Goal: Task Accomplishment & Management: Complete application form

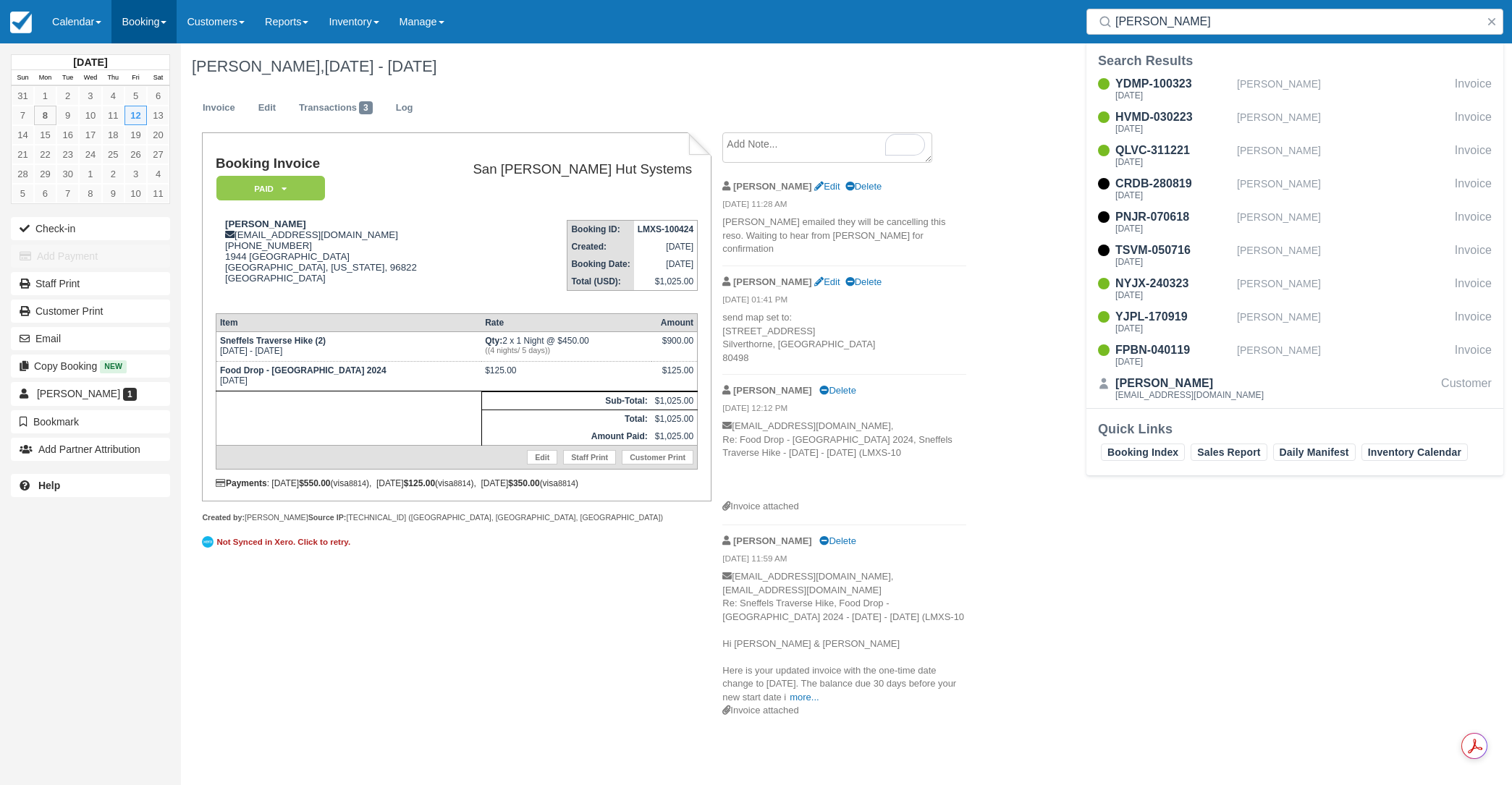
click at [144, 17] on link "Booking" at bounding box center [143, 22] width 65 height 44
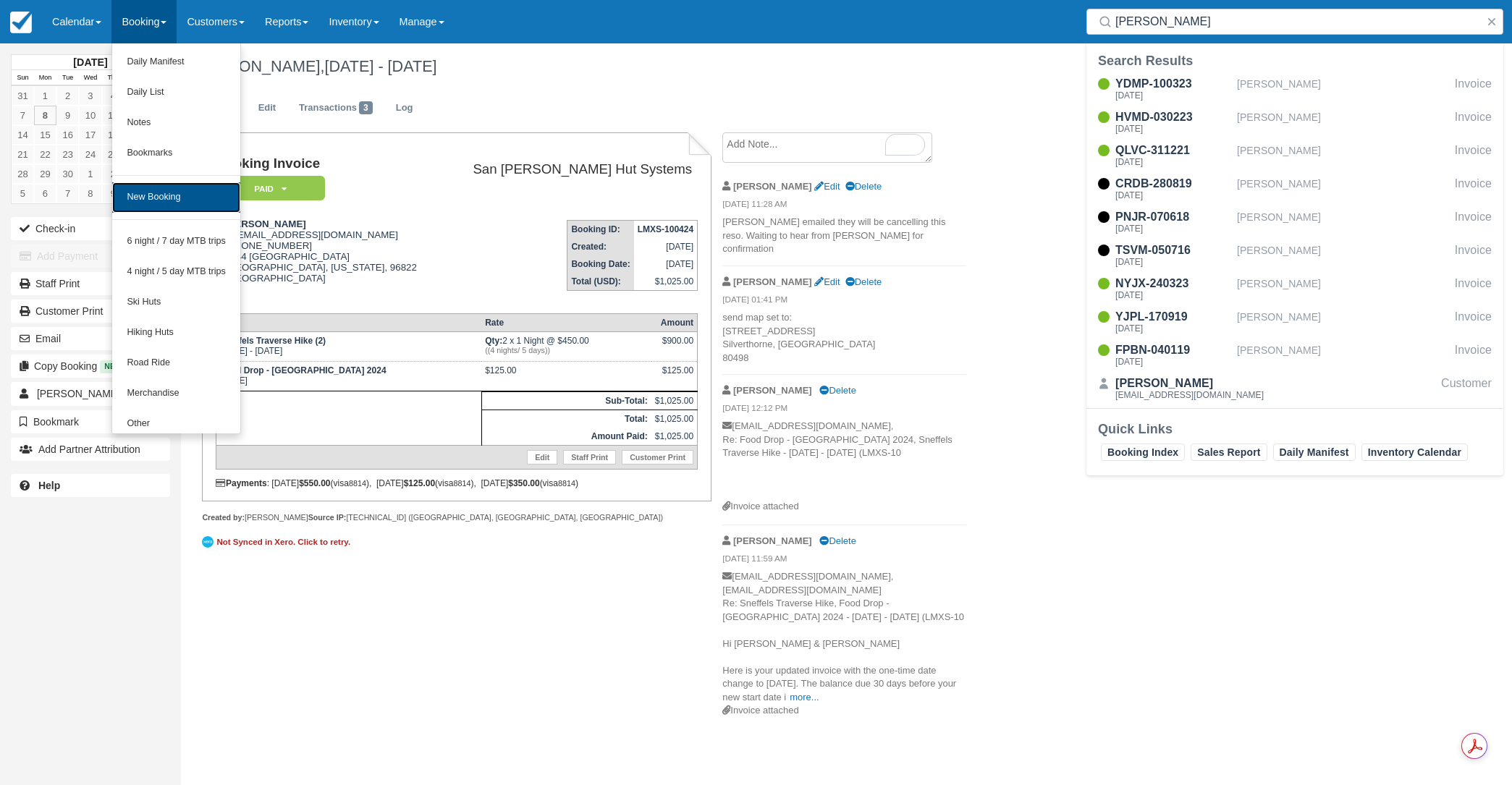
click at [168, 204] on link "New Booking" at bounding box center [176, 197] width 128 height 31
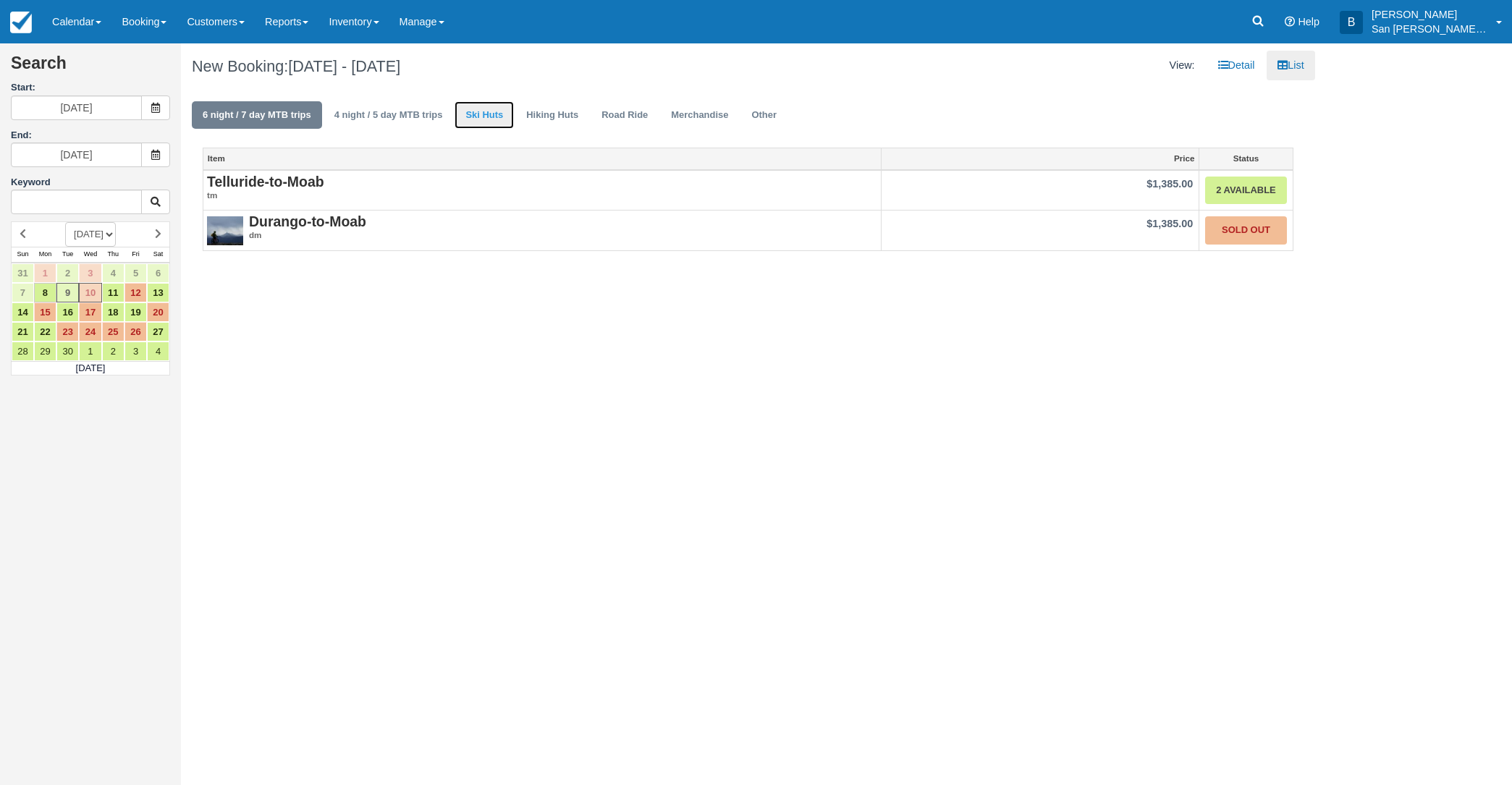
click at [474, 112] on link "Ski Huts" at bounding box center [485, 115] width 60 height 28
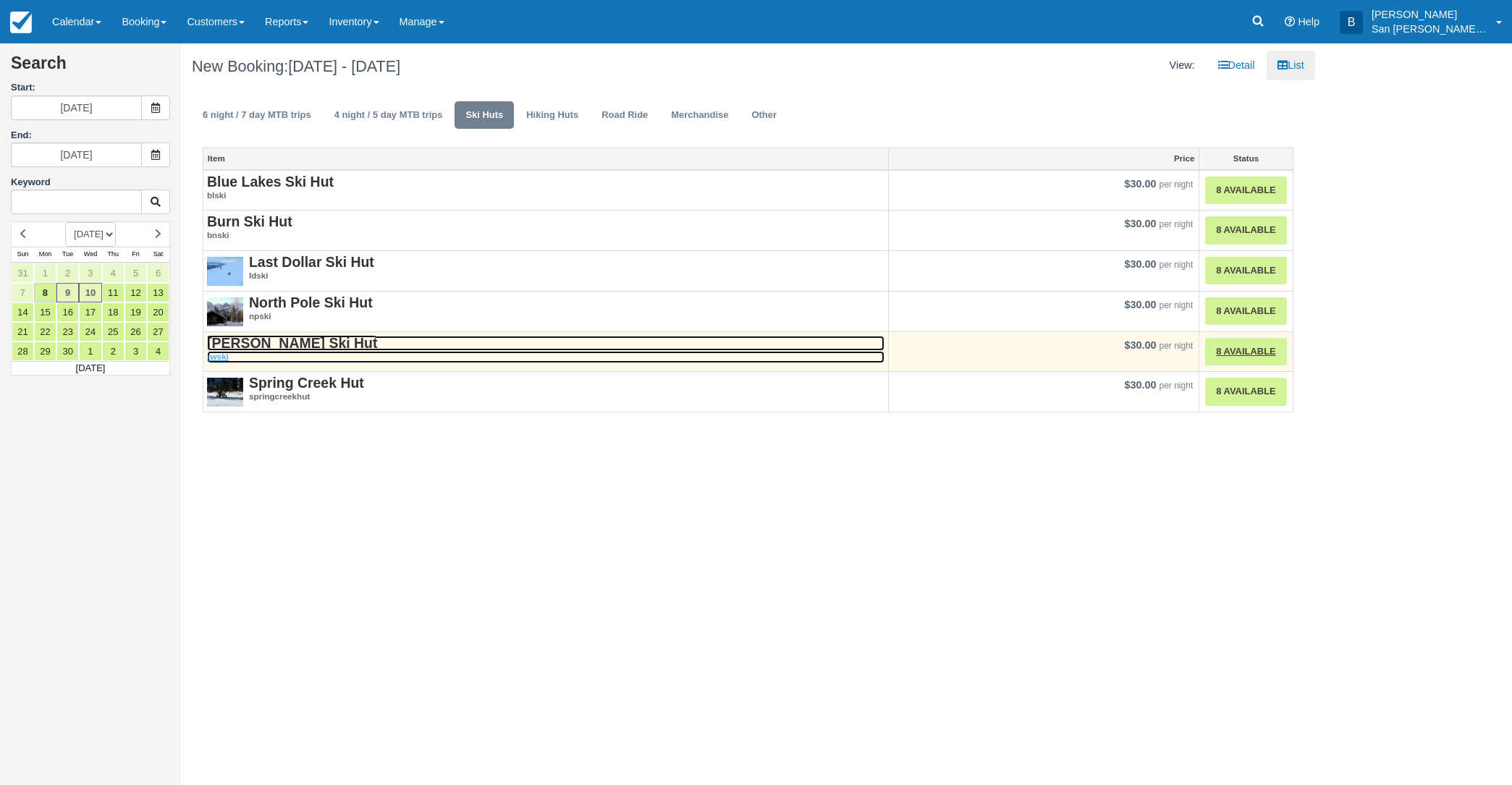
click at [262, 348] on strong "Ridgway Ski Hut" at bounding box center [292, 343] width 170 height 16
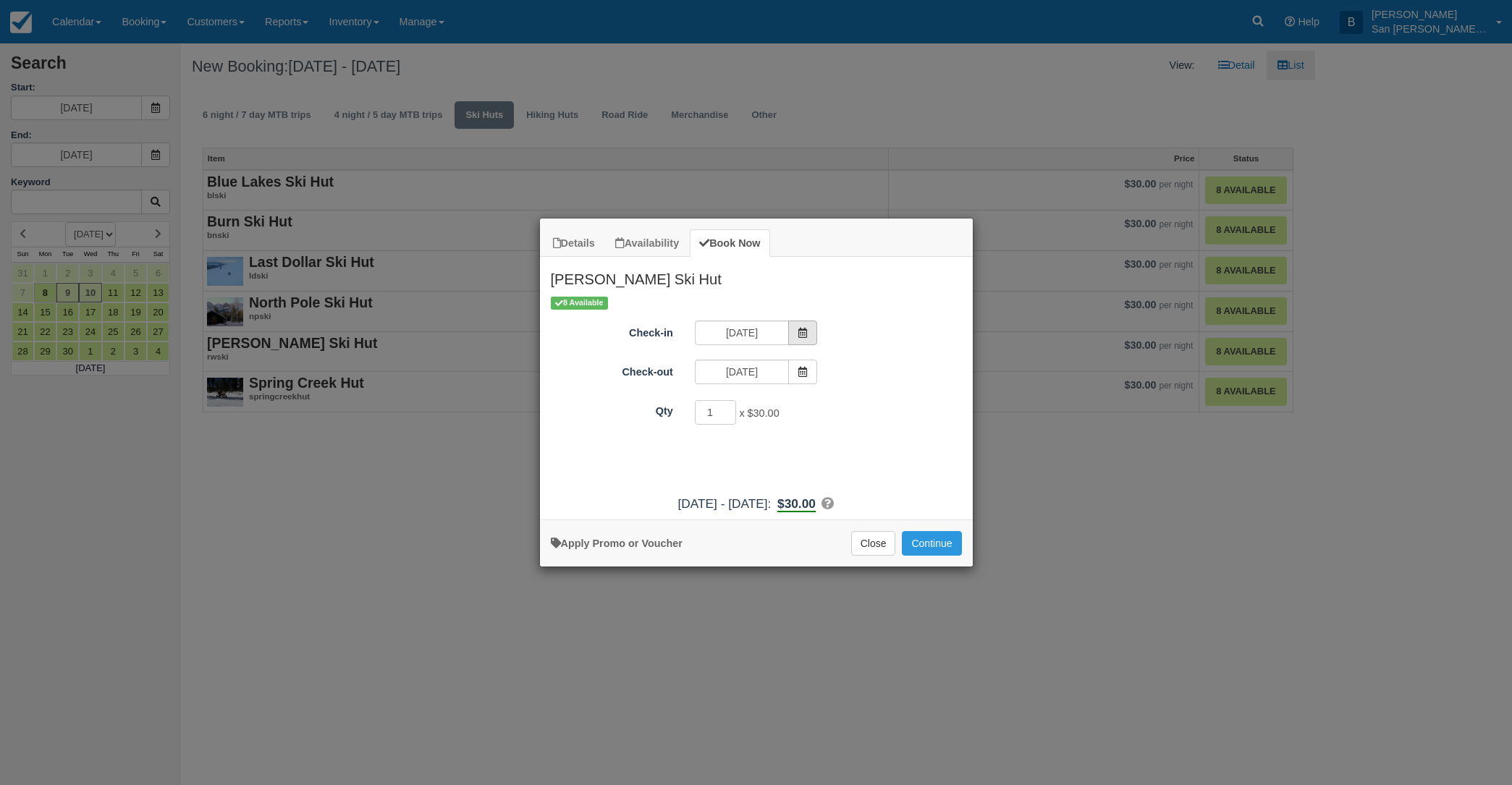
click at [796, 330] on span "Item Modal" at bounding box center [802, 332] width 29 height 25
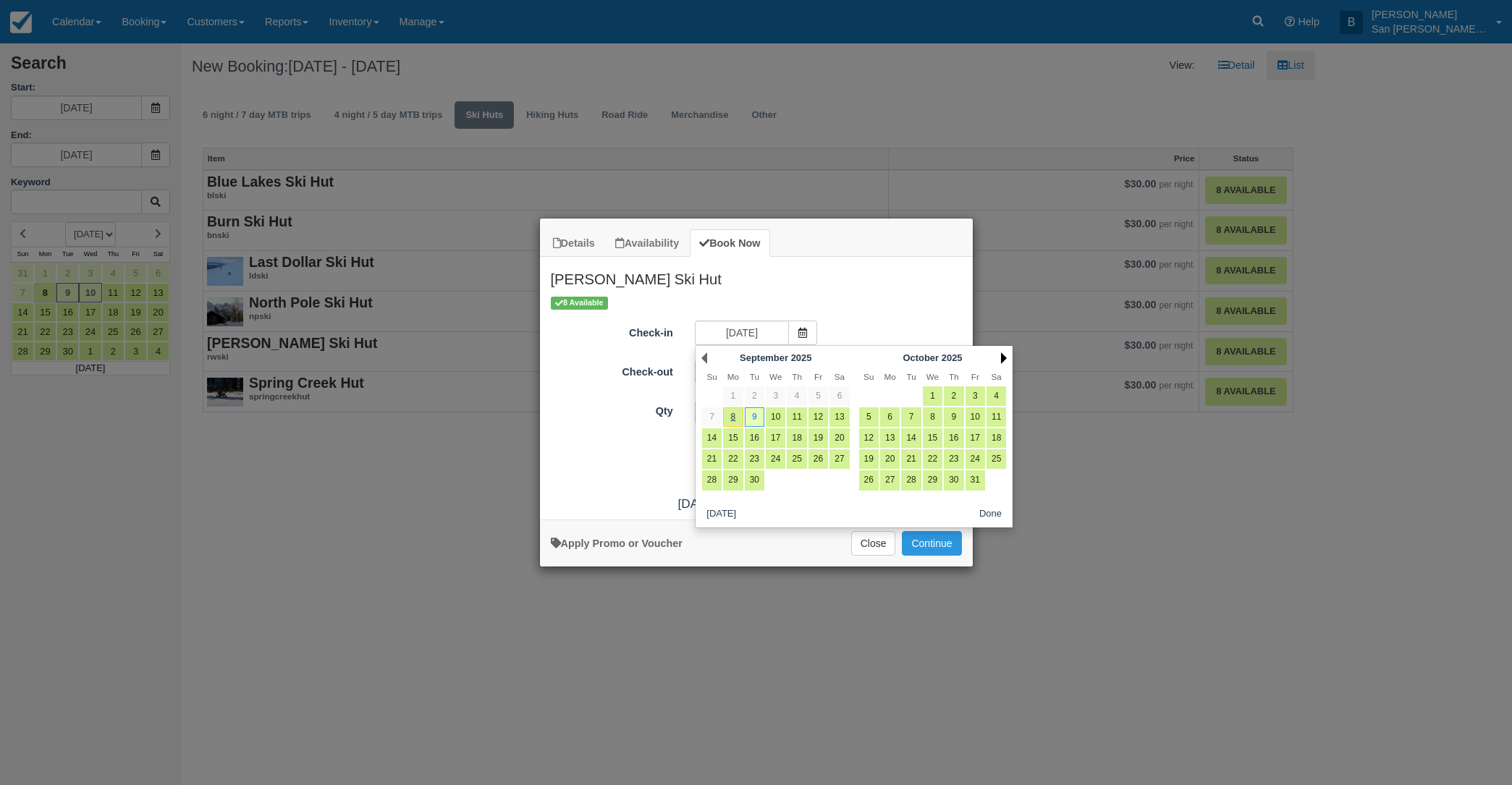
click at [1004, 356] on link "Next" at bounding box center [1003, 358] width 6 height 12
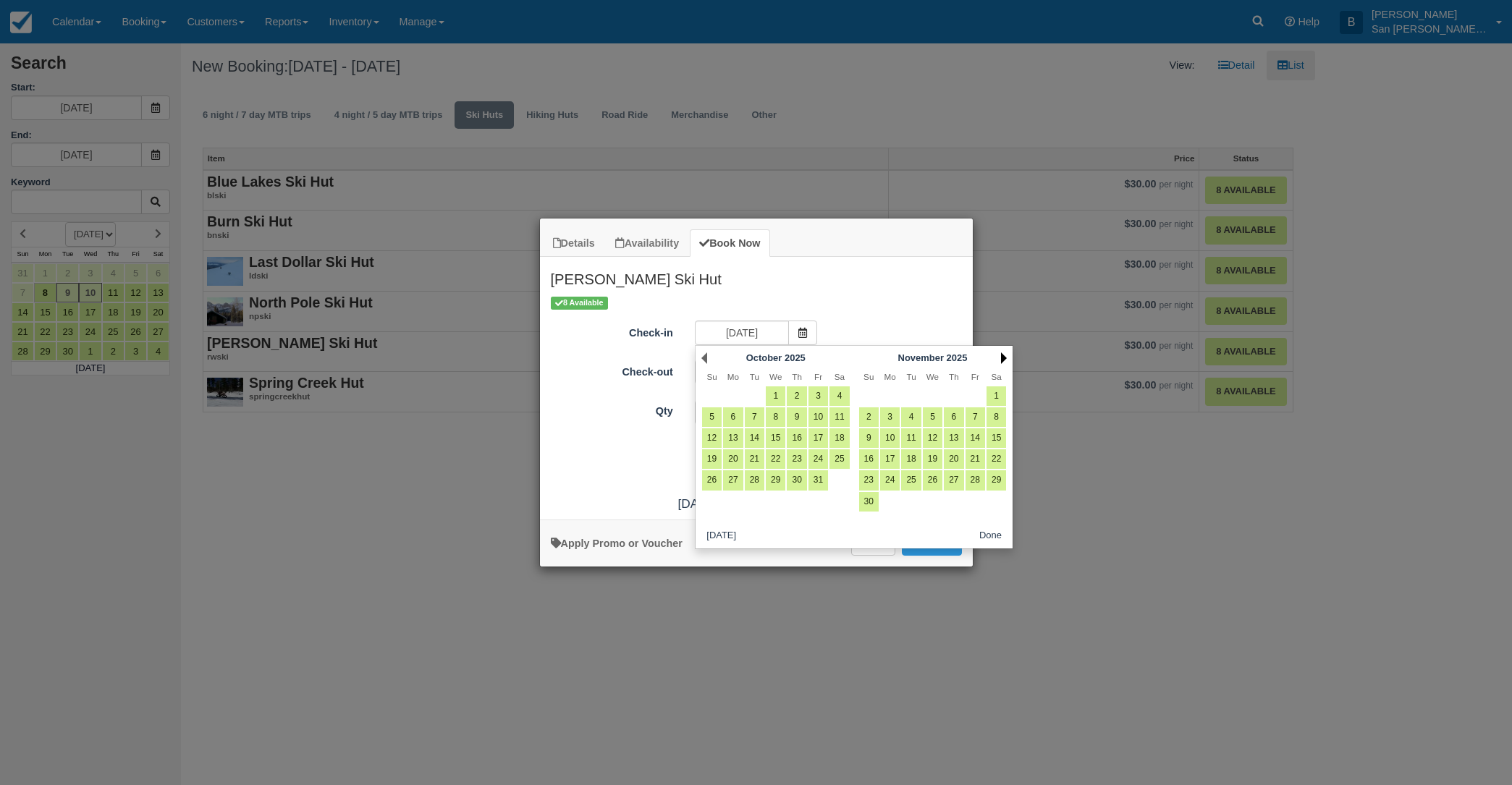
click at [1004, 356] on link "Next" at bounding box center [1003, 358] width 6 height 12
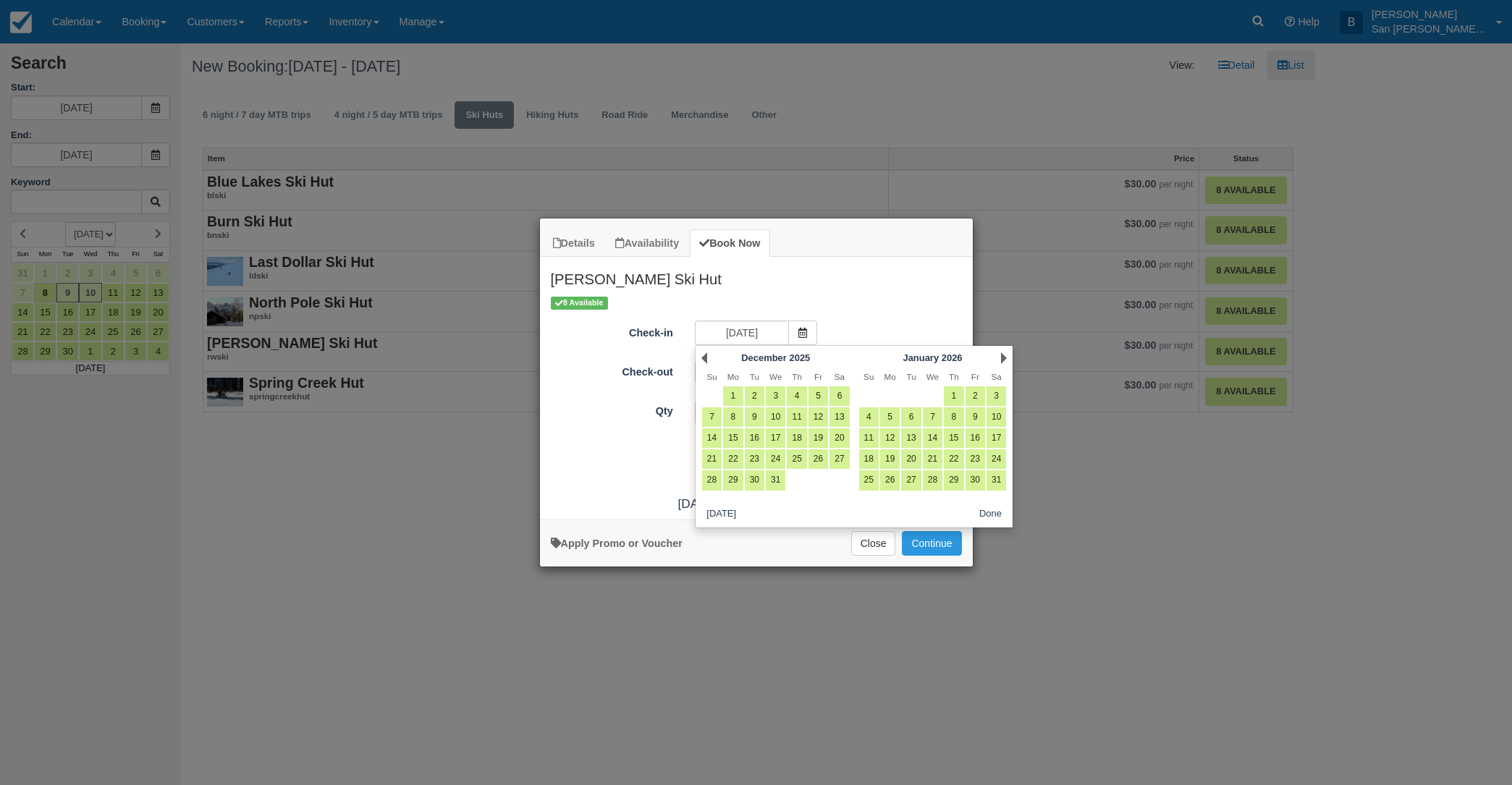
click at [1004, 356] on link "Next" at bounding box center [1003, 358] width 6 height 12
click at [842, 435] on link "17" at bounding box center [839, 438] width 20 height 20
type input "01/17/26"
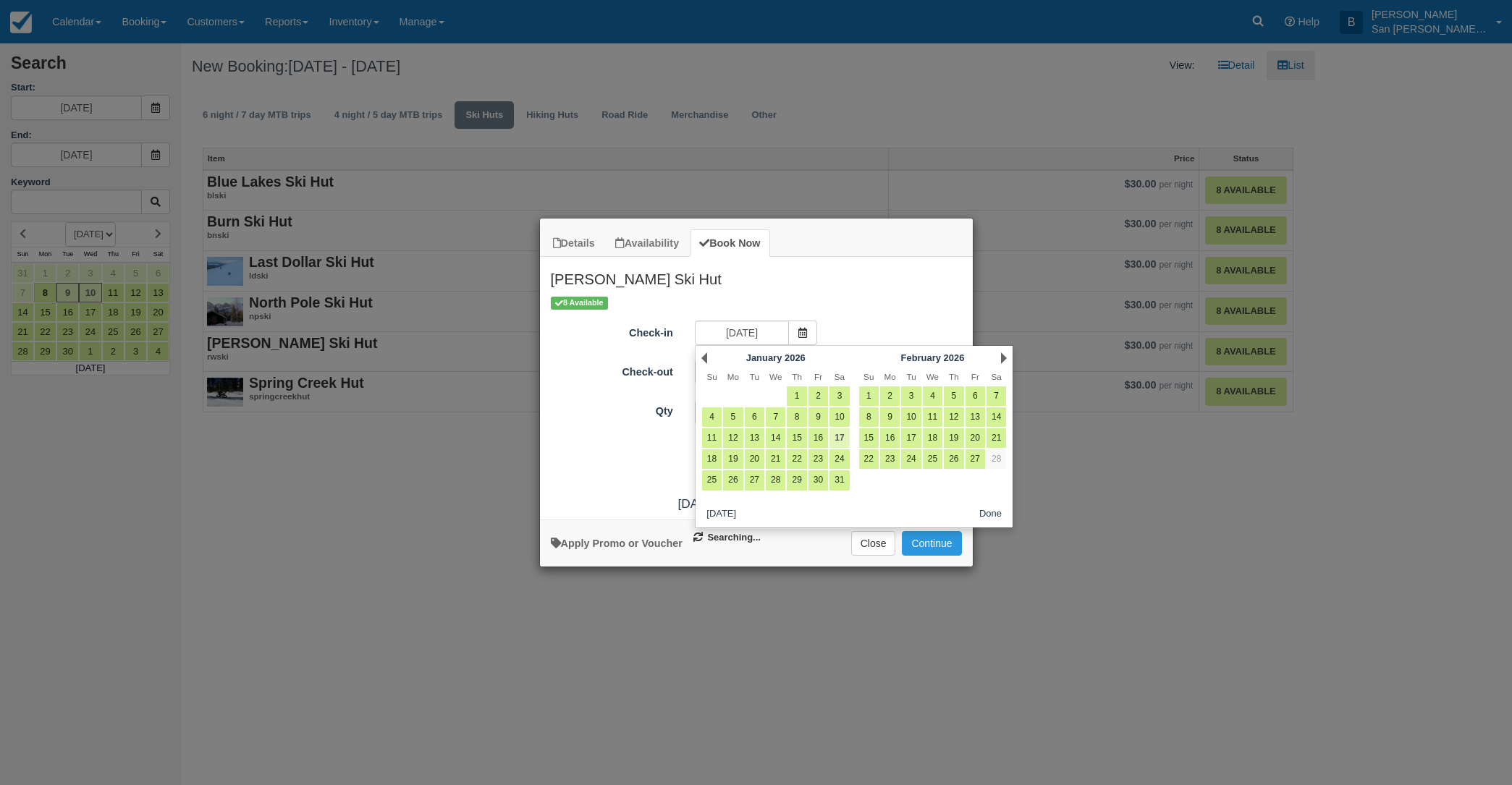
type input "01/18/26"
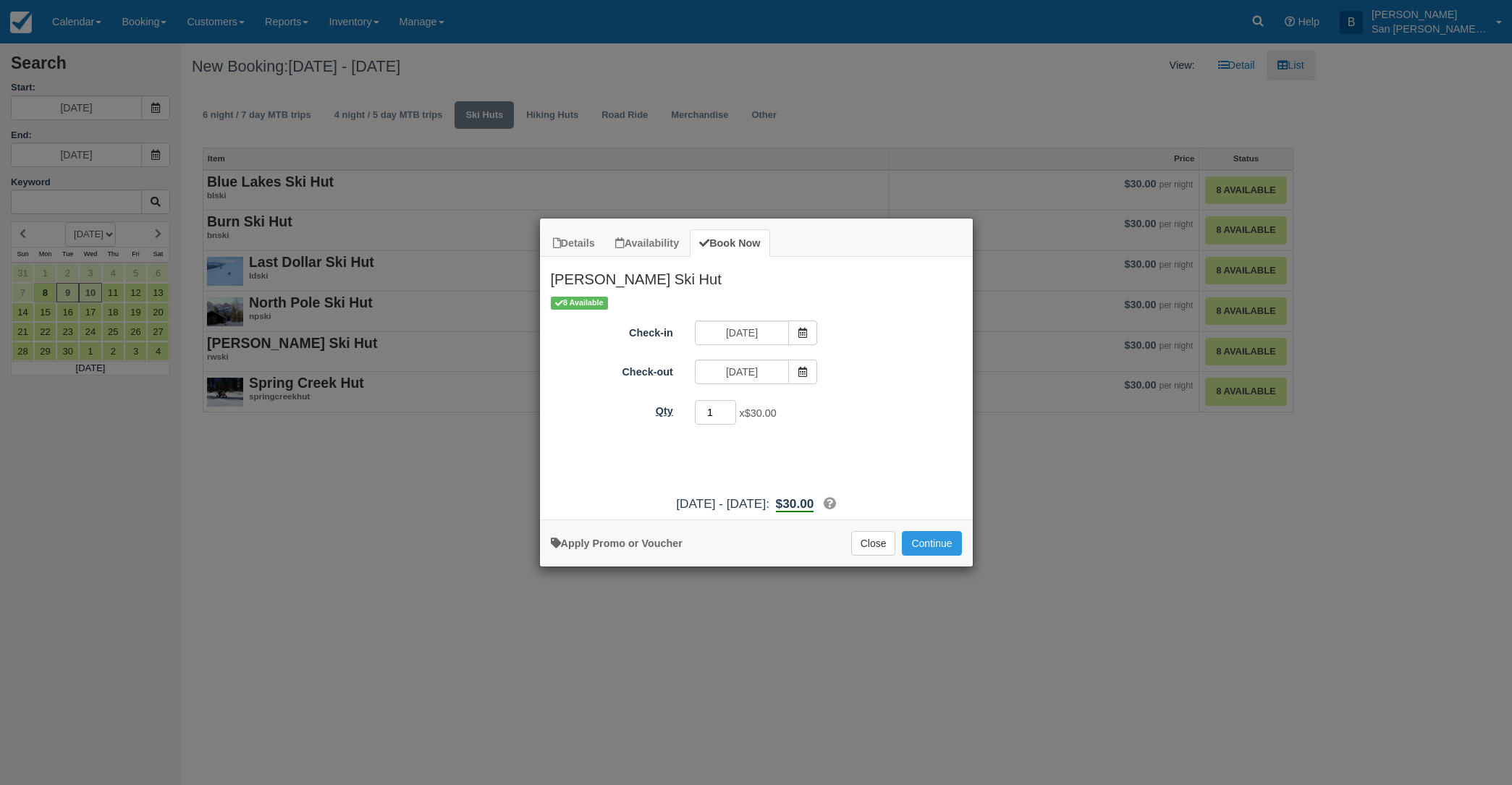
drag, startPoint x: 716, startPoint y: 417, endPoint x: 677, endPoint y: 417, distance: 39.0
click at [677, 417] on div "Qty 1 x $30.00 Required." at bounding box center [756, 413] width 433 height 28
type input "8"
click at [940, 544] on button "Continue" at bounding box center [932, 543] width 60 height 25
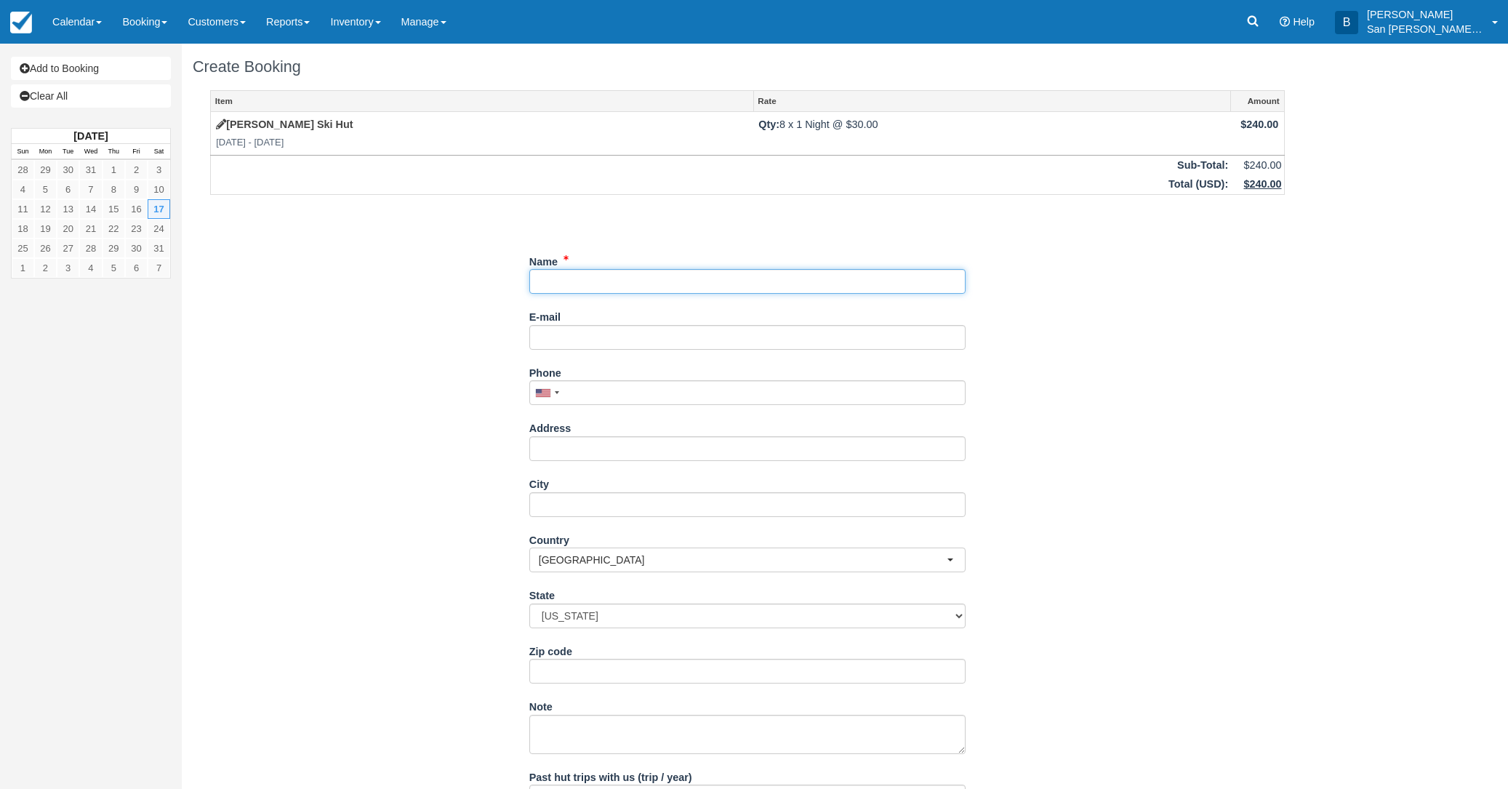
click at [587, 284] on input "Name" at bounding box center [747, 281] width 436 height 25
type input "Conor Felletter"
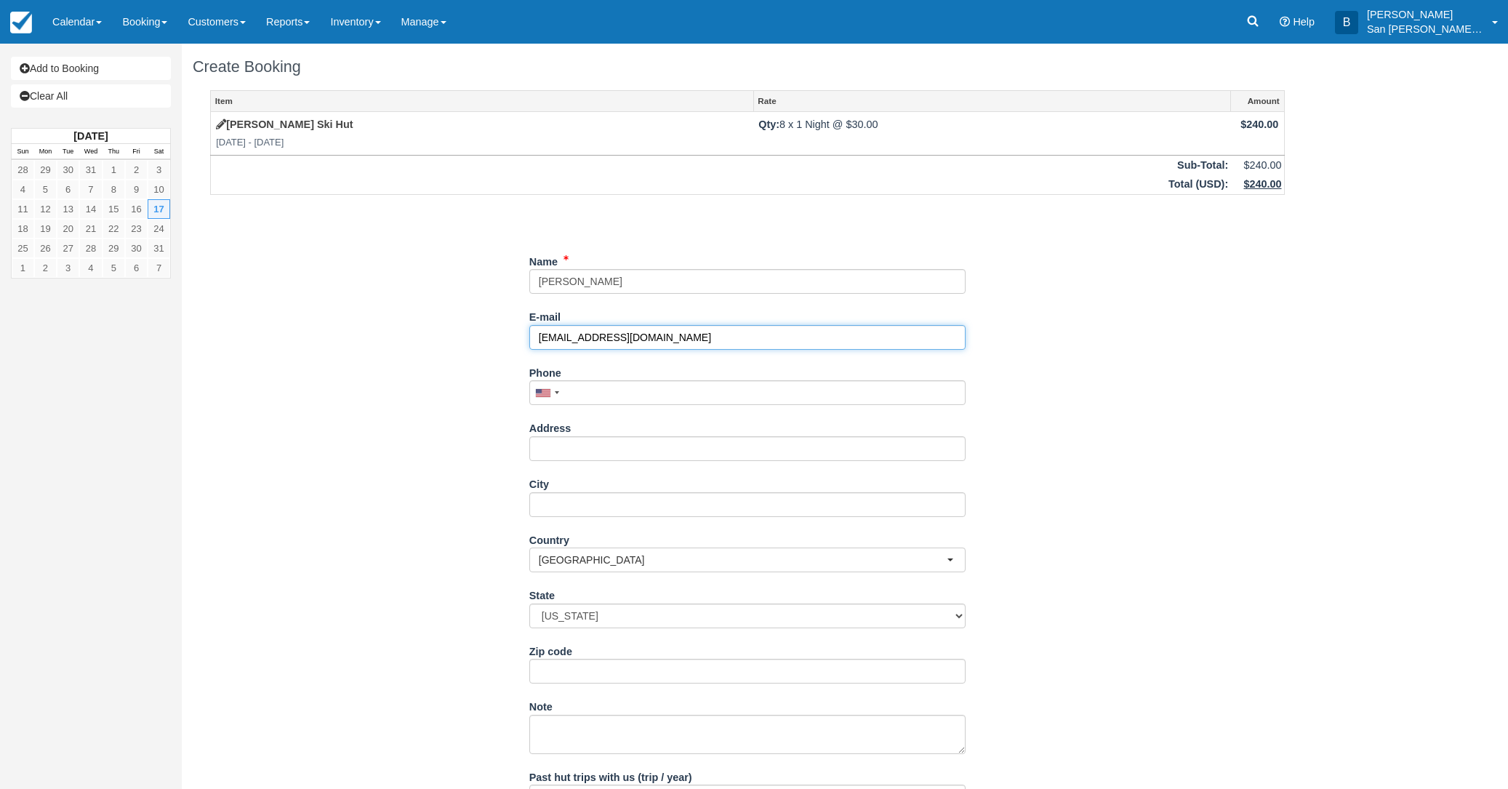
type input "conorfell@gmail.com"
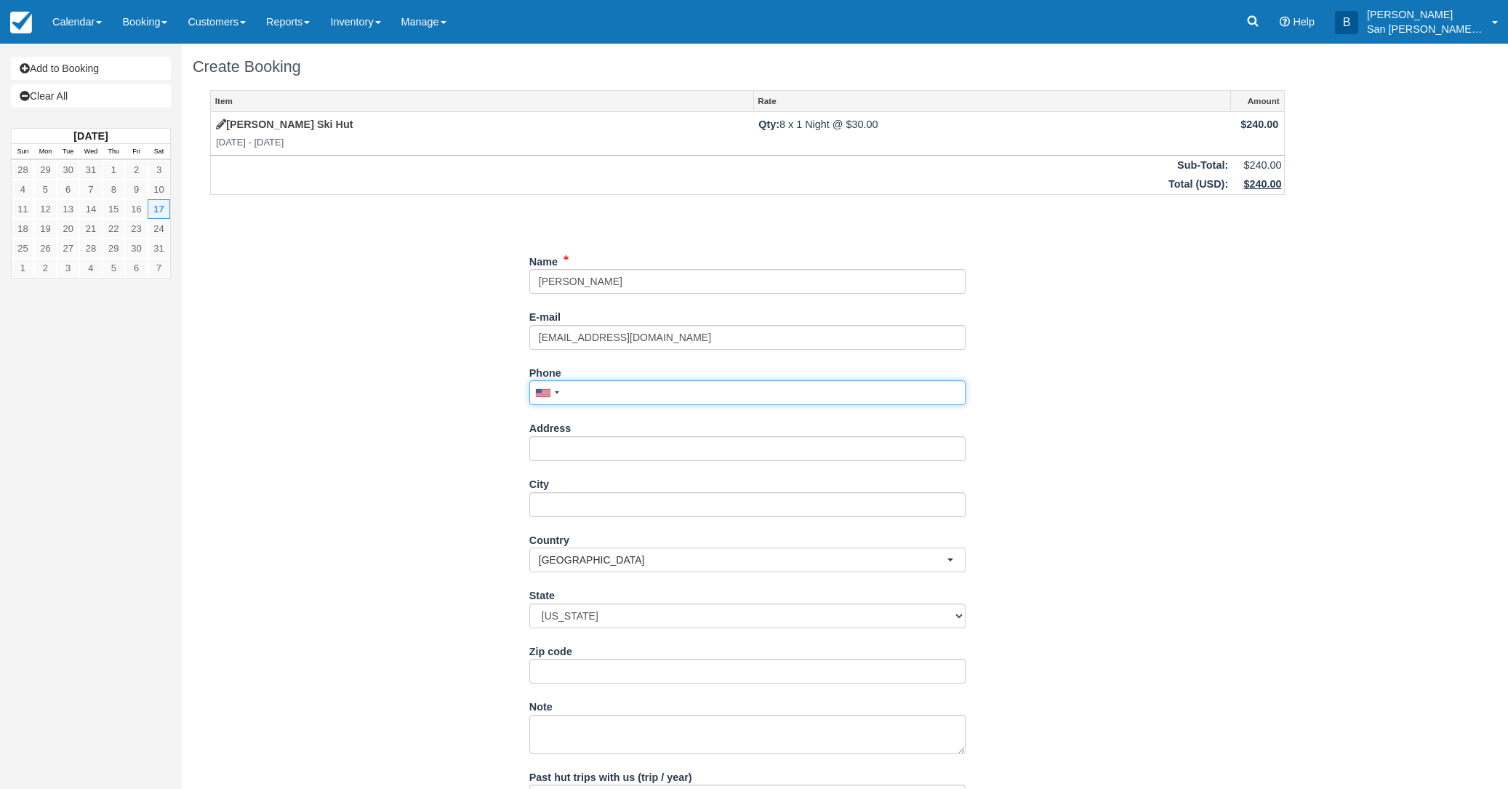
click at [641, 386] on input "Phone" at bounding box center [747, 392] width 436 height 25
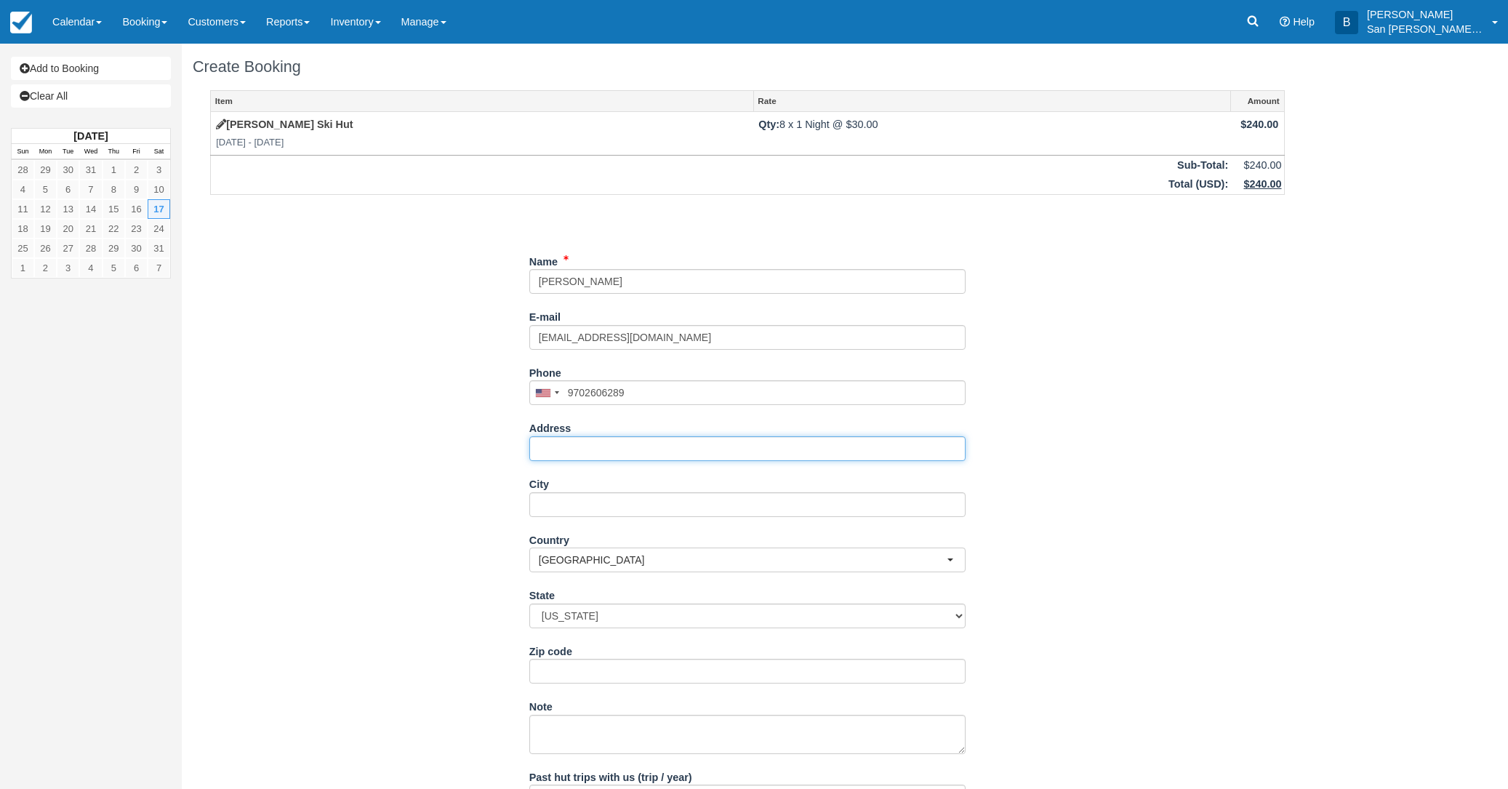
type input "(970) 260-6289"
drag, startPoint x: 555, startPoint y: 441, endPoint x: 575, endPoint y: 441, distance: 20.4
click at [555, 441] on input "Address" at bounding box center [747, 448] width 436 height 25
drag, startPoint x: 574, startPoint y: 441, endPoint x: 587, endPoint y: 451, distance: 16.6
click at [574, 441] on input "185" at bounding box center [747, 448] width 436 height 25
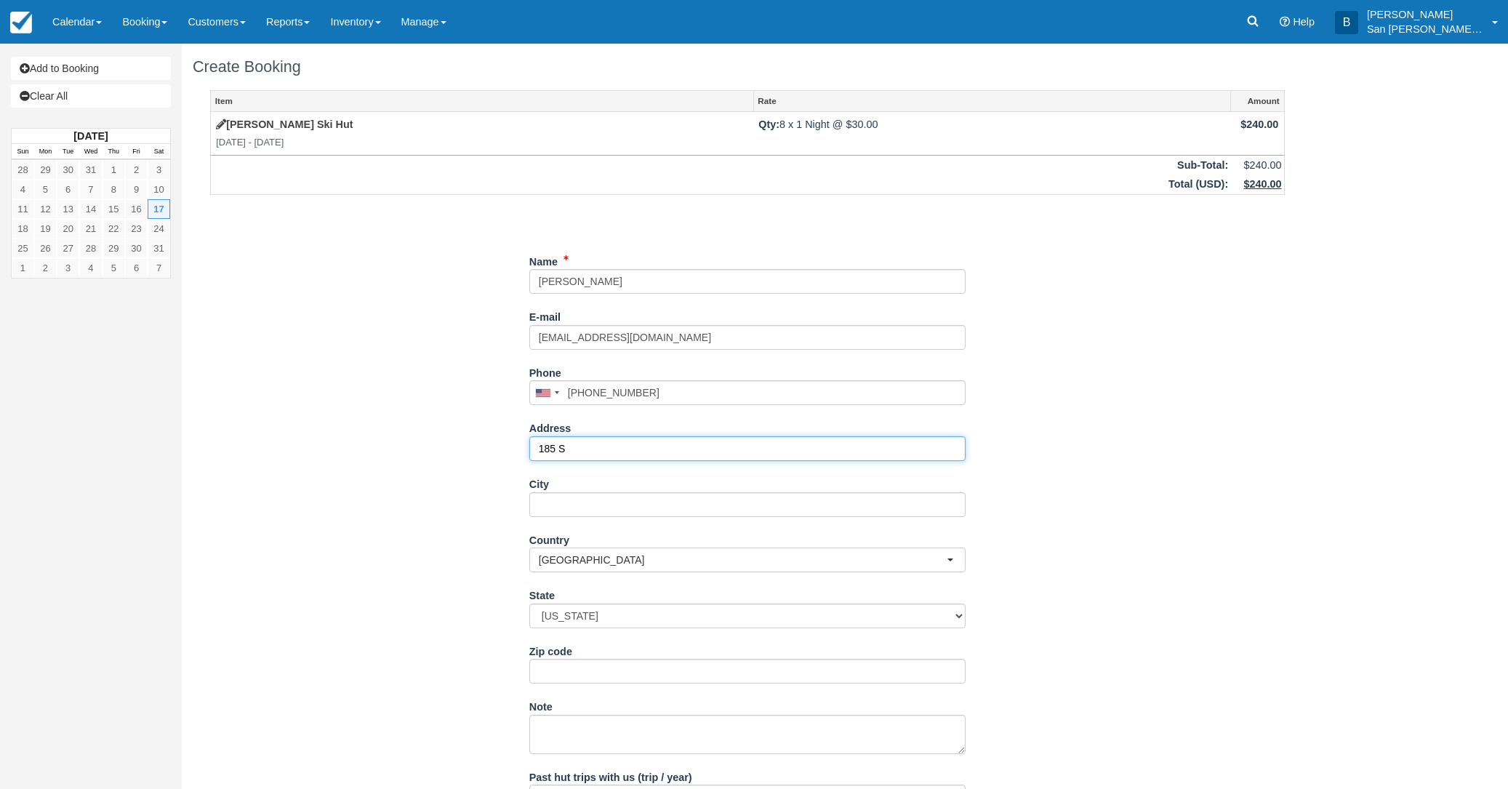
type input "185"
click at [594, 498] on input "City" at bounding box center [747, 504] width 436 height 25
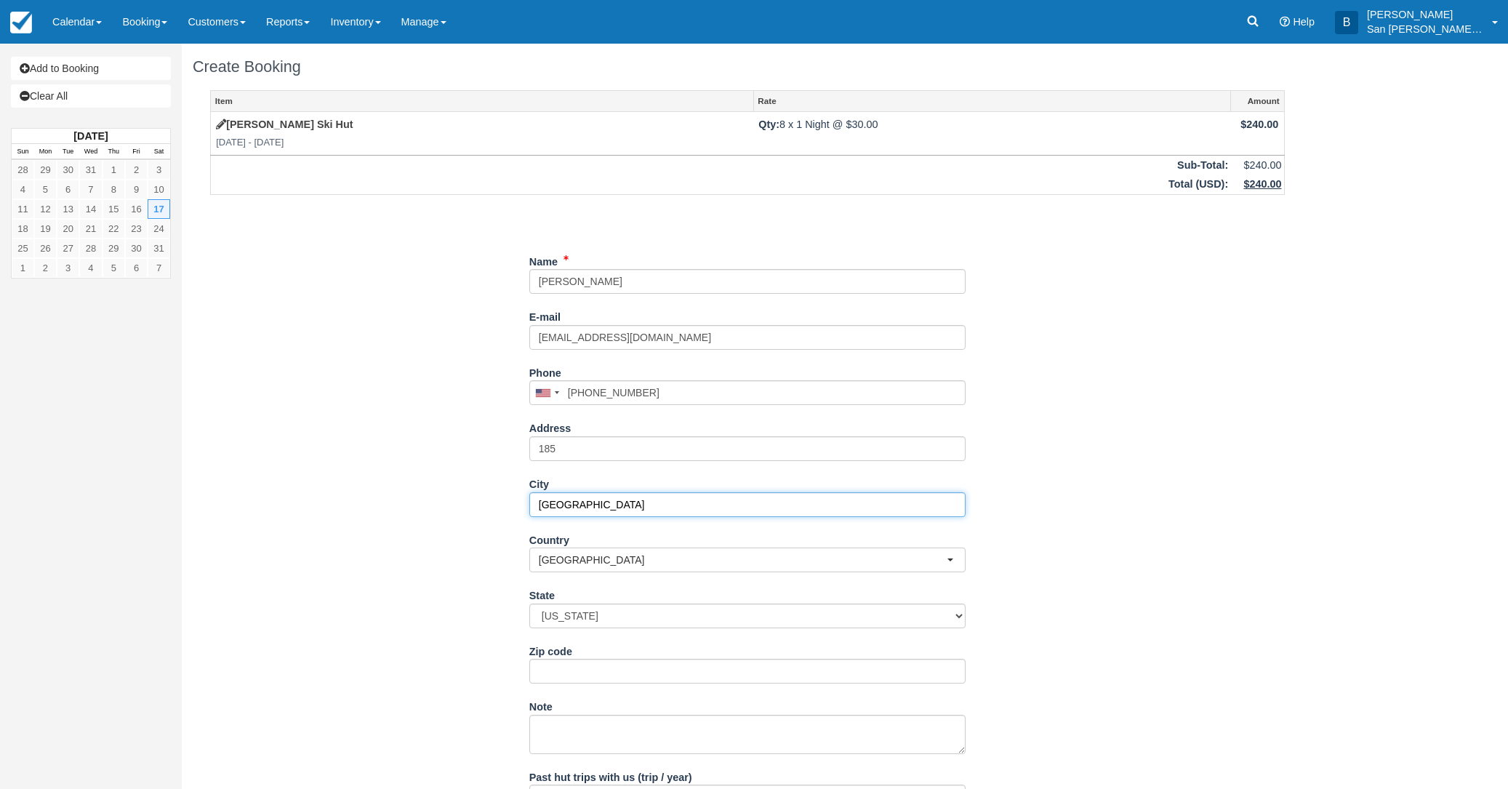
type input "Durango"
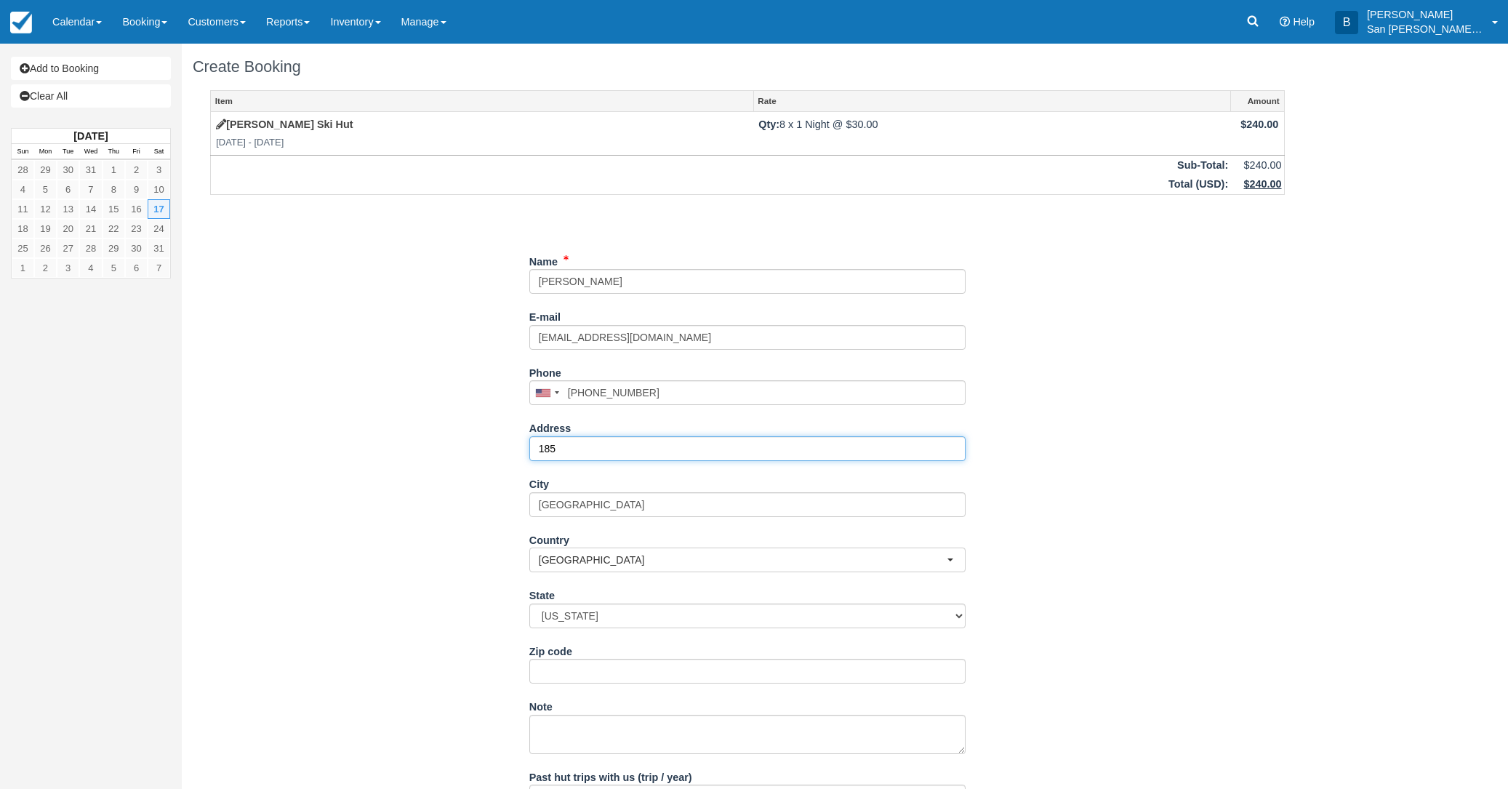
click at [574, 441] on input "185" at bounding box center [747, 448] width 436 height 25
type input "185 Suttle St STE 2"
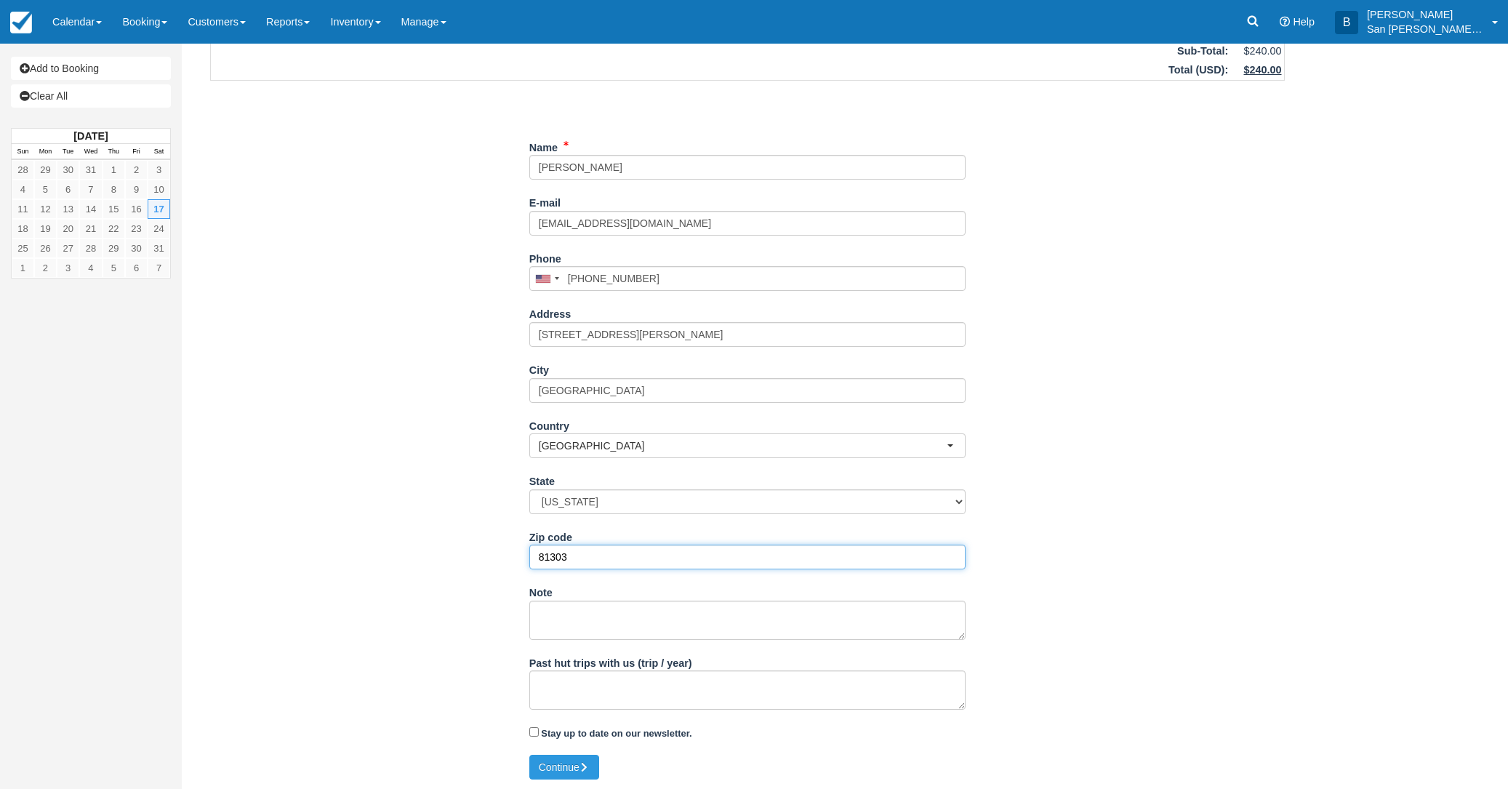
scroll to position [116, 0]
type input "81303"
click at [566, 766] on button "Continue" at bounding box center [564, 765] width 70 height 25
type input "[PHONE_NUMBER]"
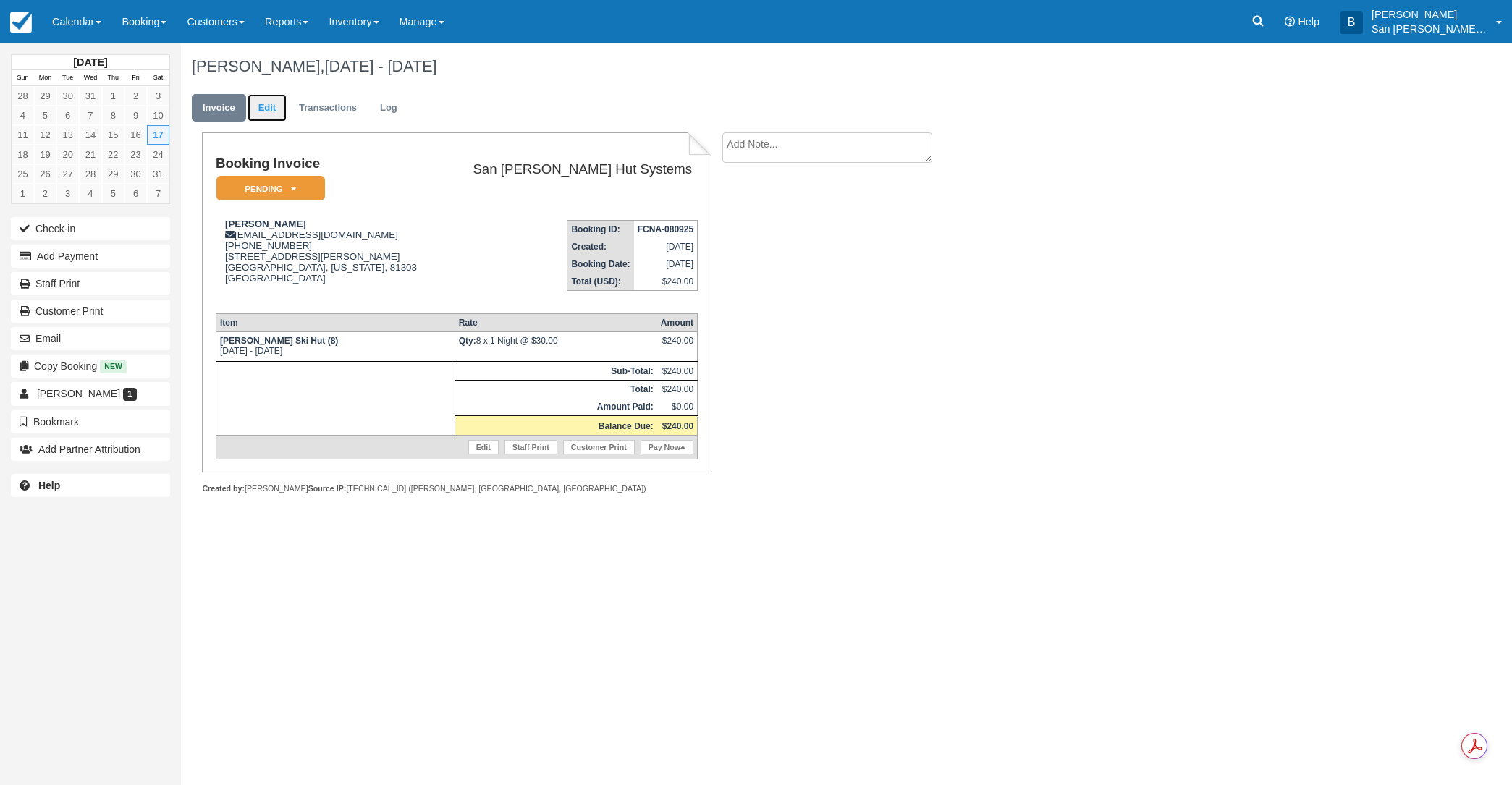
click at [276, 107] on link "Edit" at bounding box center [267, 108] width 39 height 28
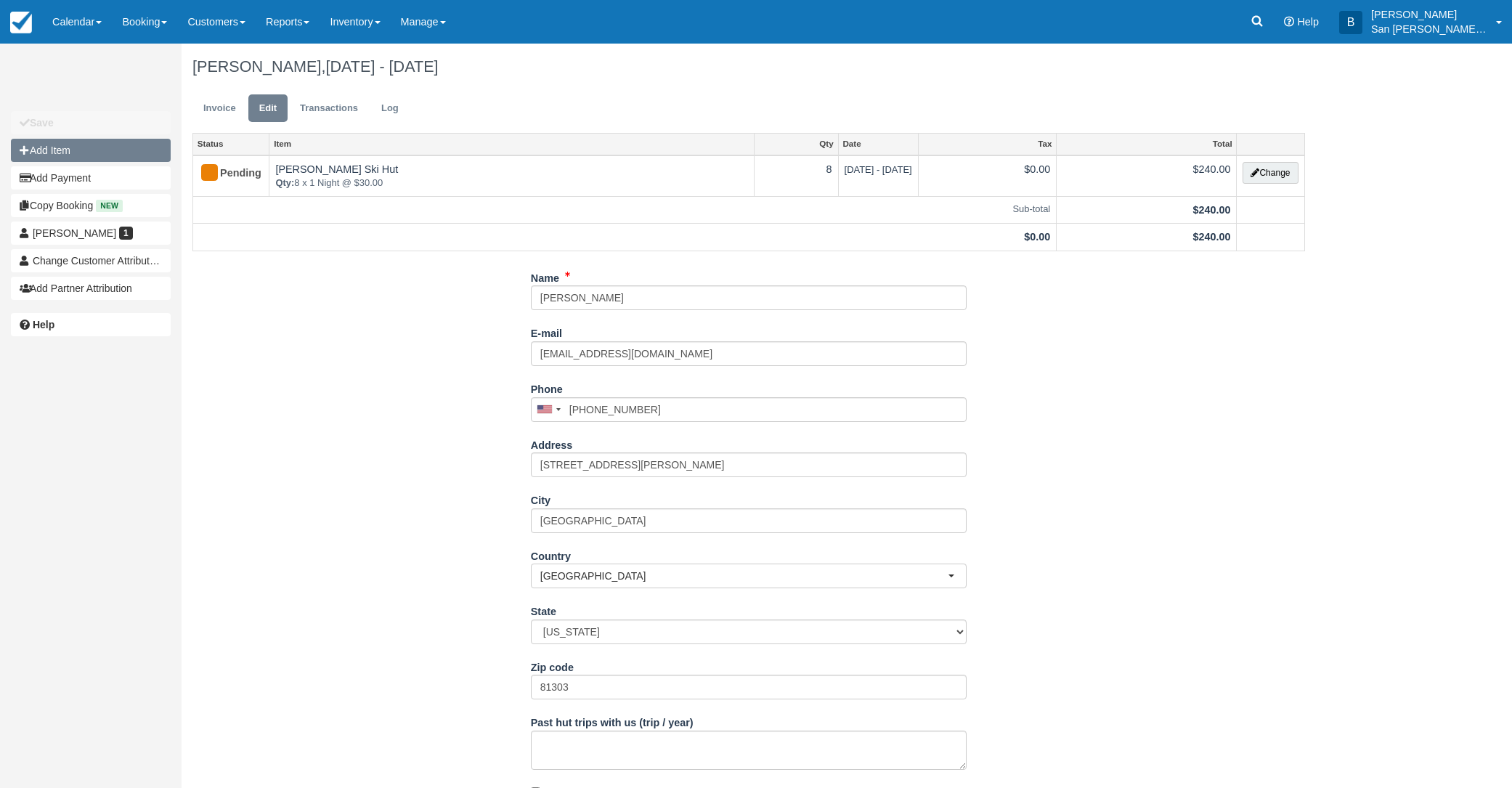
click at [65, 149] on button "Add Item" at bounding box center [91, 150] width 160 height 23
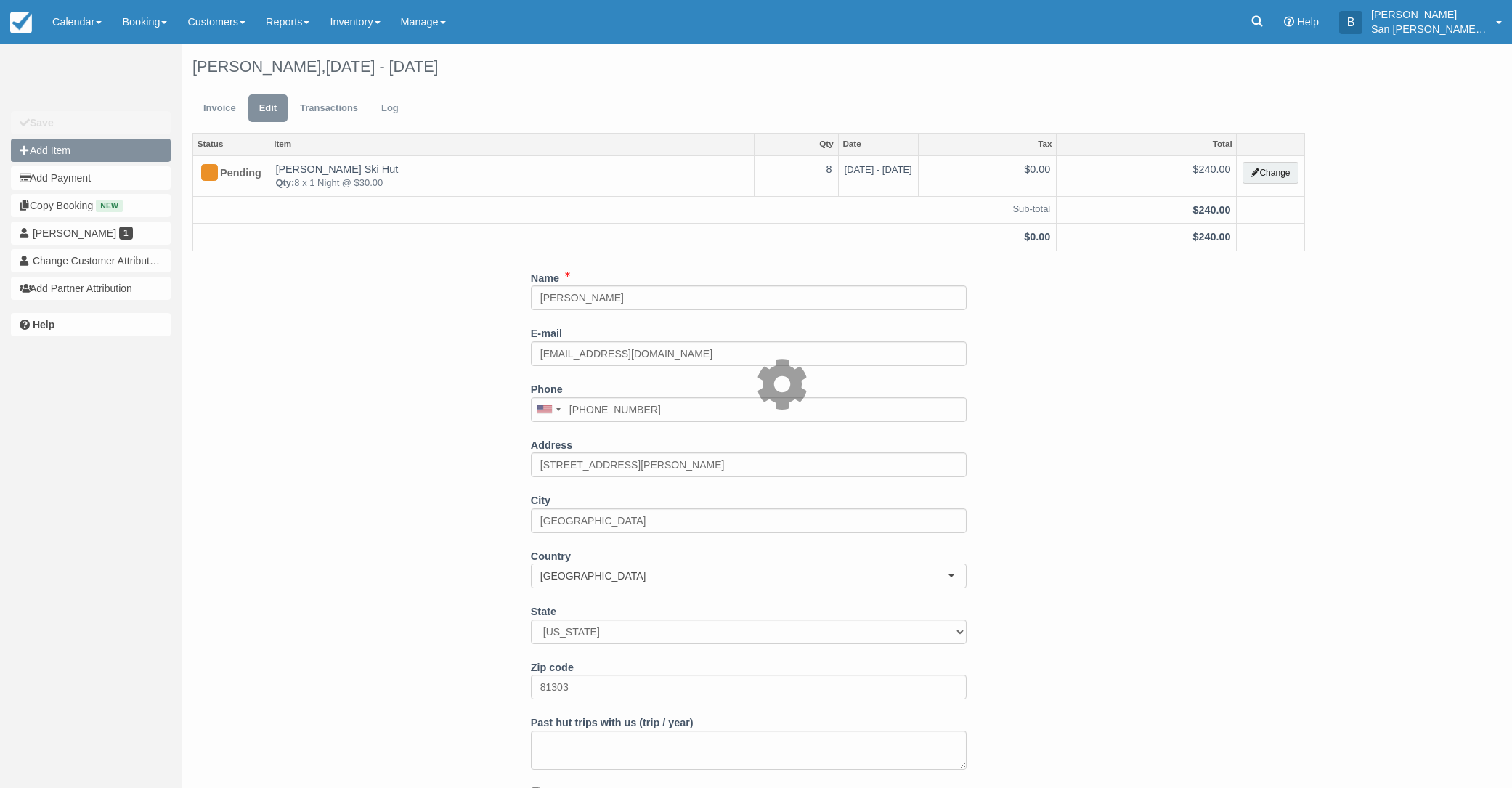
type input "0.00"
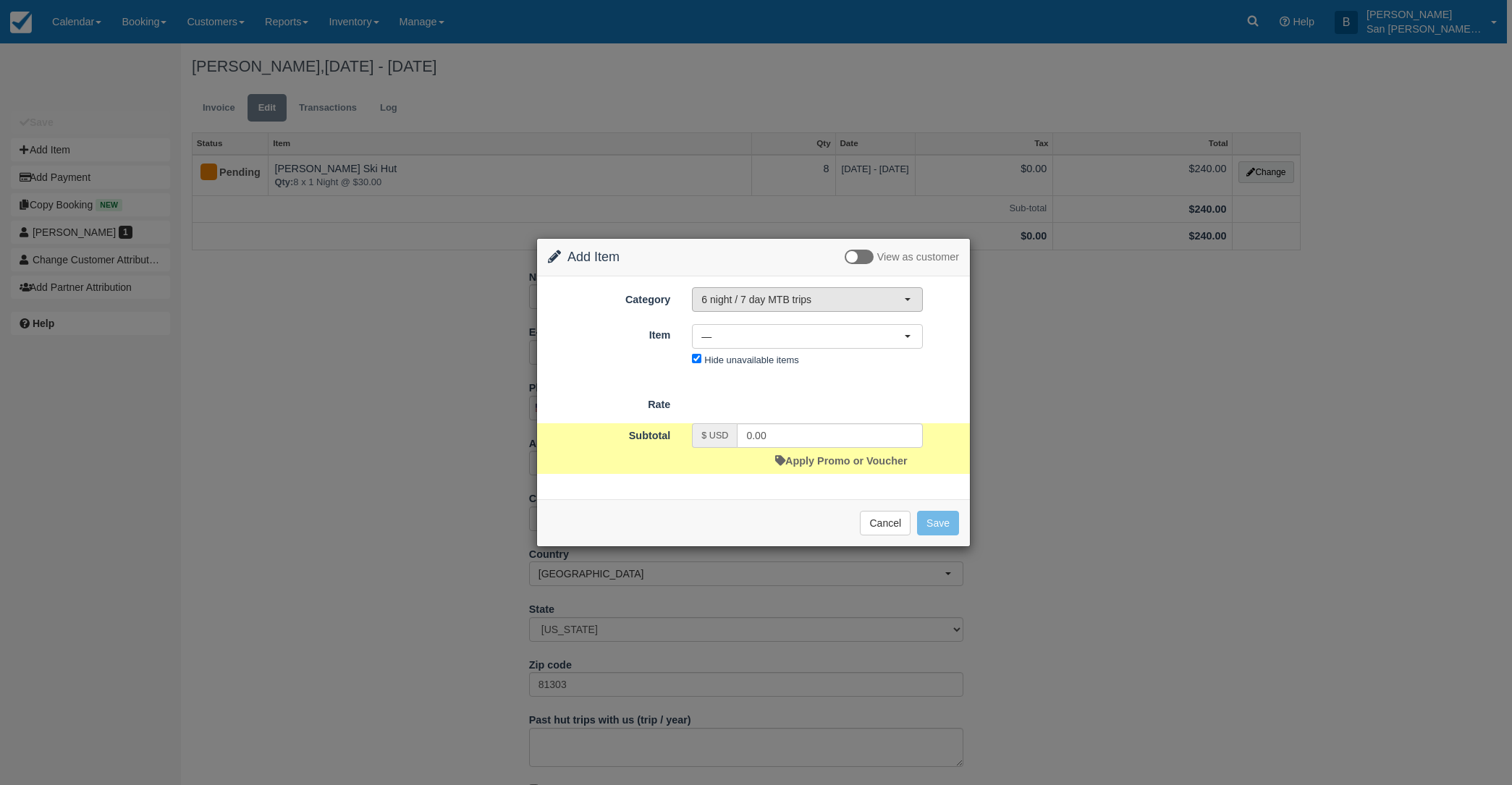
click at [788, 300] on span "6 night / 7 day MTB trips" at bounding box center [802, 299] width 203 height 15
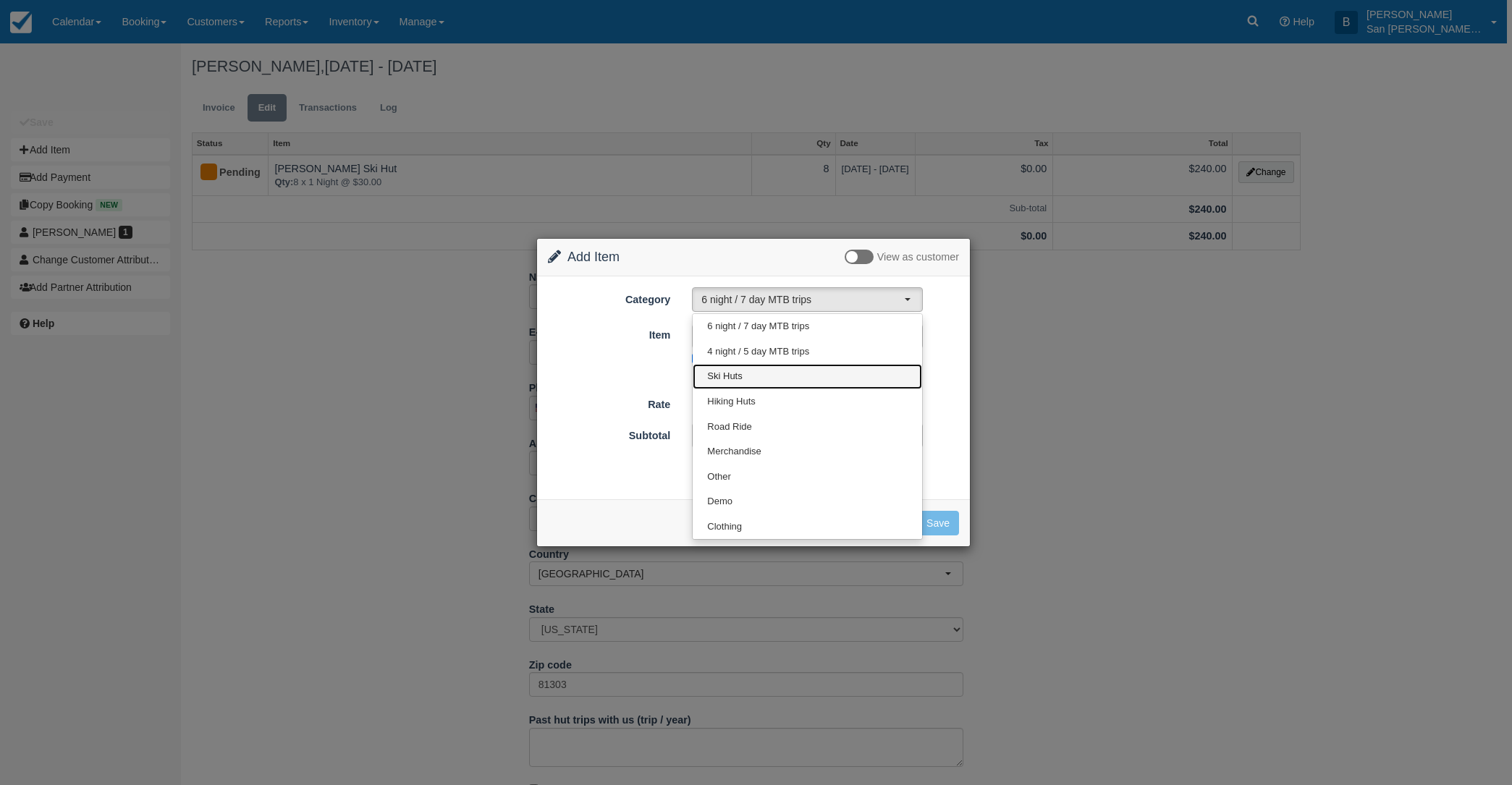
click at [746, 373] on link "Ski Huts" at bounding box center [807, 376] width 229 height 25
select select "2"
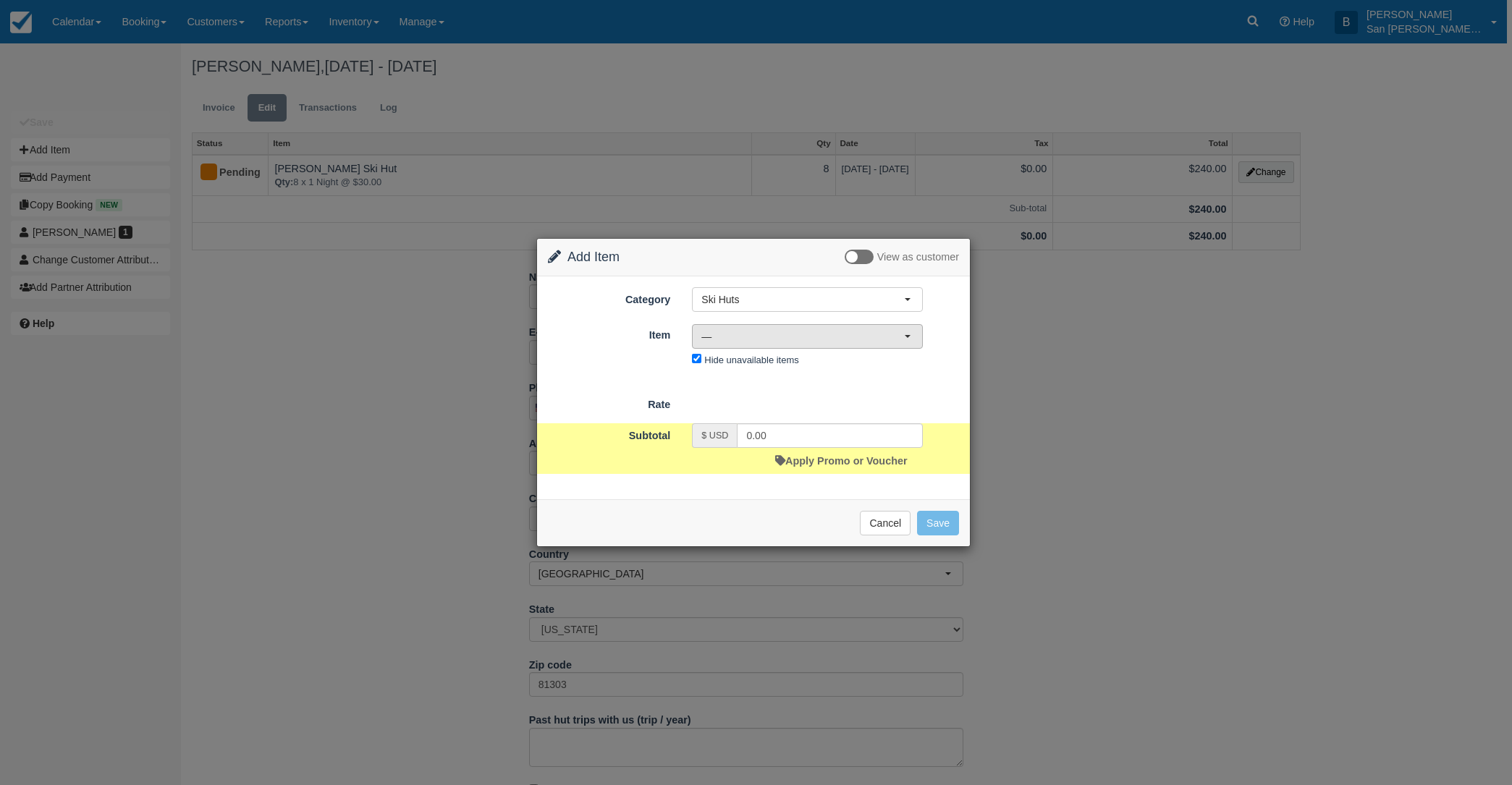
click at [731, 334] on span "—" at bounding box center [802, 336] width 203 height 15
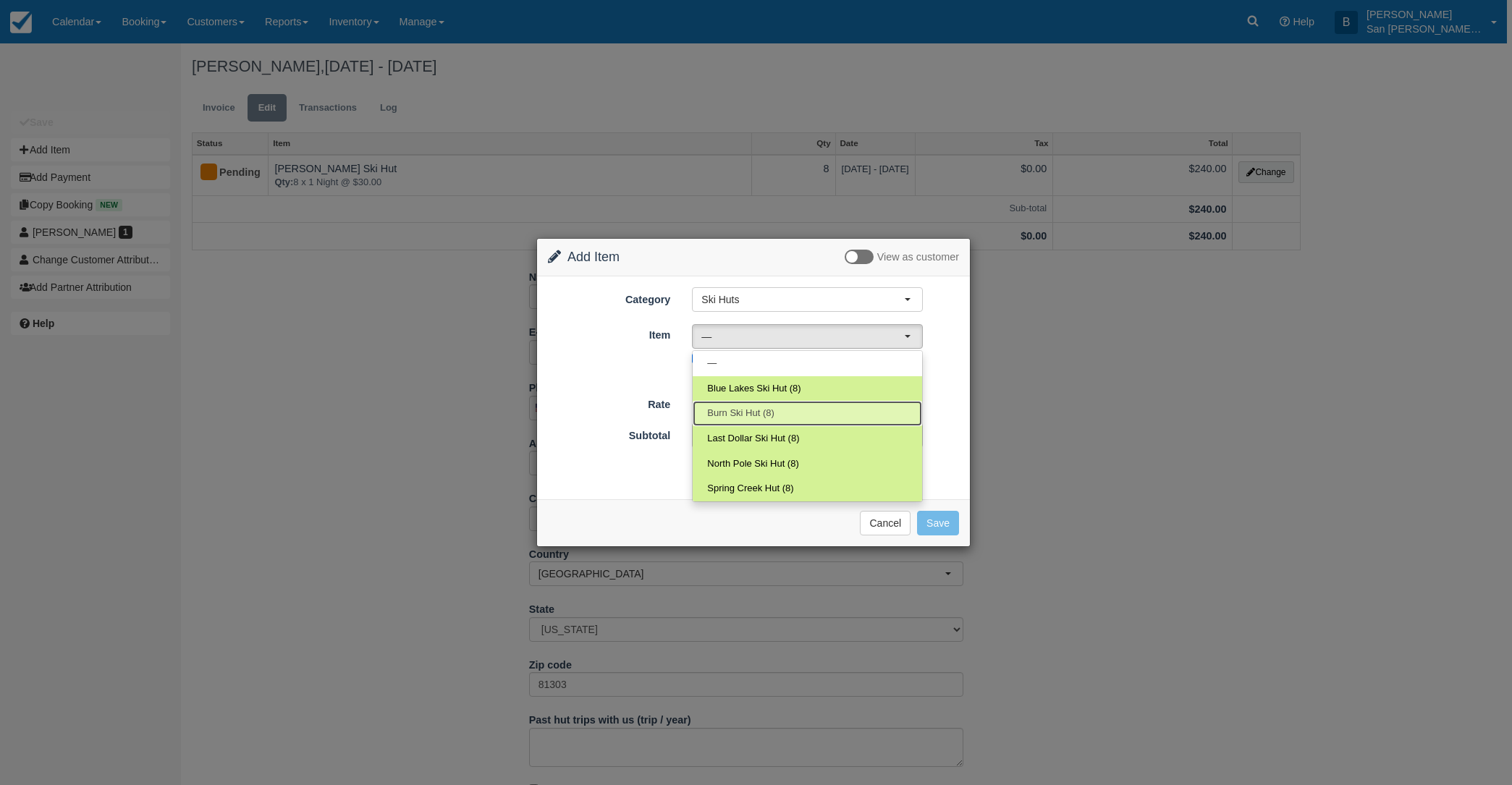
click at [737, 405] on link "Burn Ski Hut (8)" at bounding box center [807, 413] width 229 height 25
select select "7"
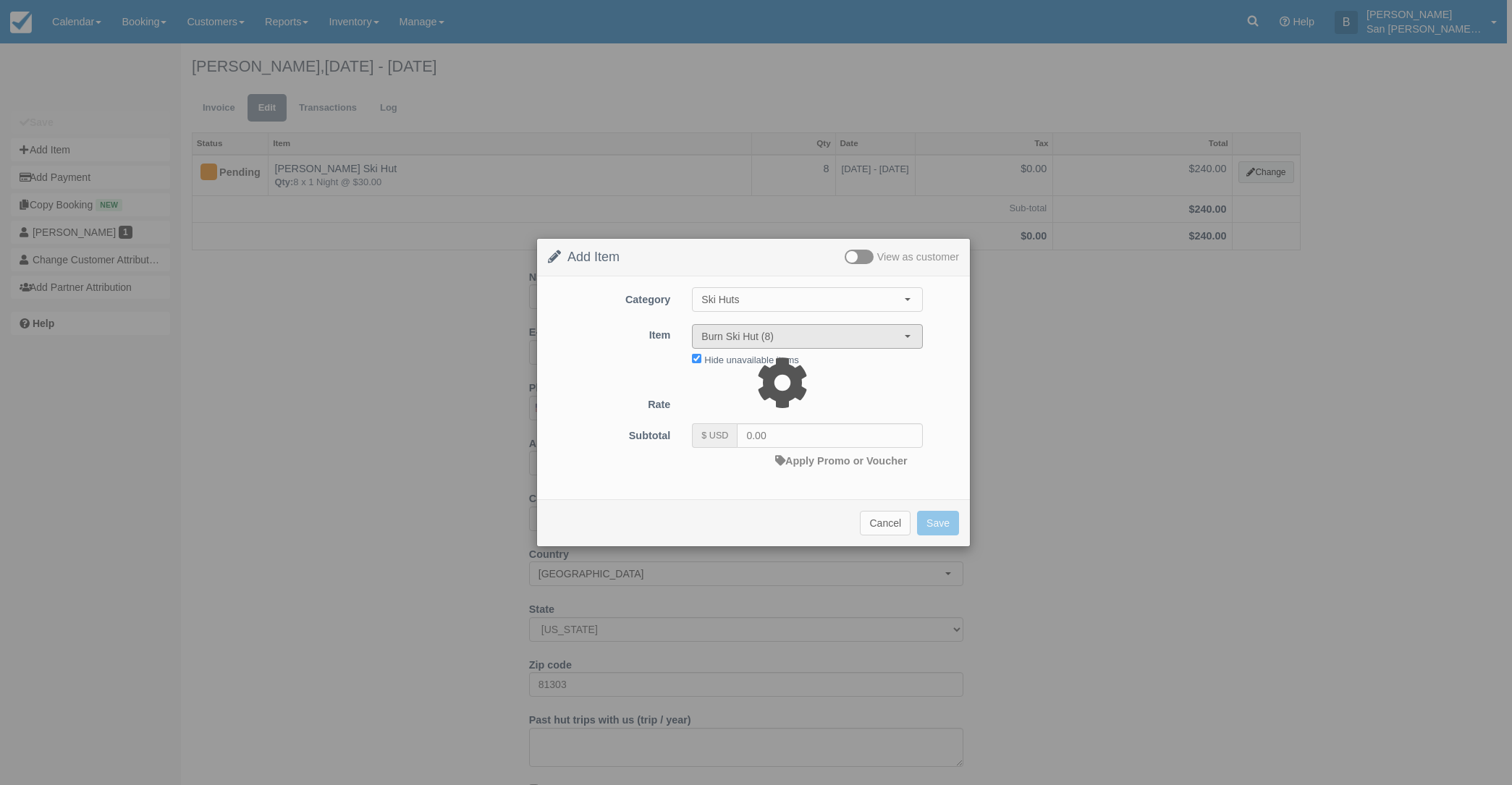
type input "30.00"
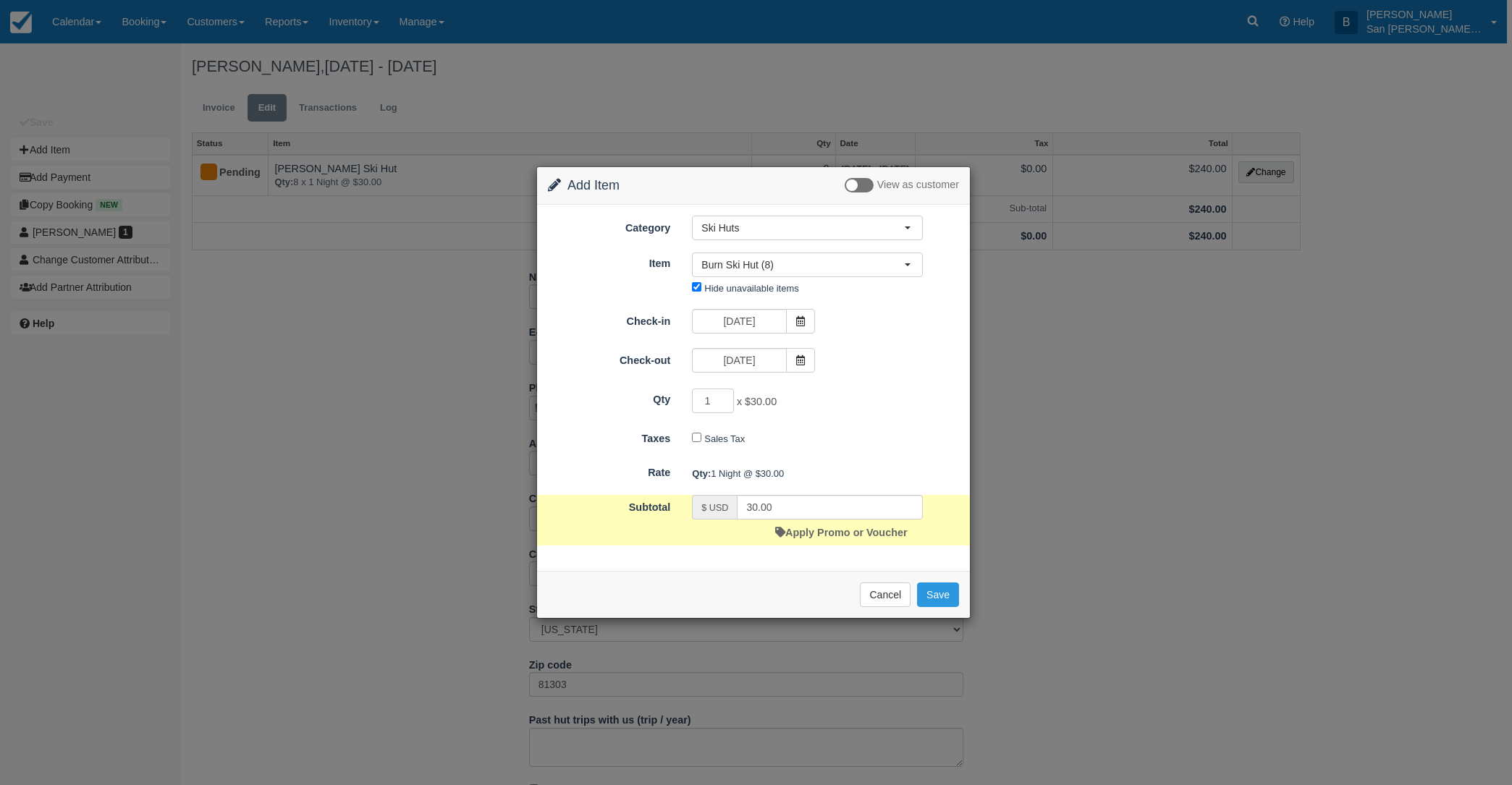
click at [815, 318] on div "01/17/26" at bounding box center [753, 322] width 144 height 28
click at [804, 317] on icon at bounding box center [800, 321] width 10 height 10
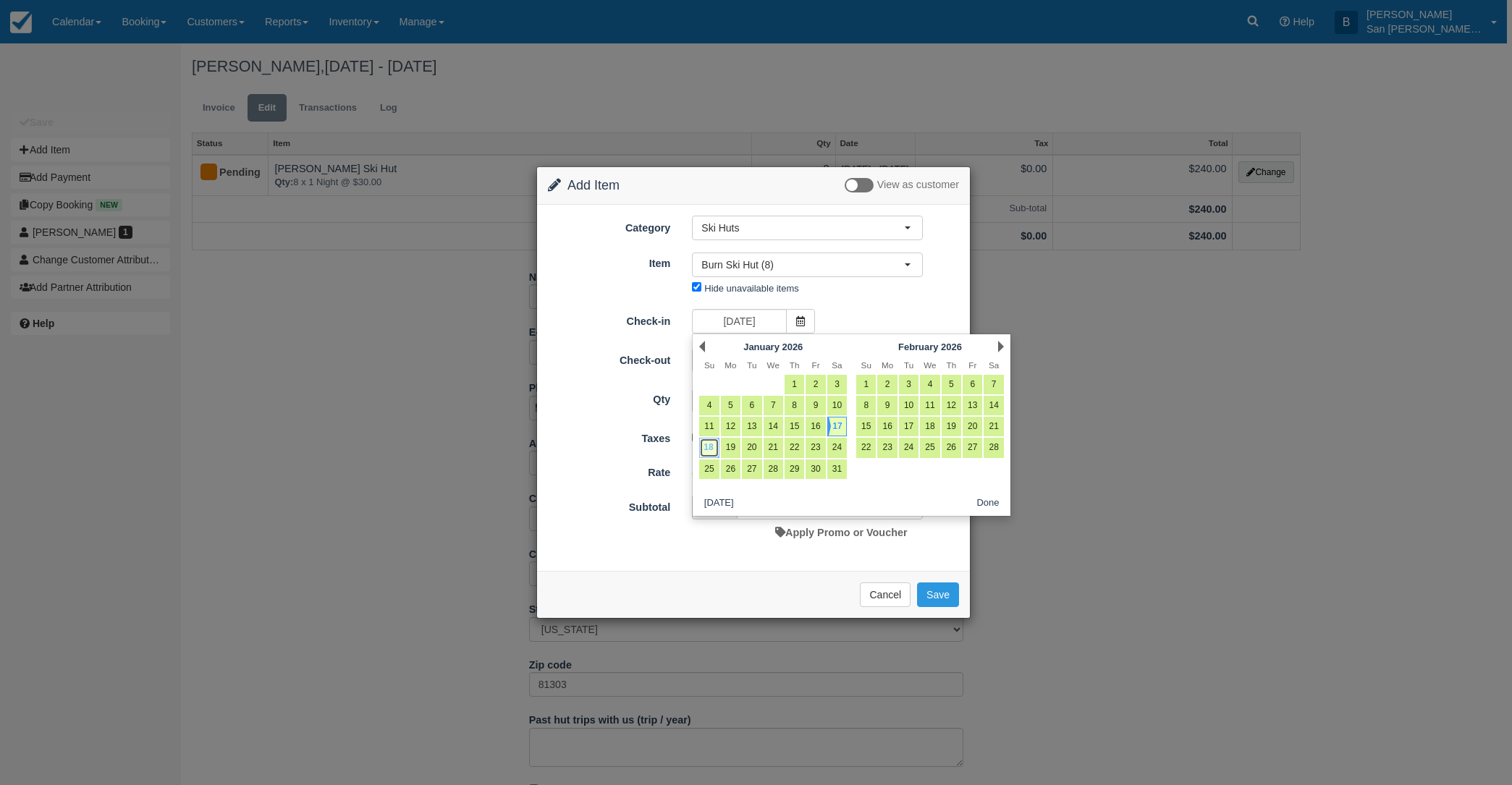
click at [703, 441] on link "18" at bounding box center [709, 448] width 20 height 20
type input "01/18/26"
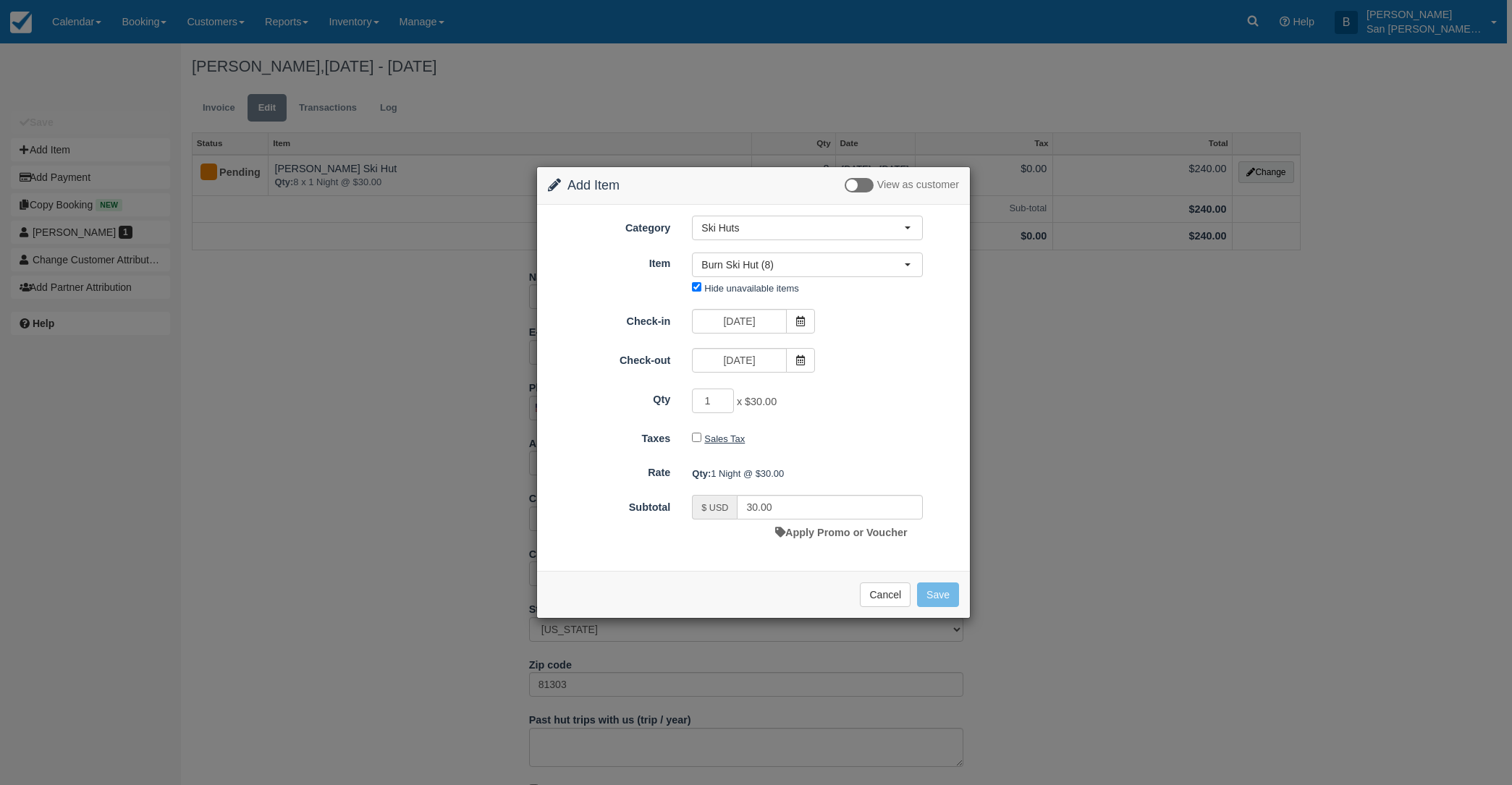
type input "0.00"
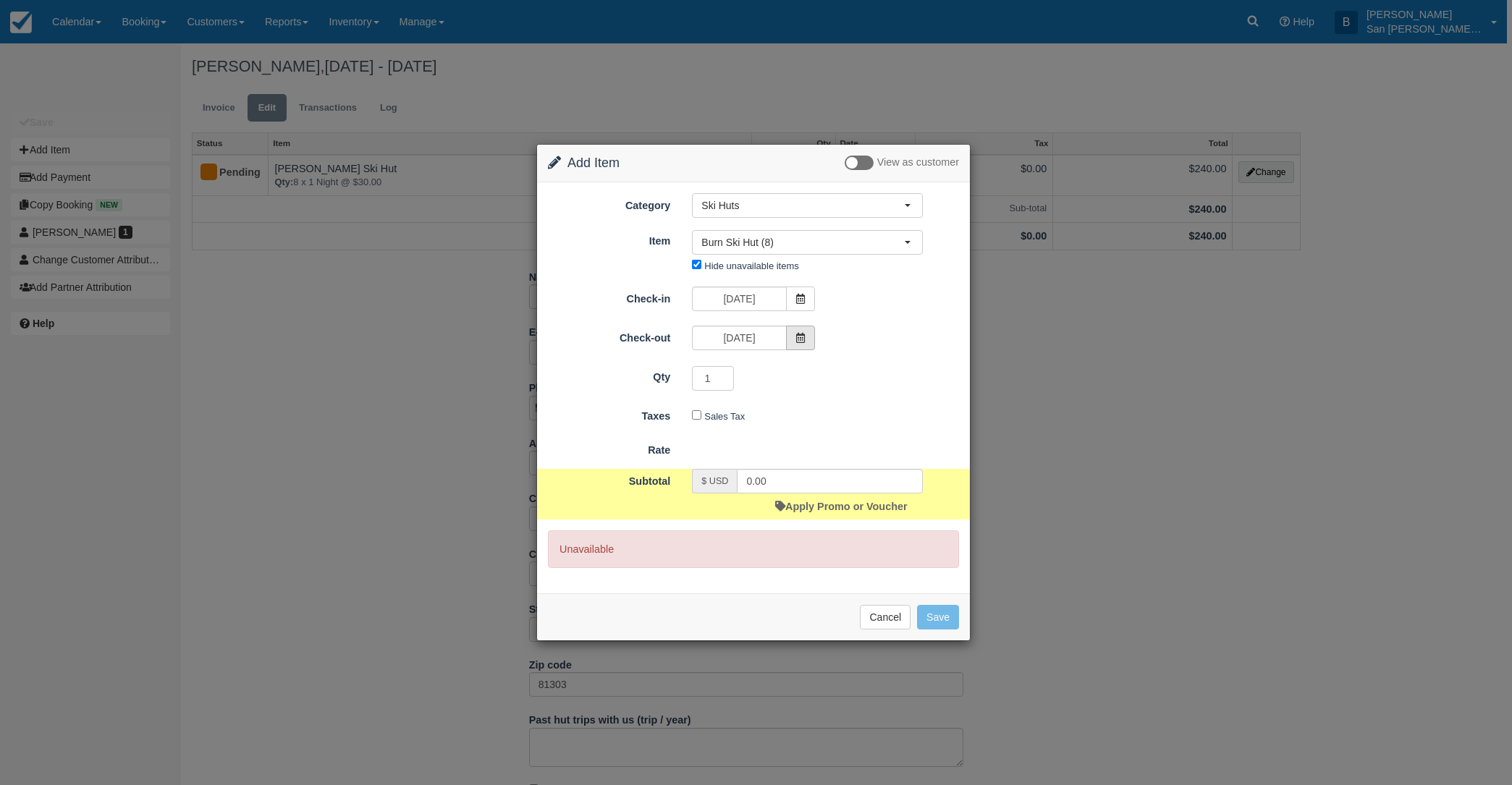
click at [805, 334] on span at bounding box center [800, 337] width 29 height 25
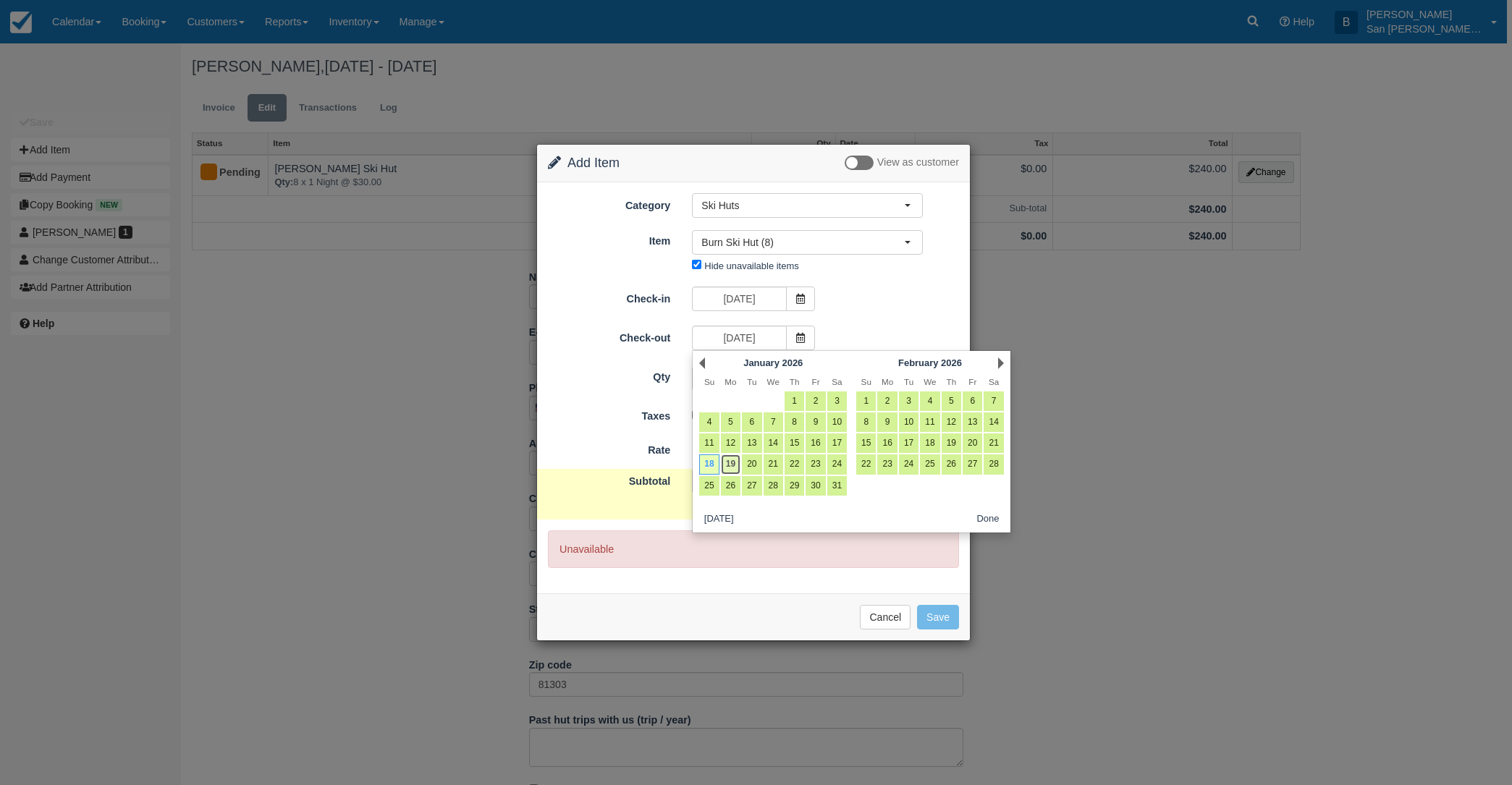
click at [736, 465] on link "19" at bounding box center [731, 465] width 20 height 20
type input "01/19/26"
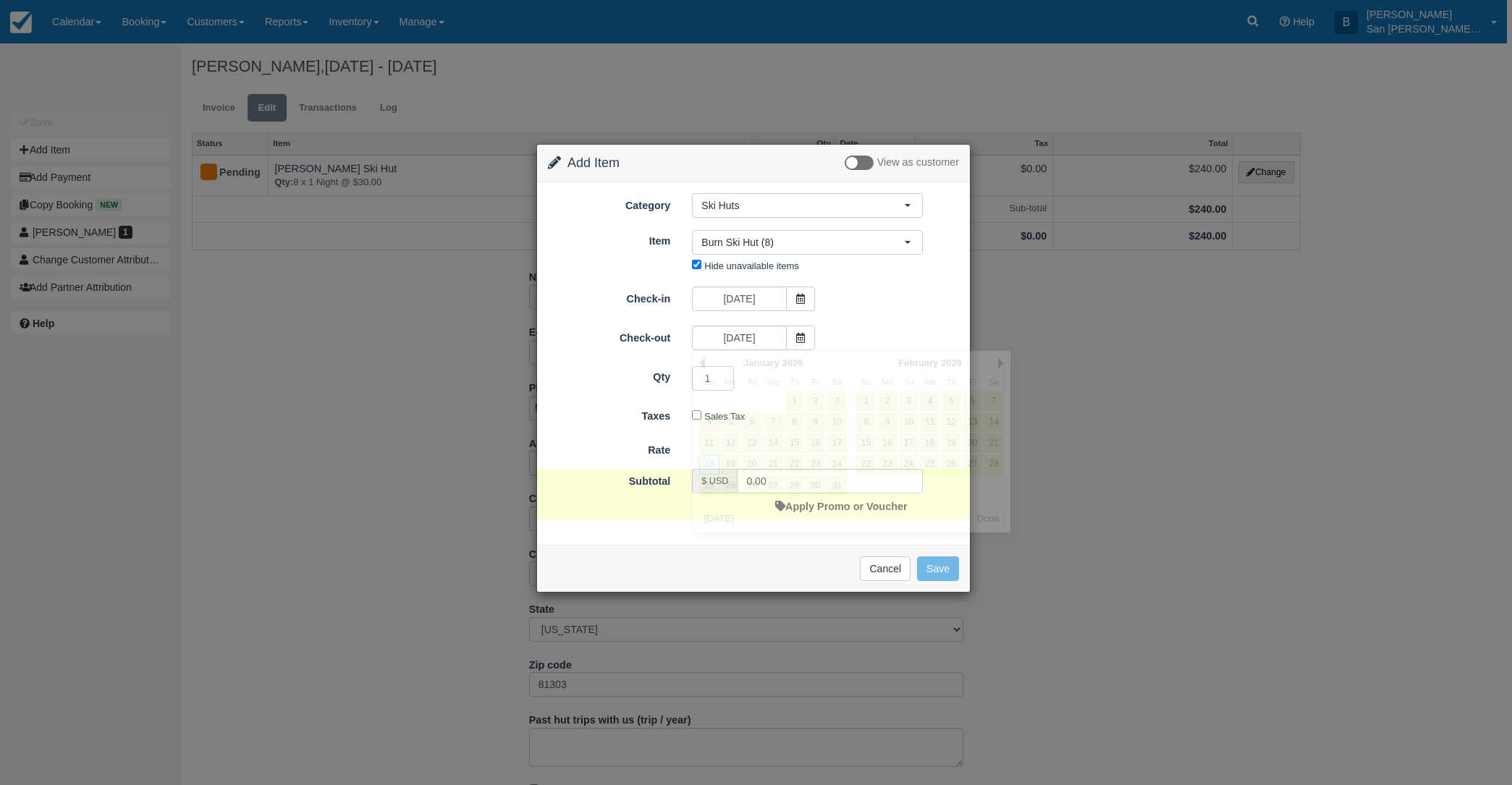
type input "30.00"
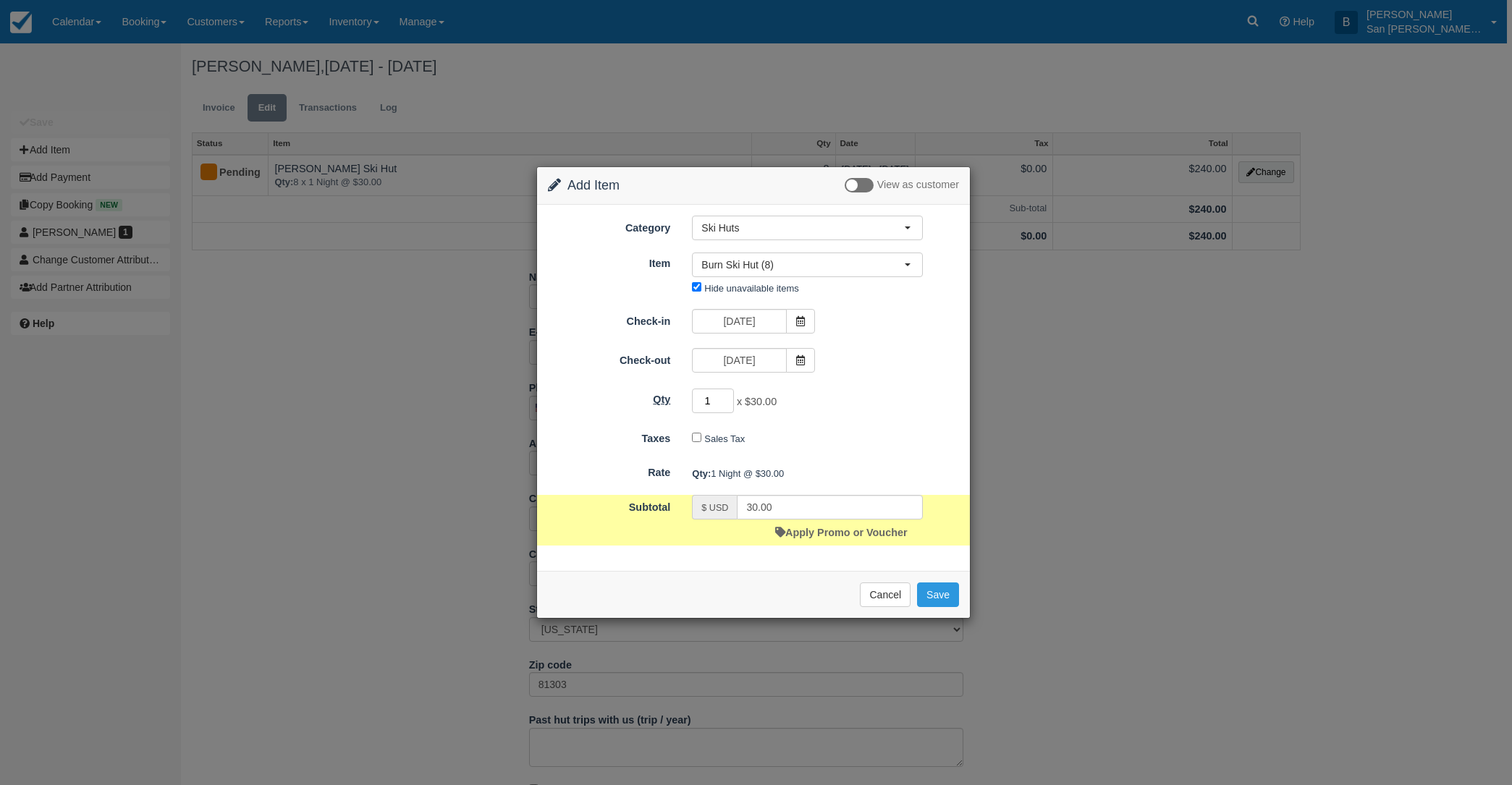
drag, startPoint x: 718, startPoint y: 402, endPoint x: 647, endPoint y: 388, distance: 72.4
click at [647, 388] on div "Qty 1 x $30.00 Required." at bounding box center [753, 401] width 433 height 28
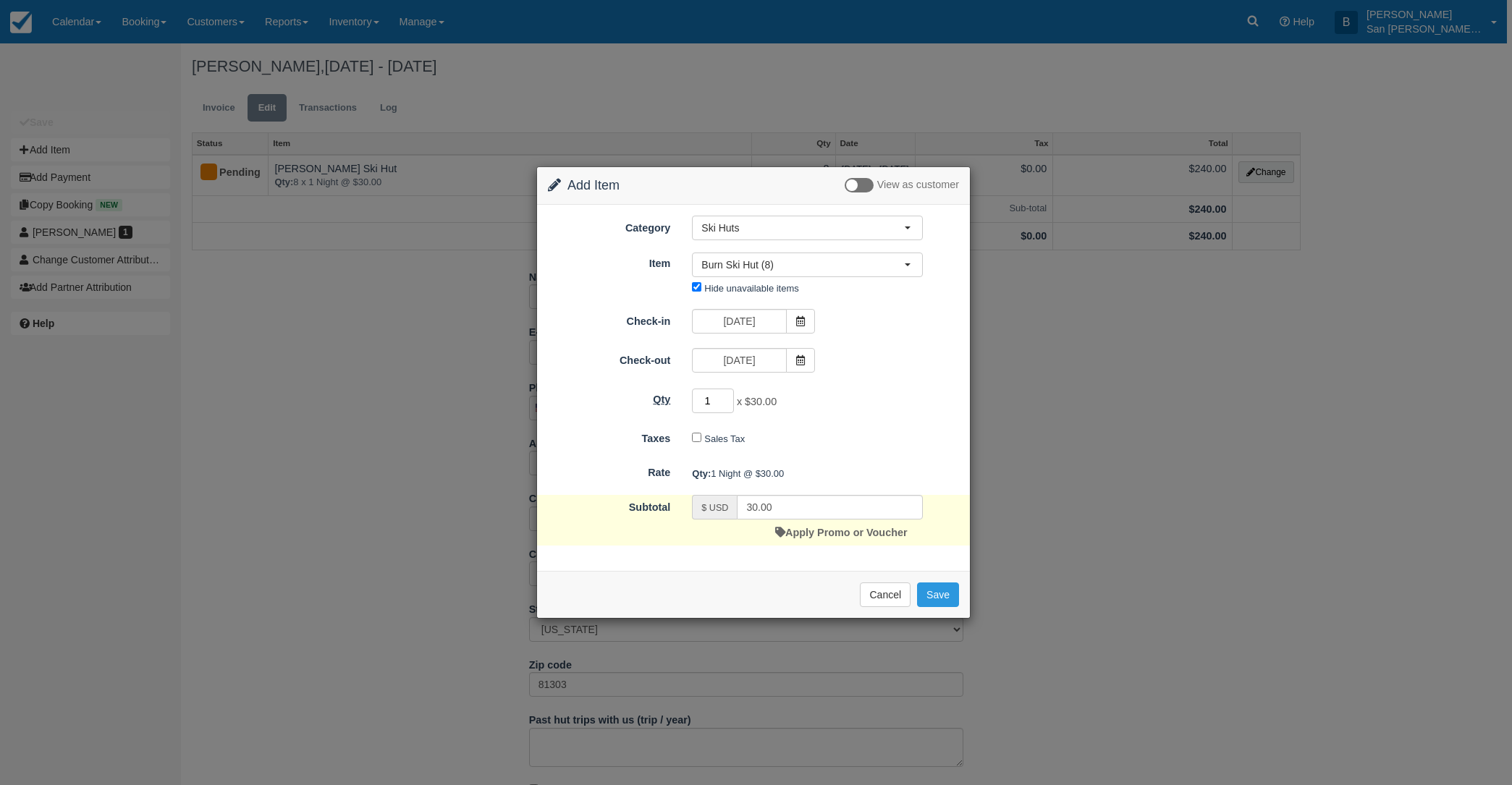
type input "8"
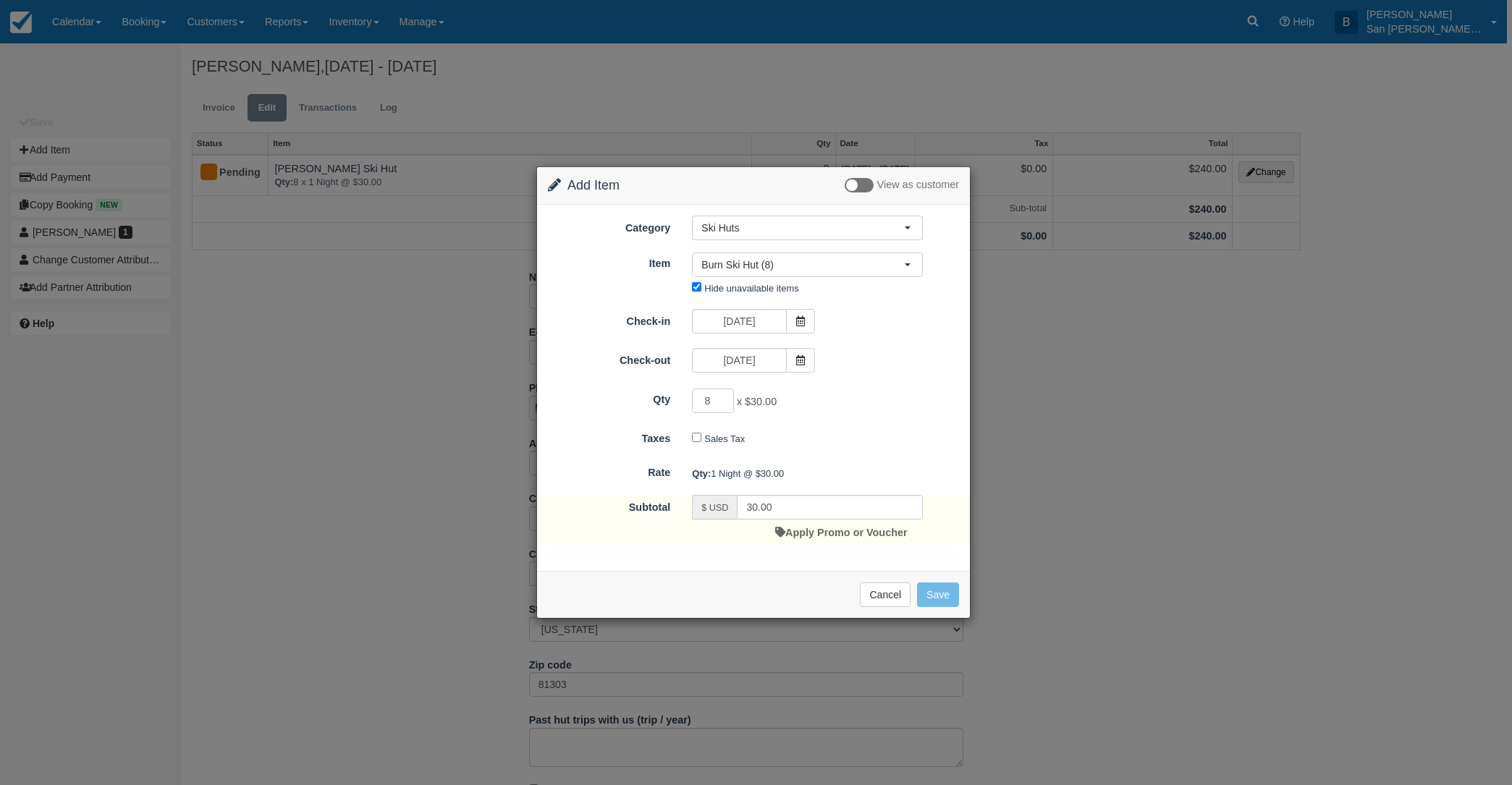
type input "240.00"
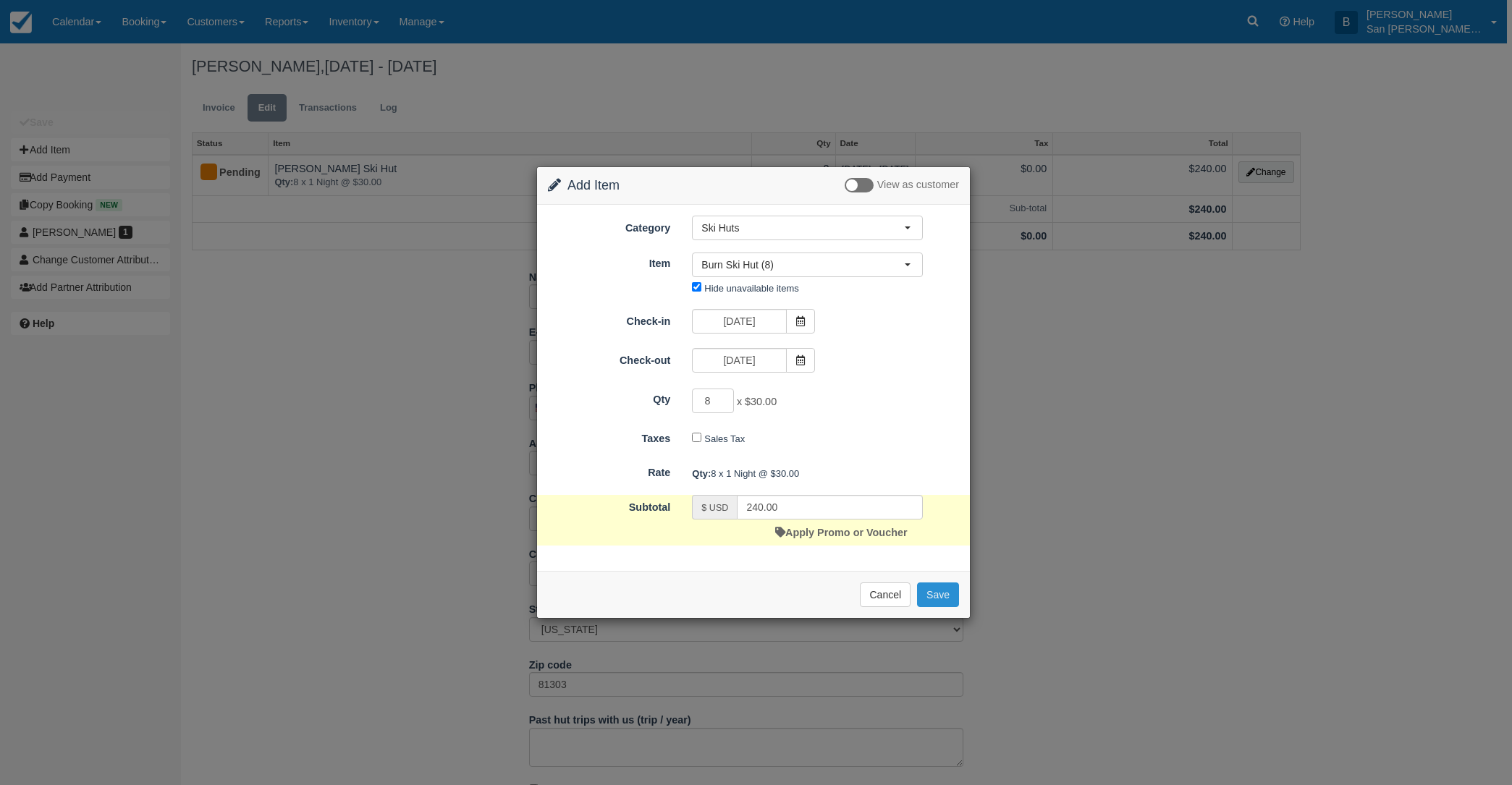
click at [936, 593] on button "Save" at bounding box center [938, 594] width 42 height 25
checkbox input "false"
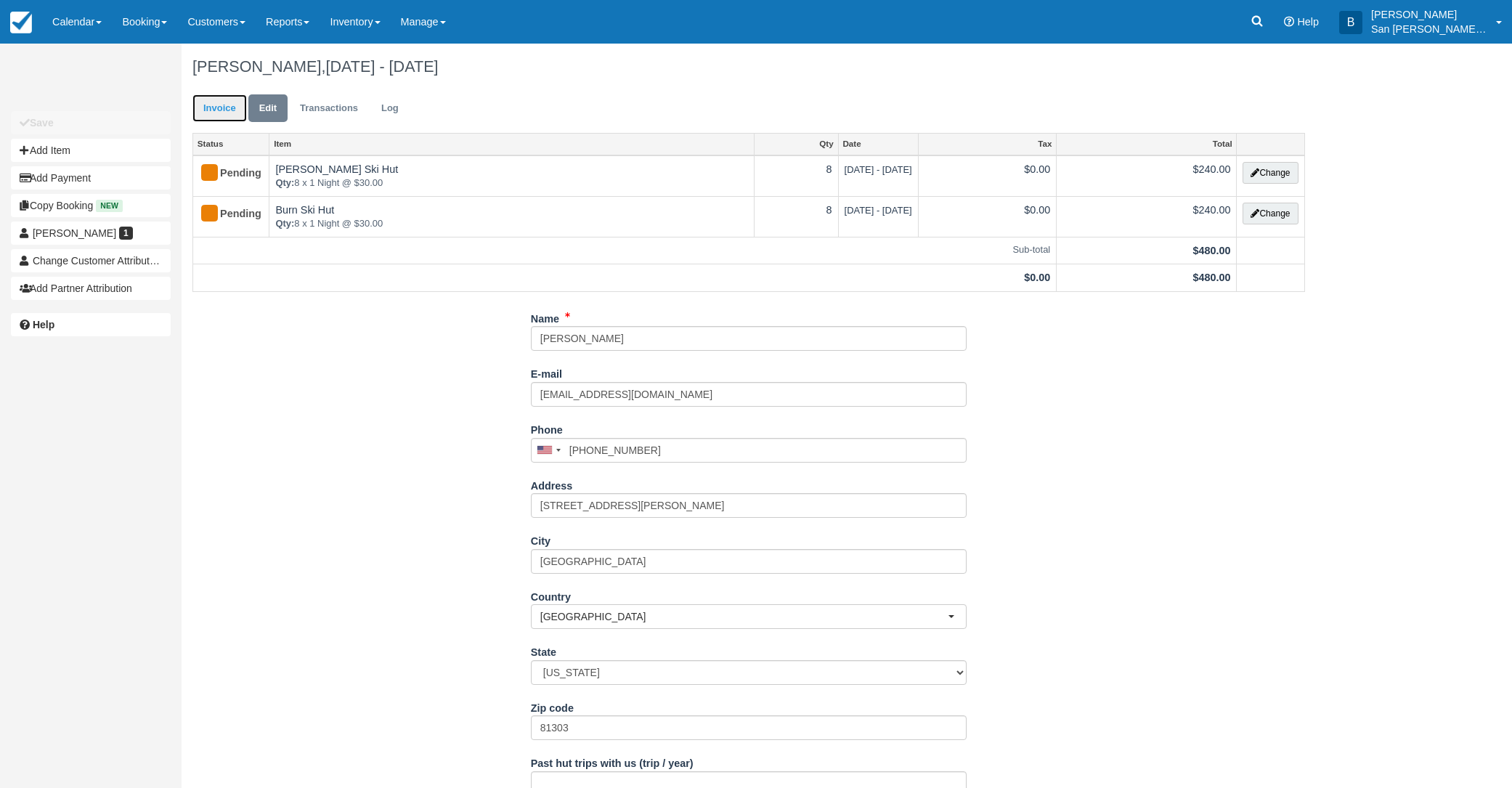
click at [199, 109] on link "Invoice" at bounding box center [220, 109] width 55 height 28
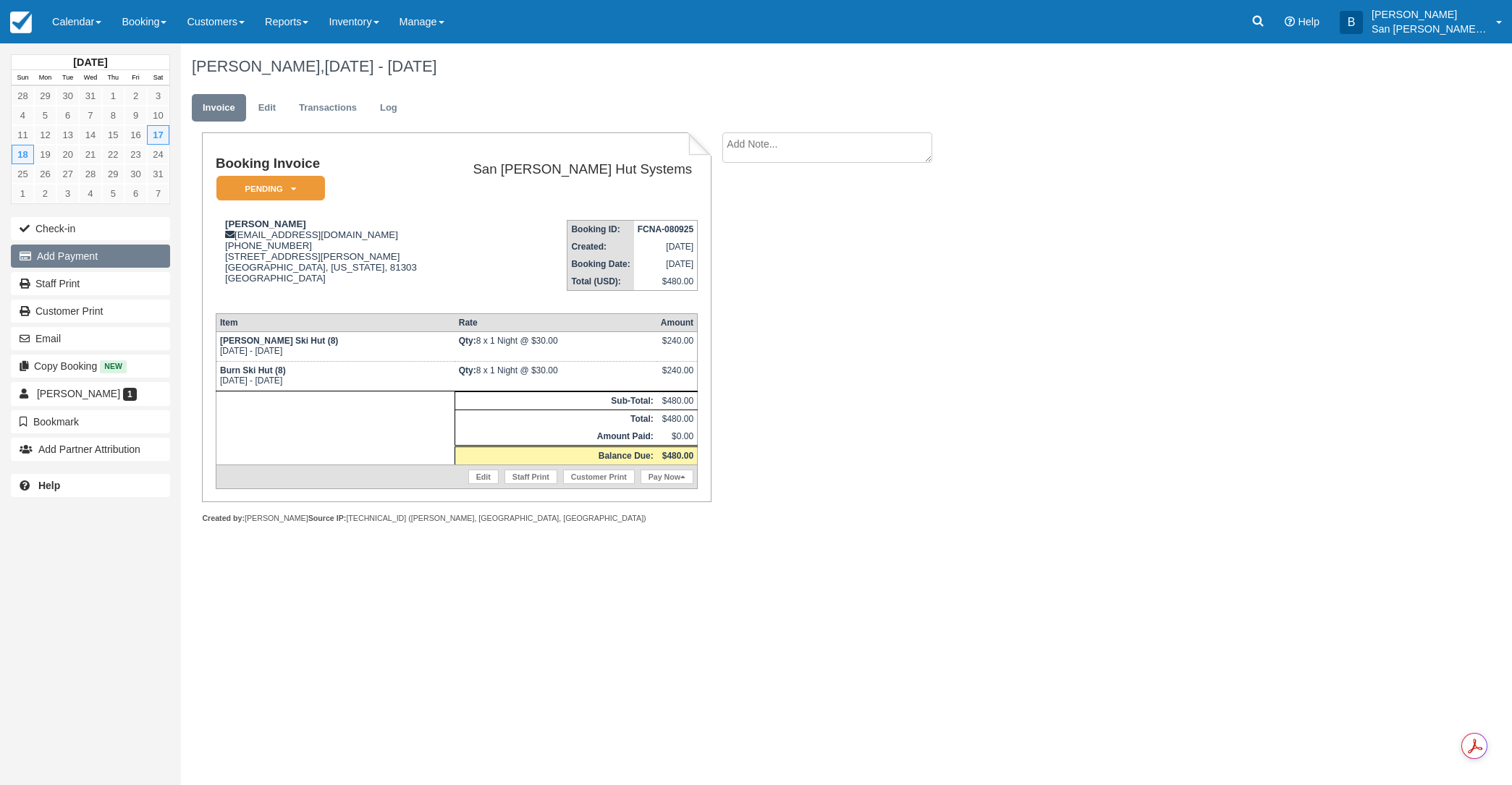
click at [60, 264] on button "Add Payment" at bounding box center [91, 256] width 159 height 23
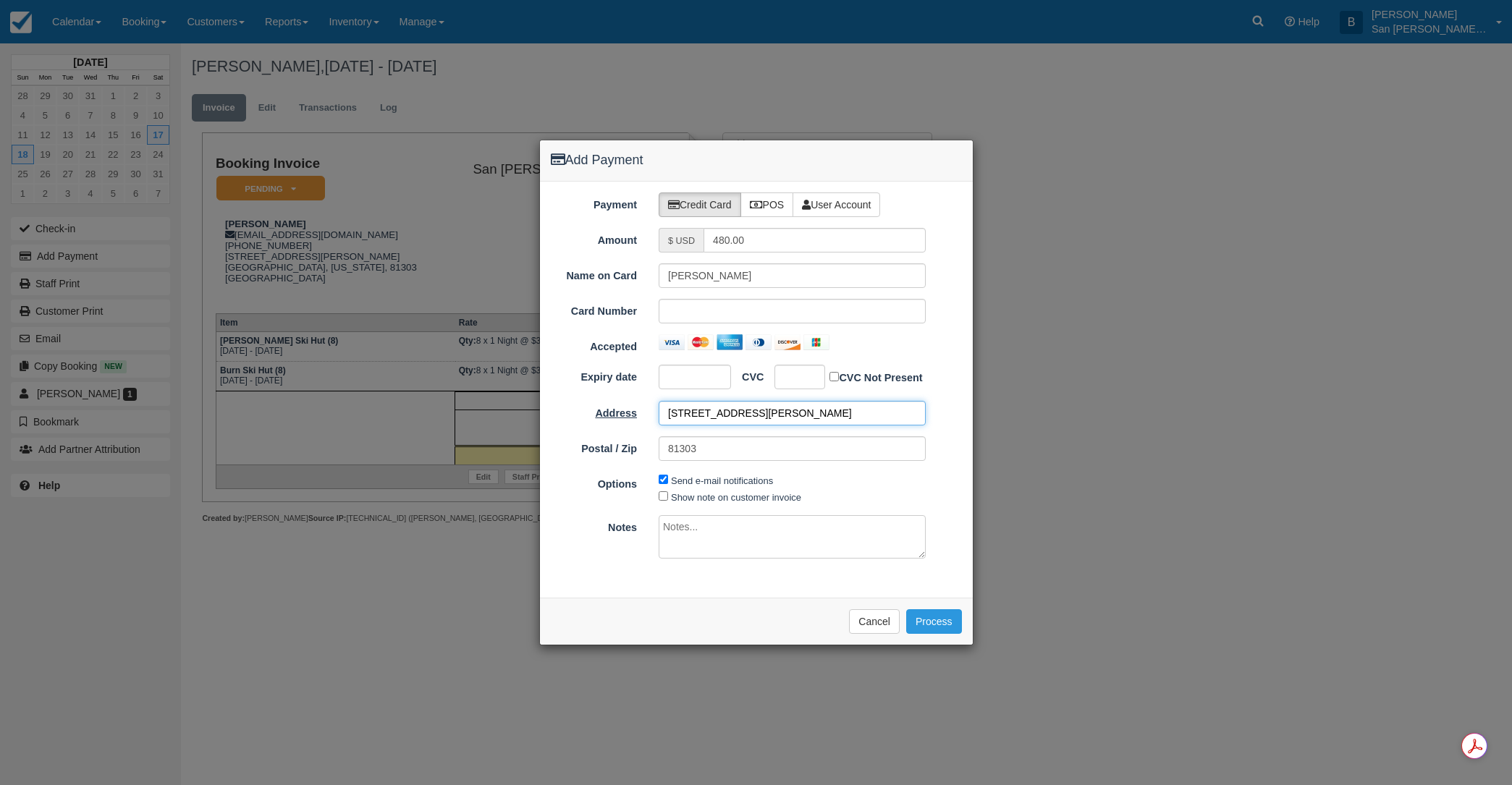
drag, startPoint x: 775, startPoint y: 411, endPoint x: 579, endPoint y: 412, distance: 196.0
click at [579, 412] on div "Address 185 Suttle St STE 2" at bounding box center [756, 413] width 433 height 25
type input "303 Boulder Rd"
type input "81507"
click at [949, 622] on button "Process" at bounding box center [934, 621] width 56 height 25
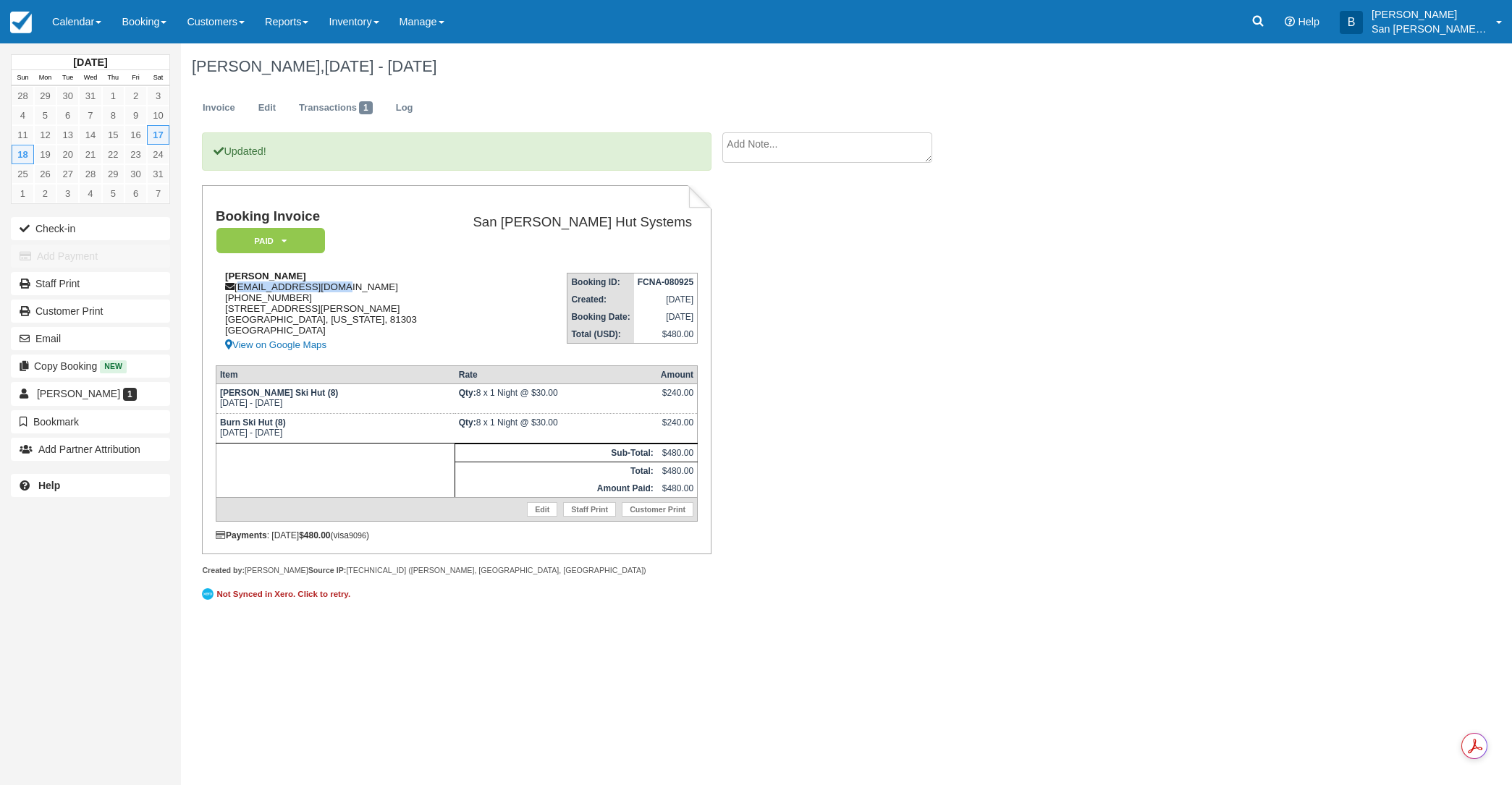
drag, startPoint x: 239, startPoint y: 288, endPoint x: 346, endPoint y: 287, distance: 107.0
click at [346, 287] on div "[PERSON_NAME] [EMAIL_ADDRESS][DOMAIN_NAME] [PHONE_NUMBER] [STREET_ADDRESS][PERS…" at bounding box center [327, 312] width 224 height 84
copy div "[EMAIL_ADDRESS][DOMAIN_NAME]"
click at [139, 23] on link "Booking" at bounding box center [143, 22] width 65 height 44
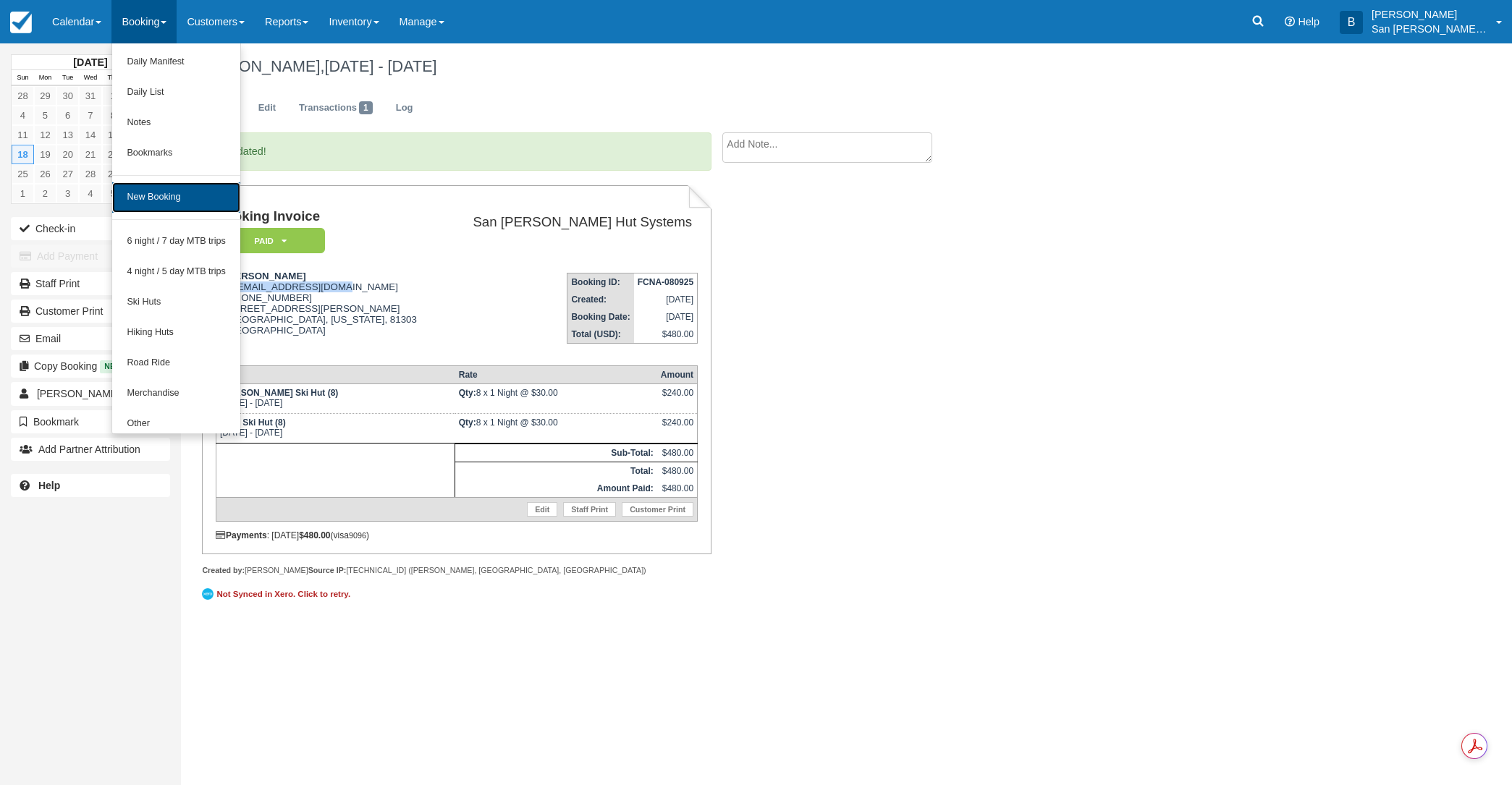
click at [169, 197] on link "New Booking" at bounding box center [176, 197] width 128 height 31
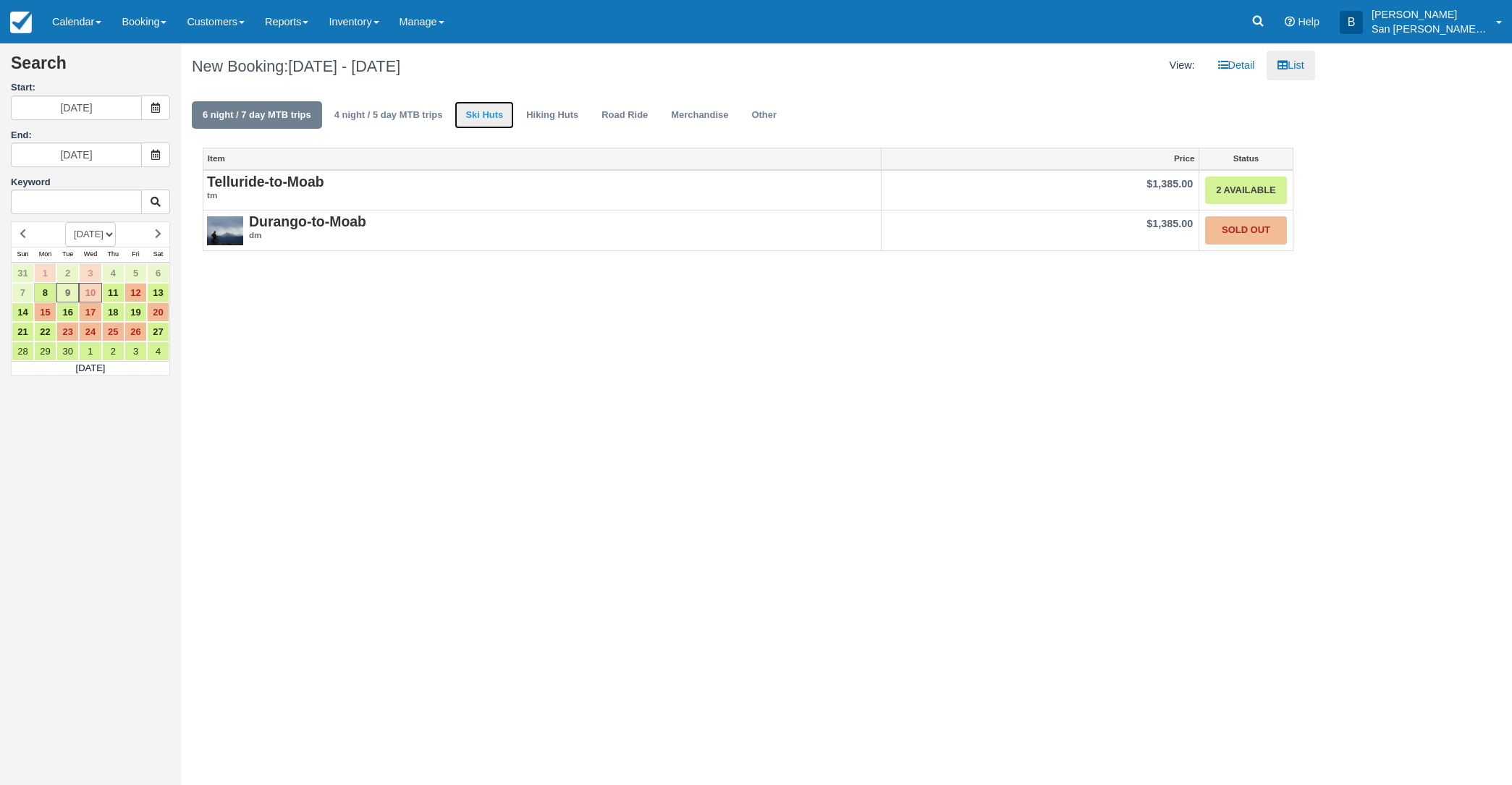
click at [500, 113] on link "Ski Huts" at bounding box center [485, 115] width 60 height 28
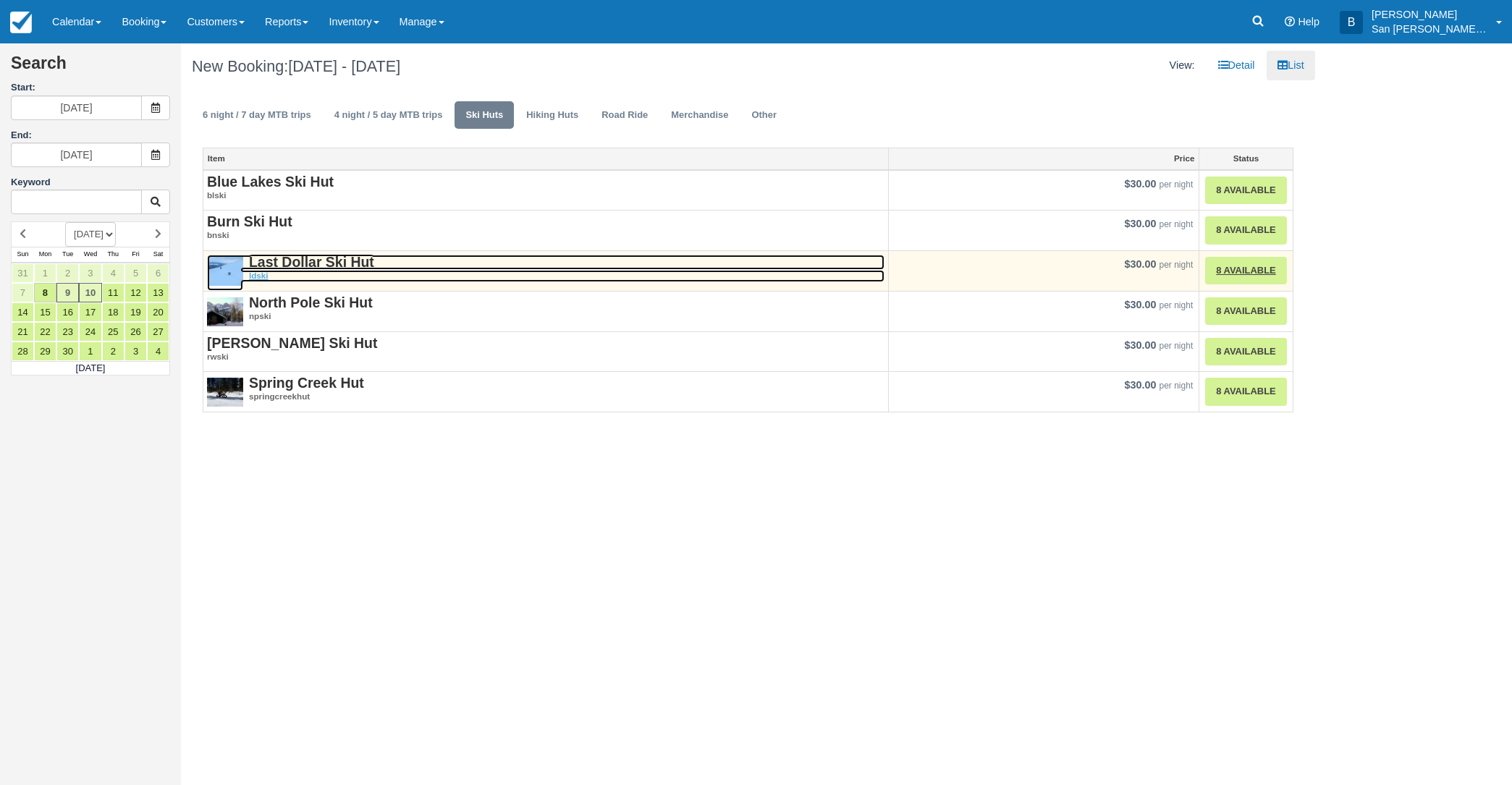
click at [288, 258] on strong "Last Dollar Ski Hut" at bounding box center [312, 262] width 125 height 16
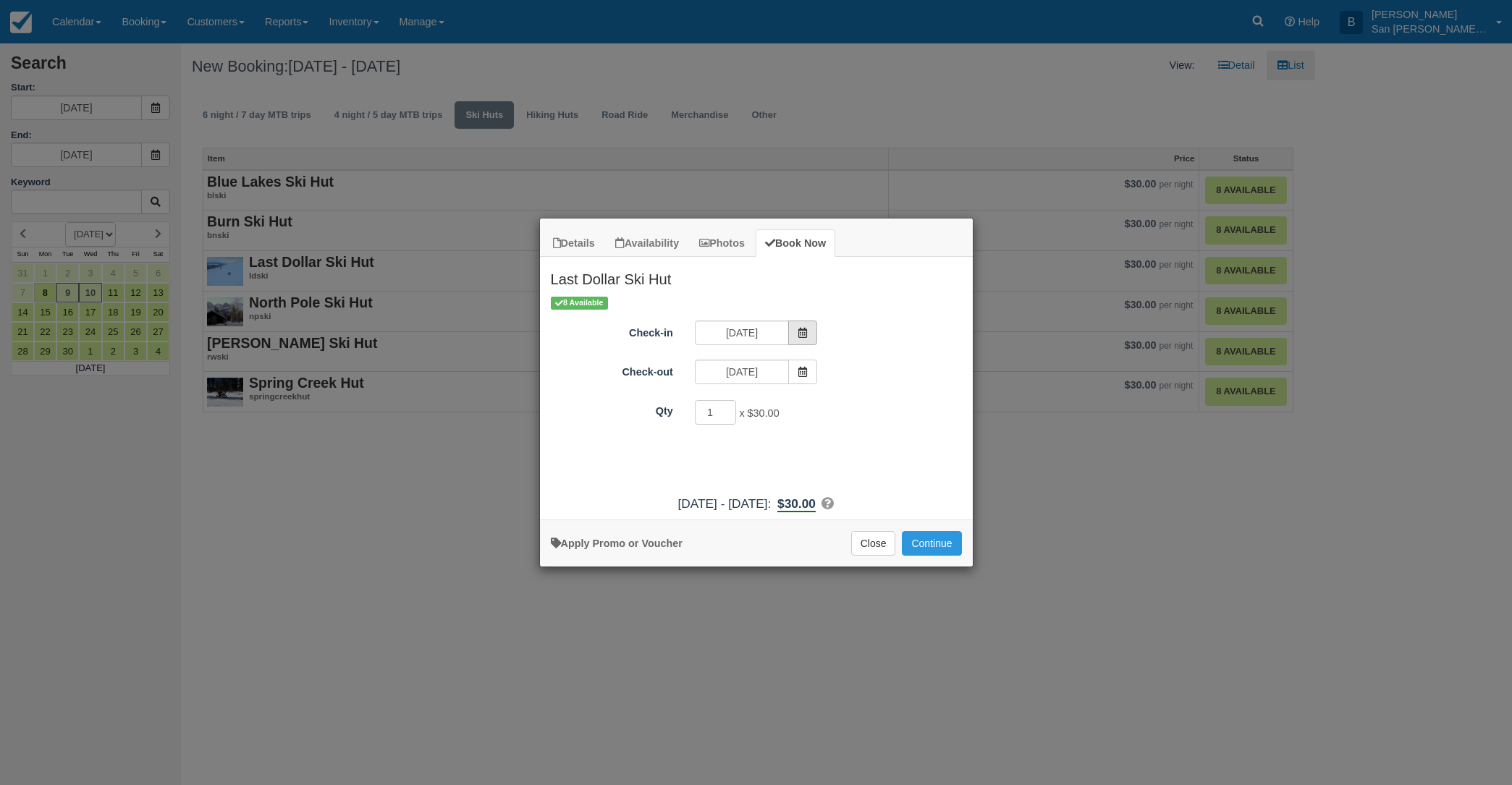
click at [808, 333] on span "Item Modal" at bounding box center [802, 332] width 29 height 25
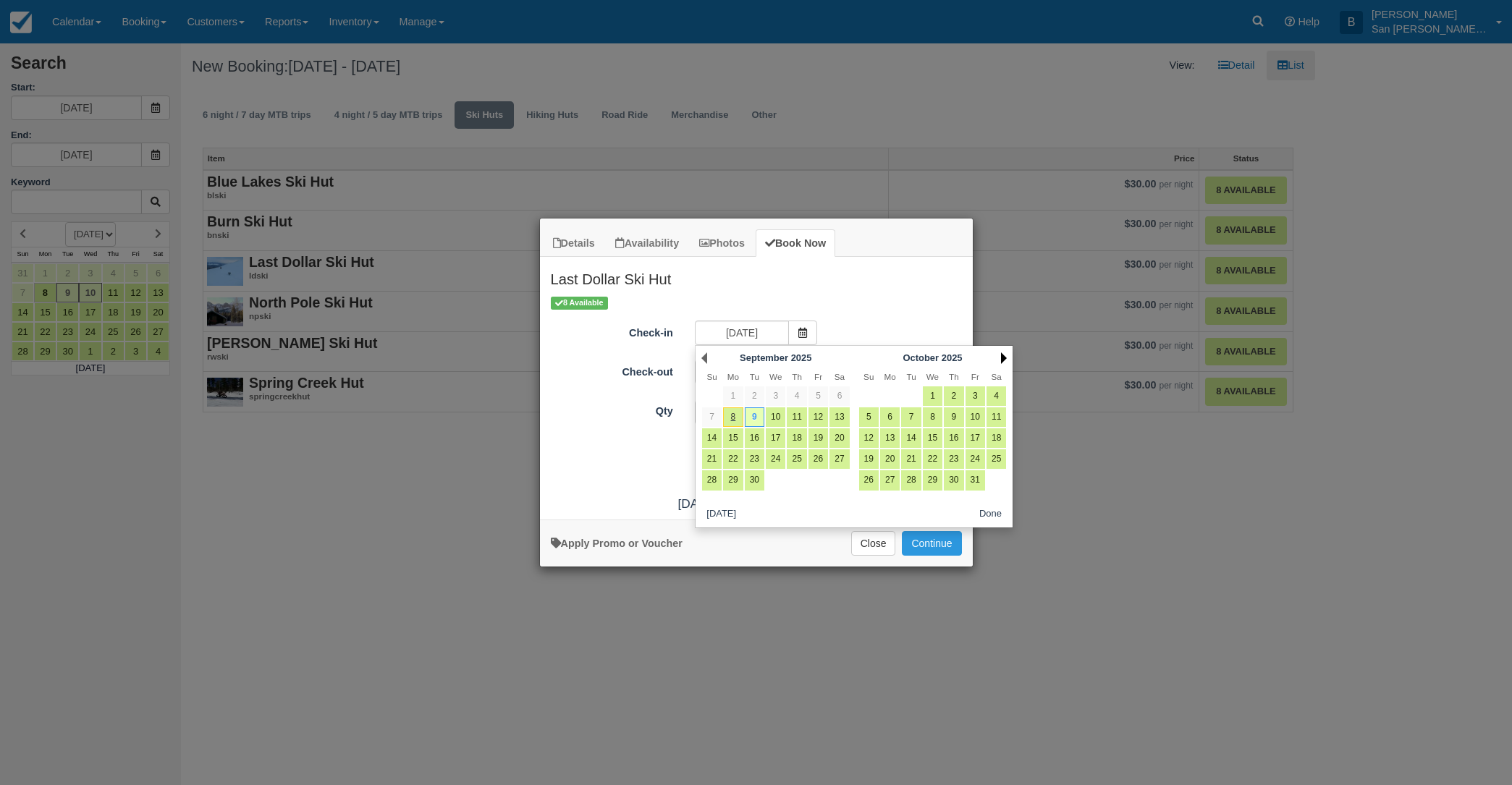
click at [1005, 359] on link "Next" at bounding box center [1003, 358] width 6 height 12
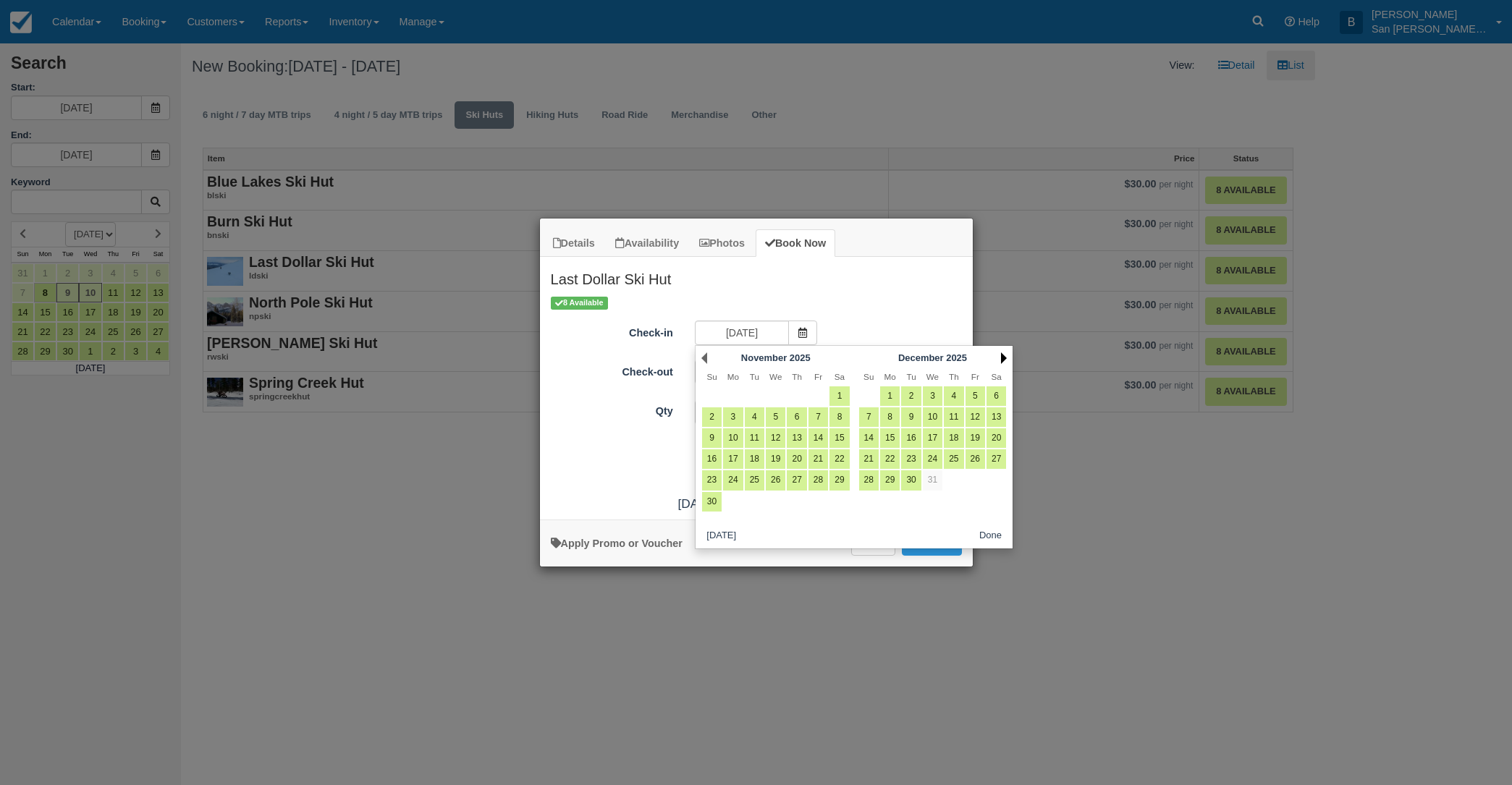
click at [1005, 359] on link "Next" at bounding box center [1003, 358] width 6 height 12
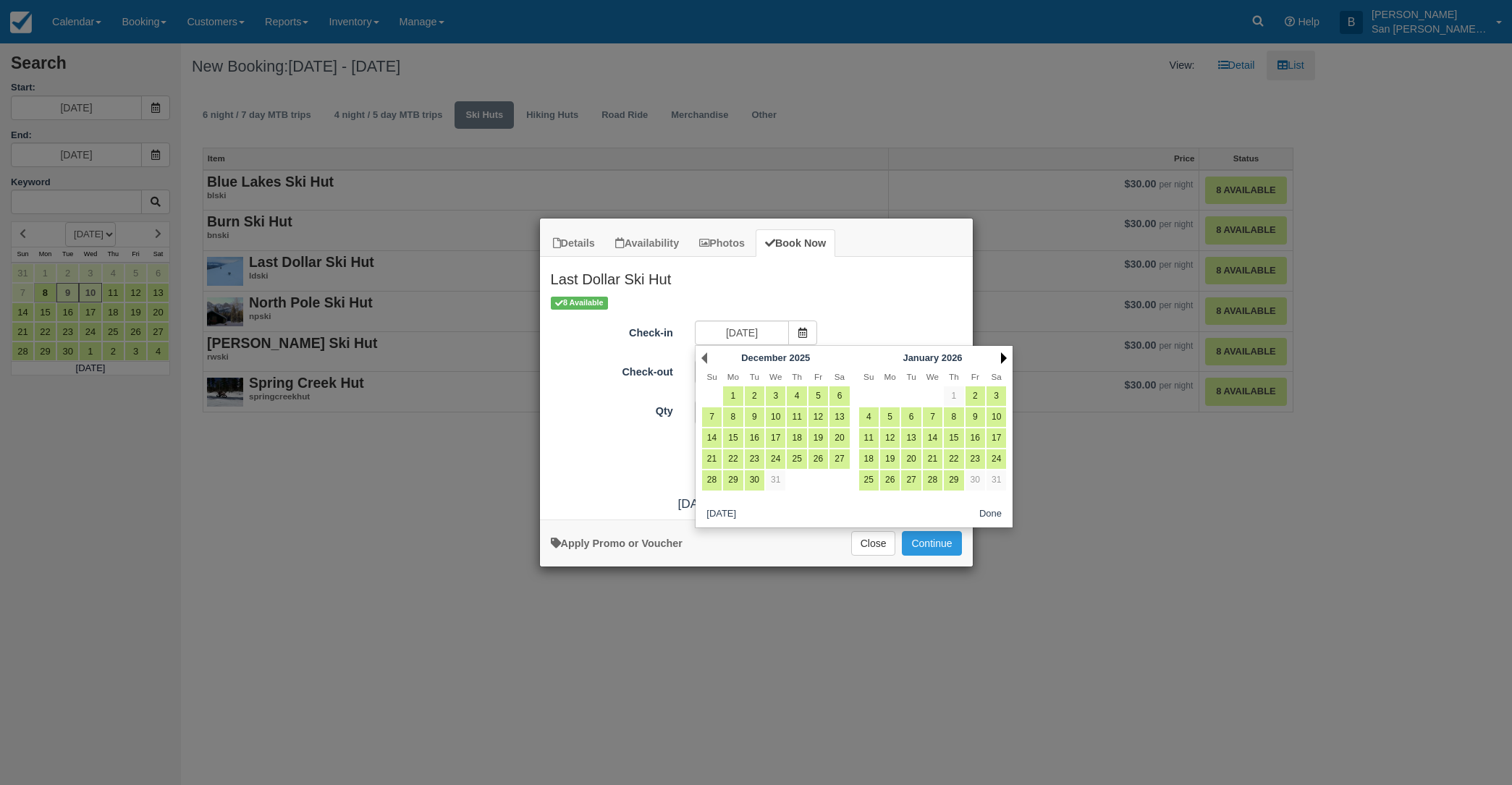
click at [1005, 359] on link "Next" at bounding box center [1003, 358] width 6 height 12
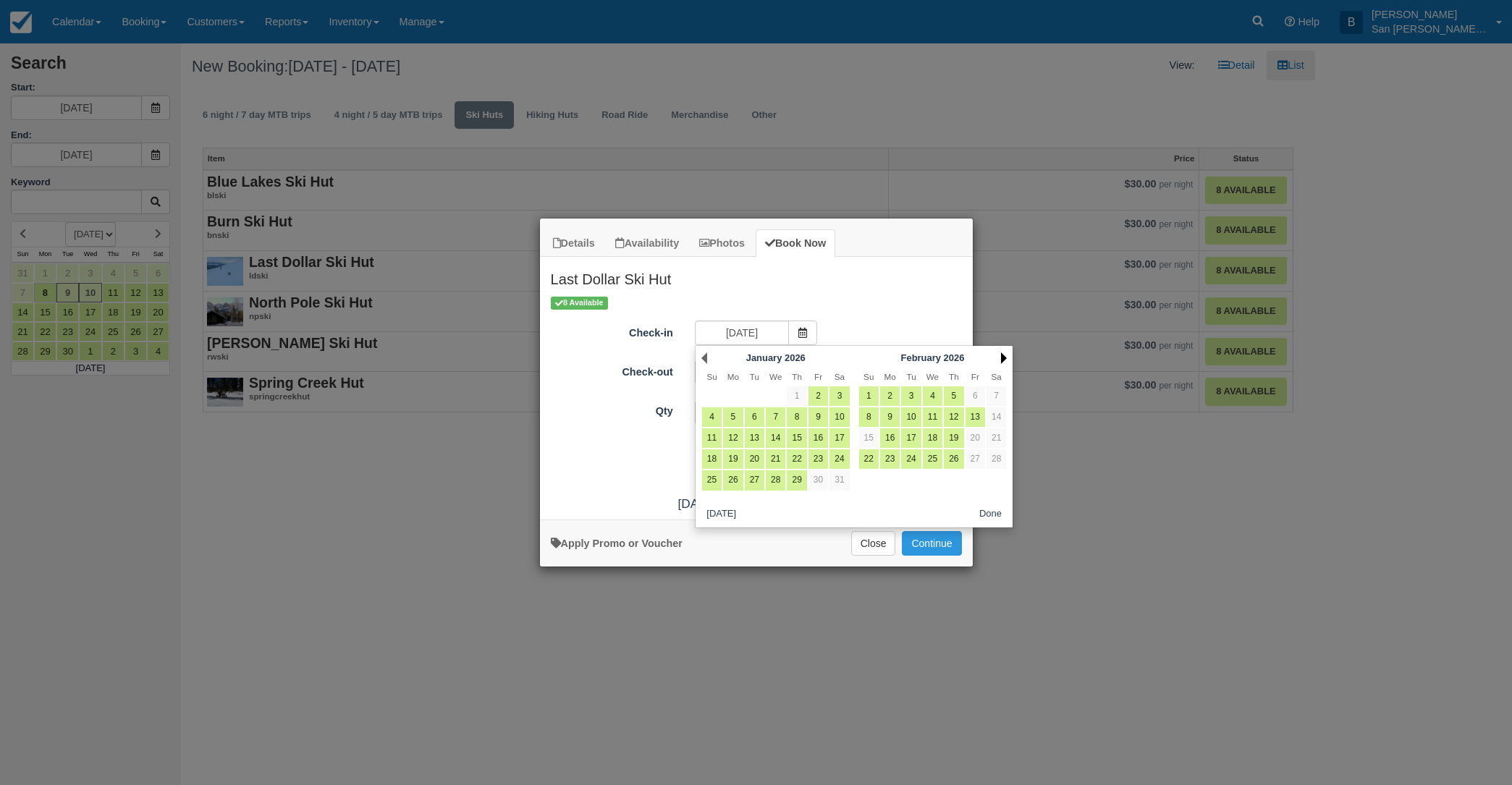
click at [1005, 359] on link "Next" at bounding box center [1003, 358] width 6 height 12
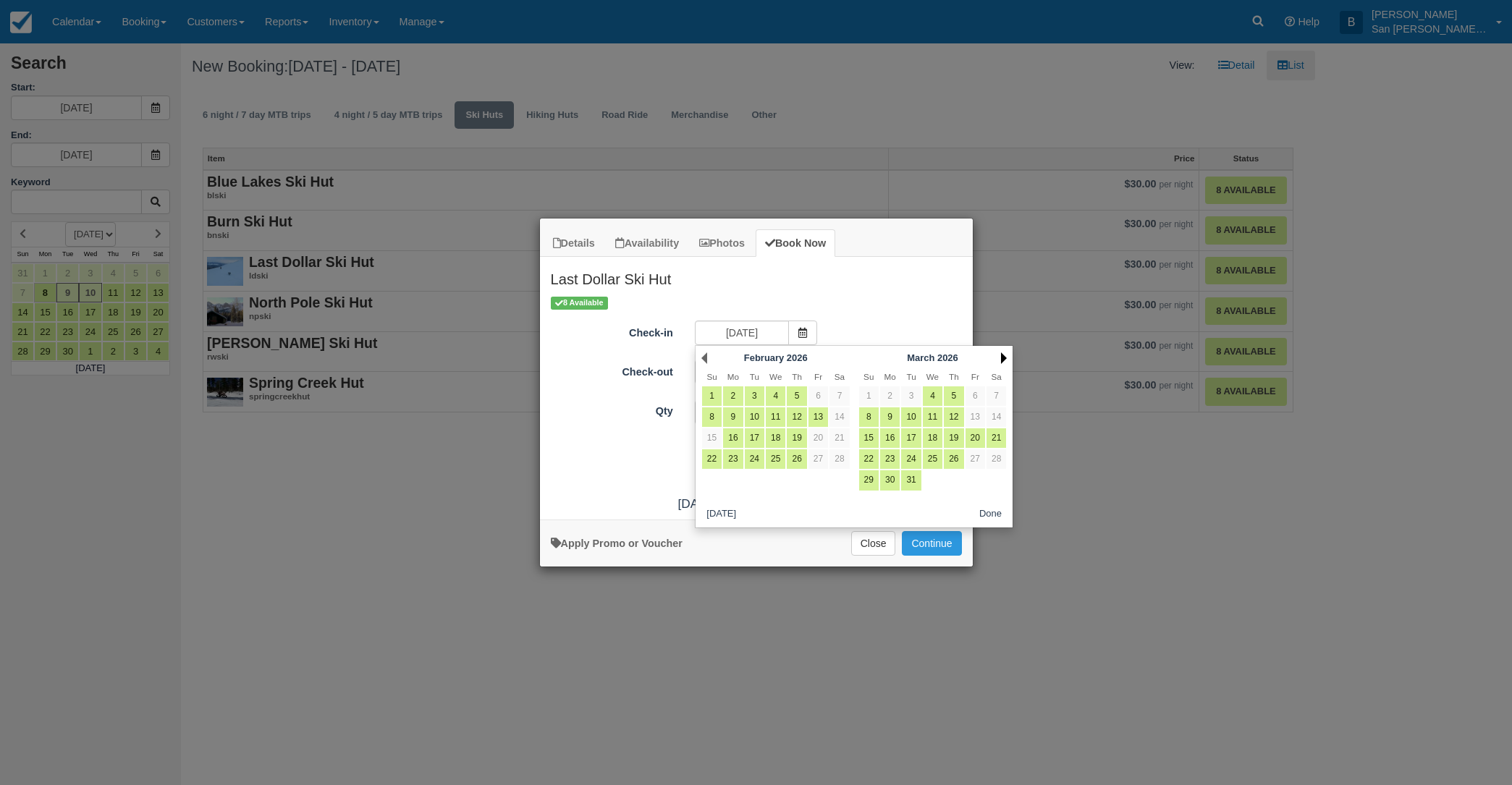
click at [1005, 359] on link "Next" at bounding box center [1003, 358] width 6 height 12
click at [998, 389] on link "4" at bounding box center [996, 396] width 20 height 20
type input "04/04/26"
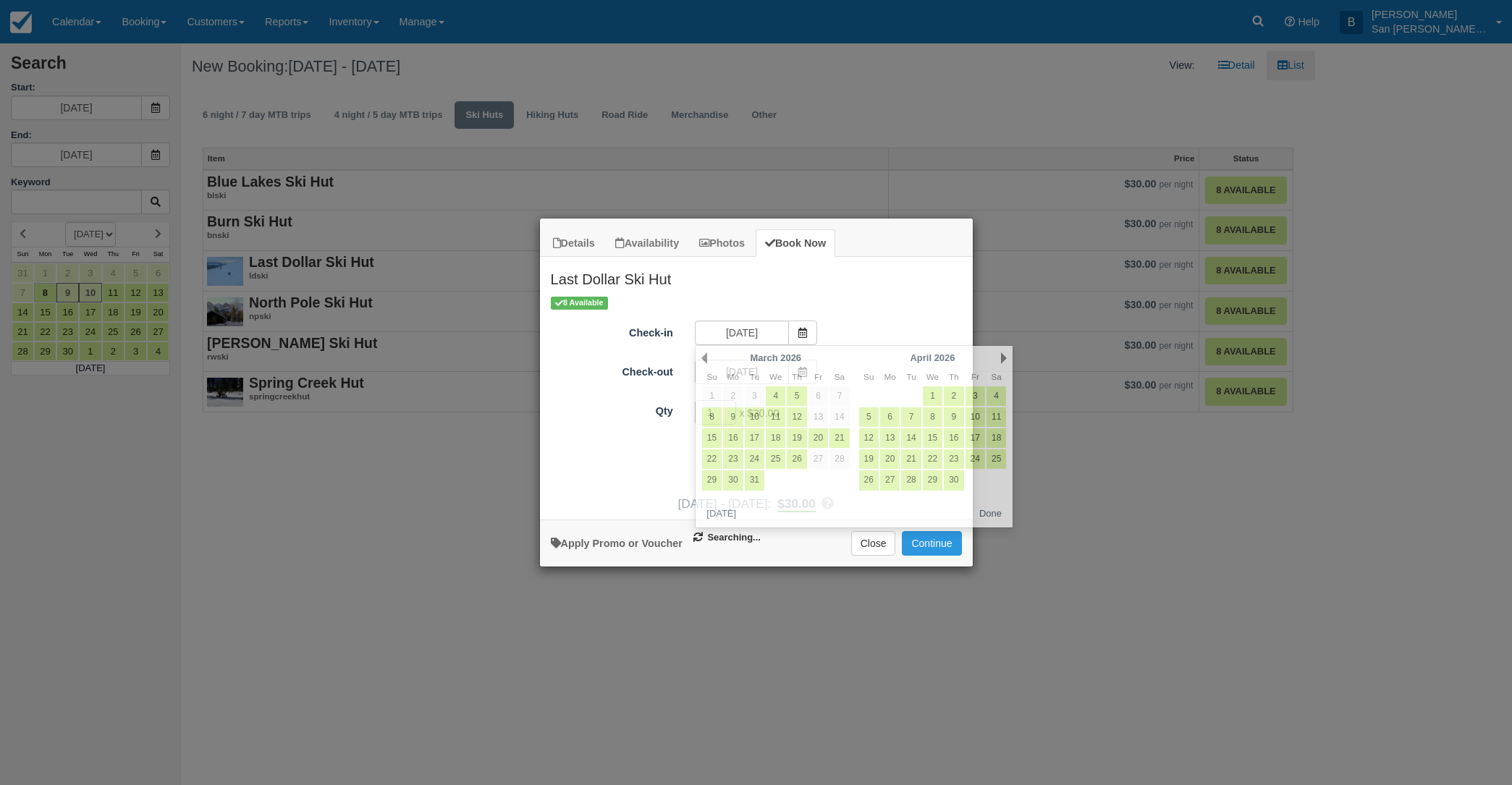
type input "04/05/26"
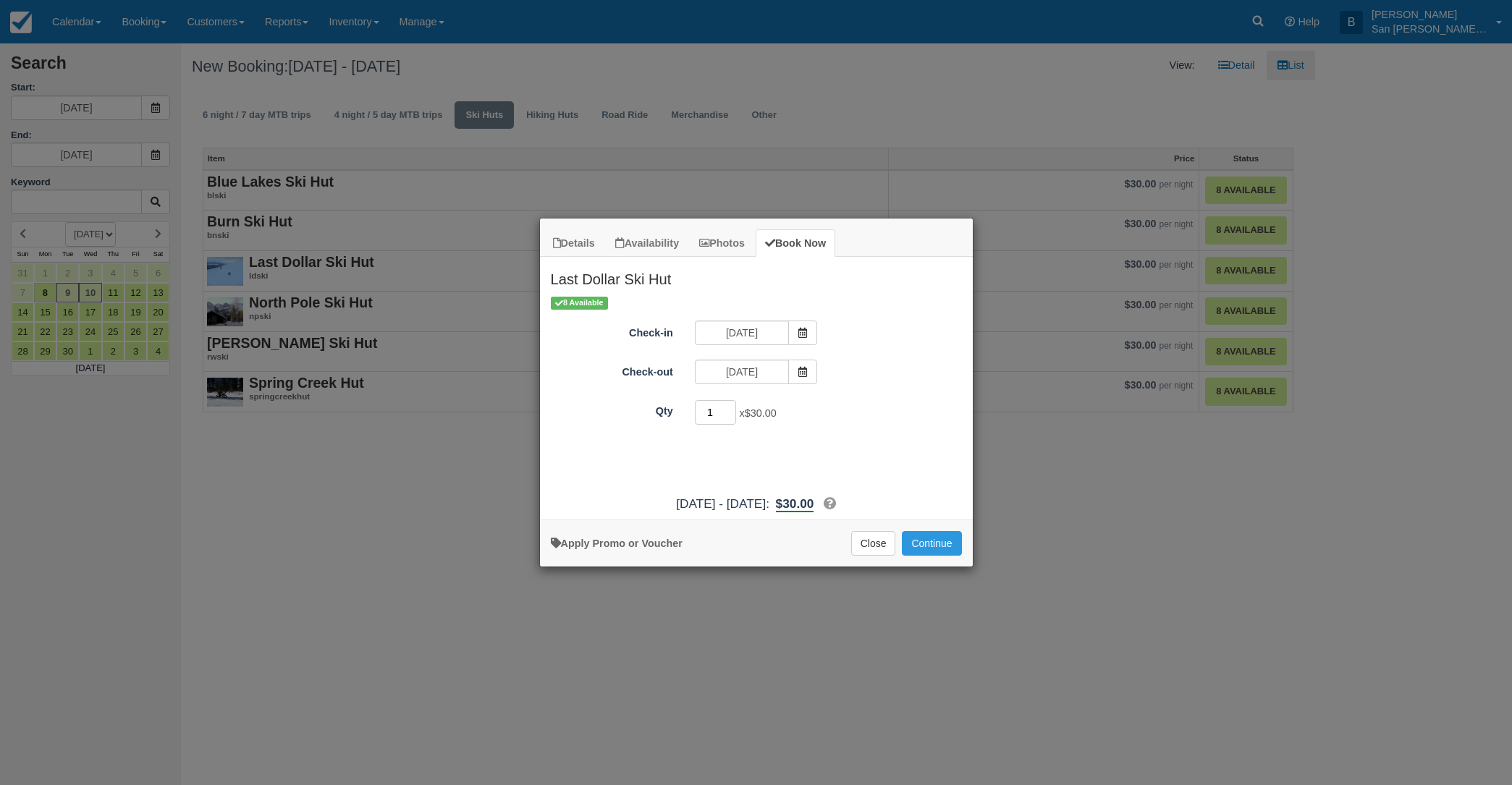
drag, startPoint x: 716, startPoint y: 407, endPoint x: 686, endPoint y: 404, distance: 30.1
click at [686, 404] on div "1 x $30.00 Required." at bounding box center [810, 414] width 253 height 28
type input "8"
click at [937, 548] on button "Continue" at bounding box center [932, 543] width 60 height 25
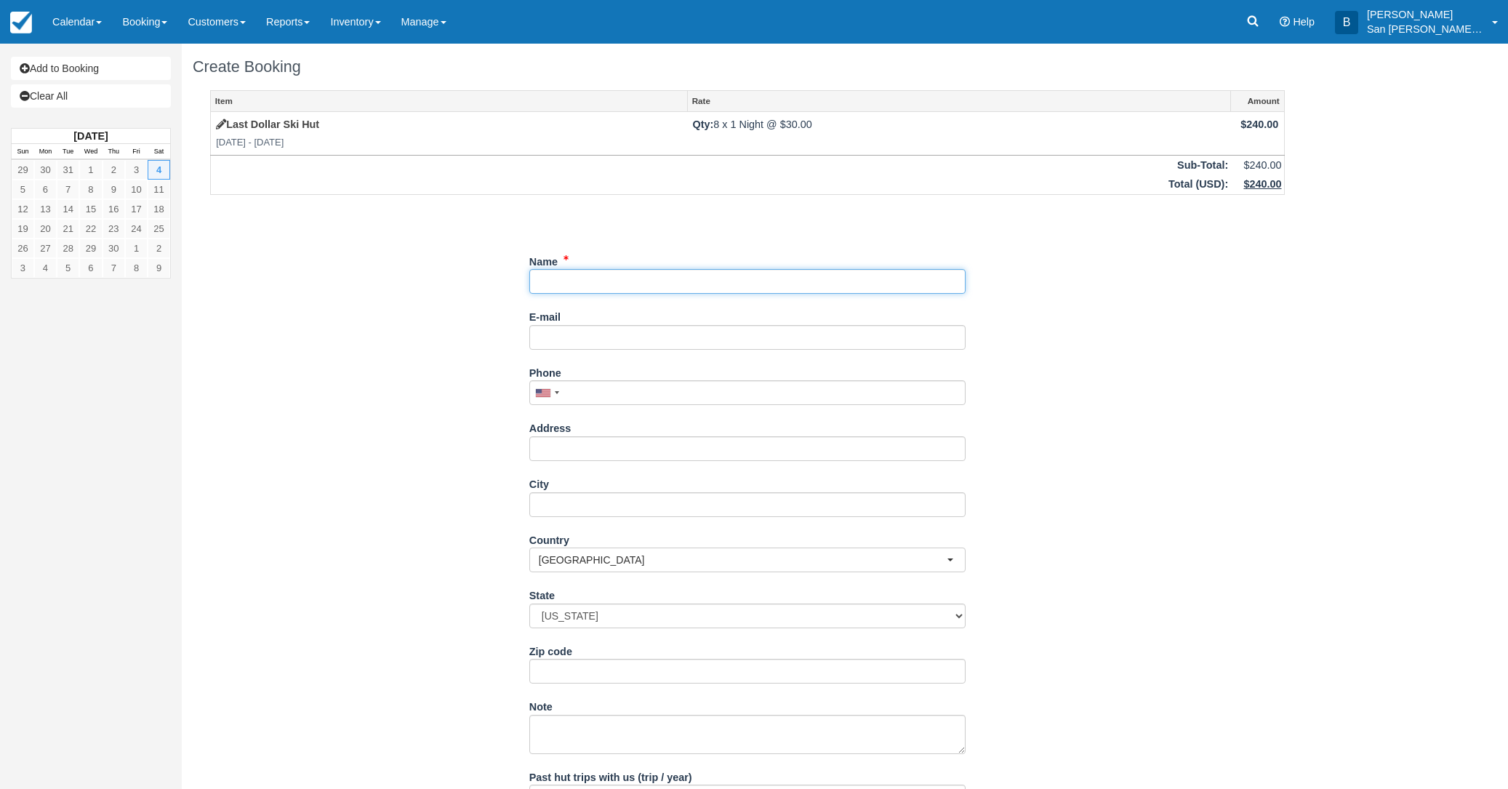
click at [570, 282] on input "Name" at bounding box center [747, 281] width 436 height 25
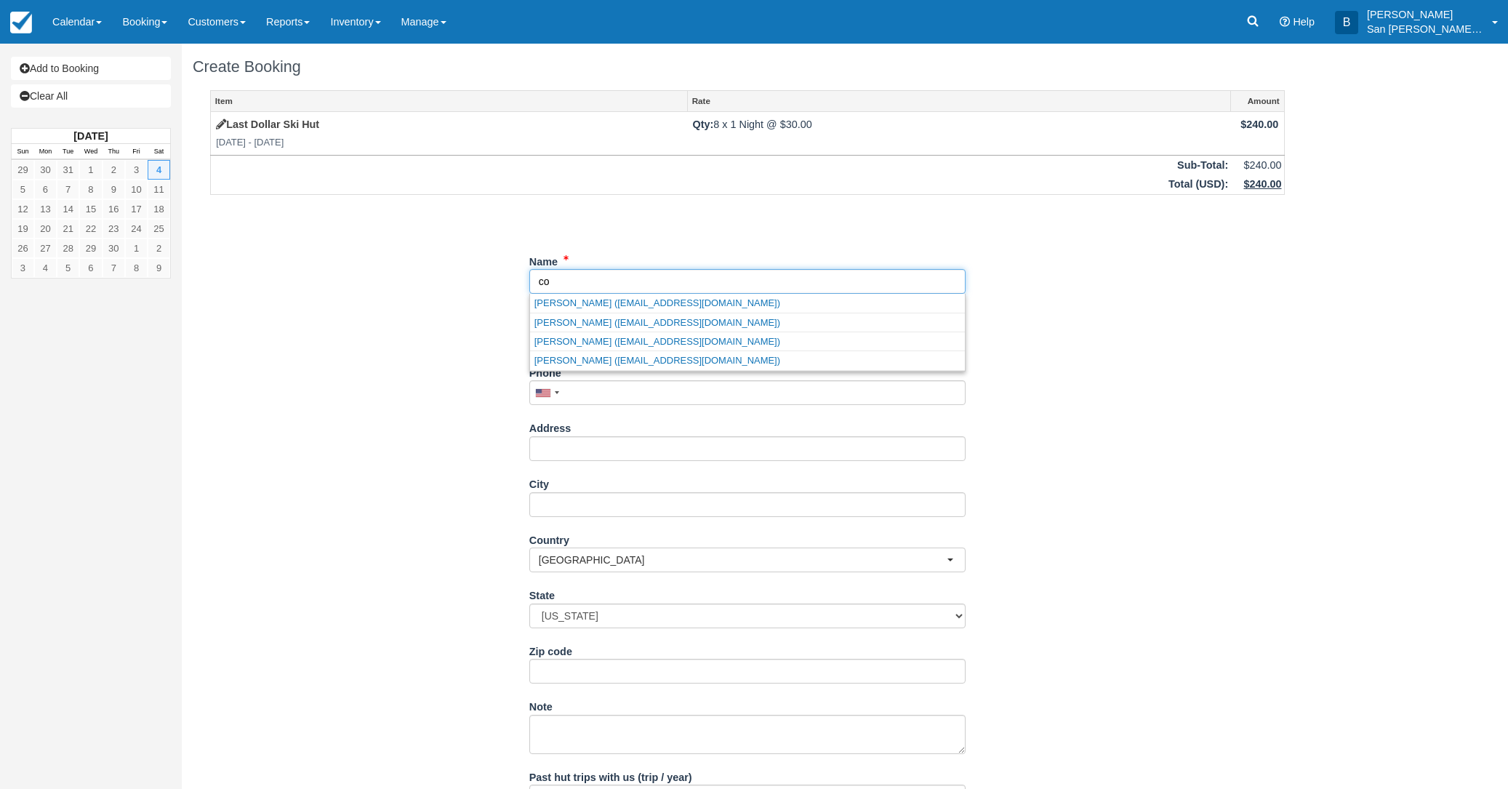
type input "c"
click at [595, 303] on link "[PERSON_NAME] ([EMAIL_ADDRESS][DOMAIN_NAME])" at bounding box center [747, 303] width 435 height 18
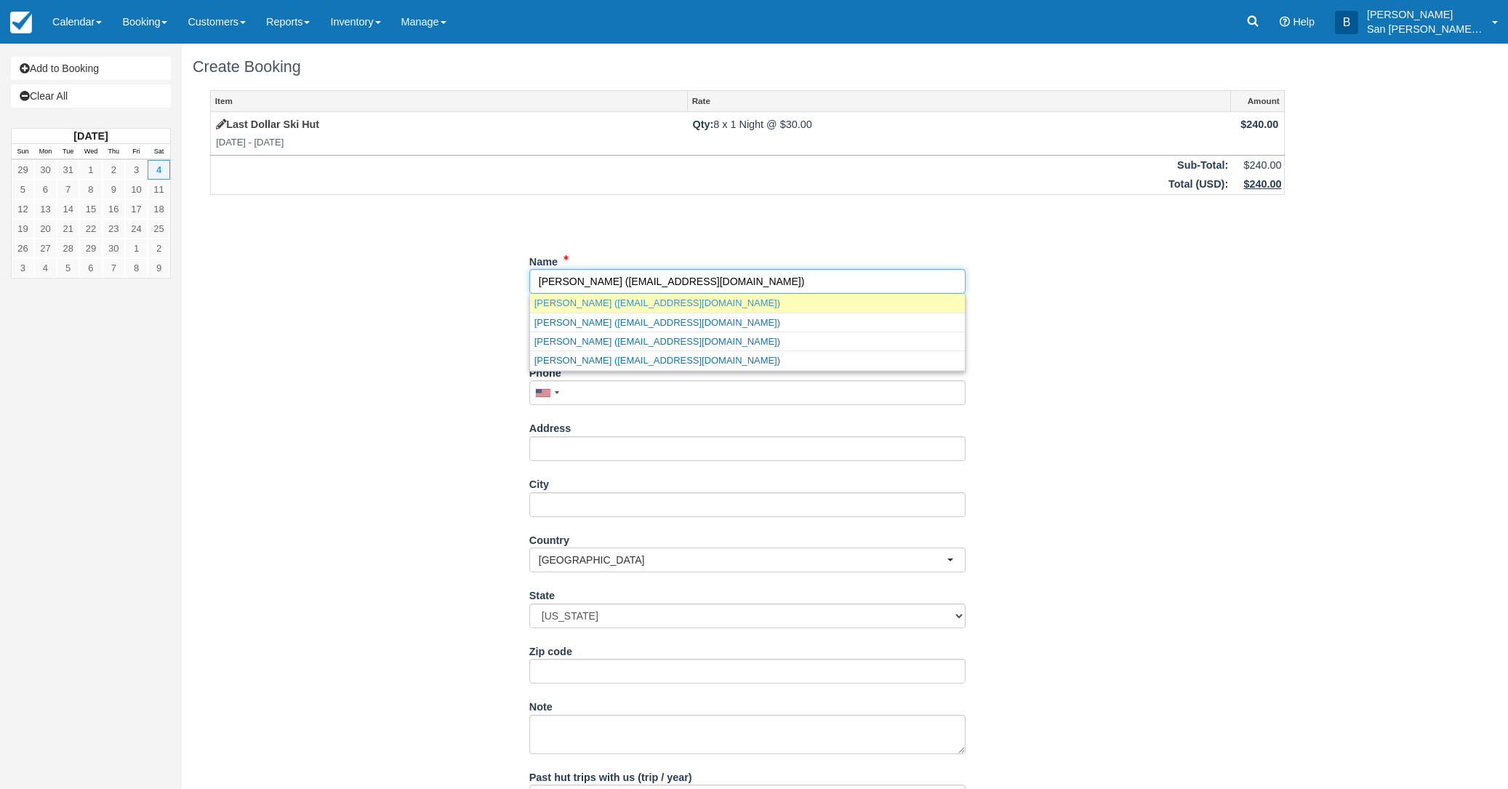
type input "[PERSON_NAME]"
type input "[EMAIL_ADDRESS][DOMAIN_NAME]"
type input "[PHONE_NUMBER]"
type input "[STREET_ADDRESS][PERSON_NAME]"
type input "[GEOGRAPHIC_DATA]"
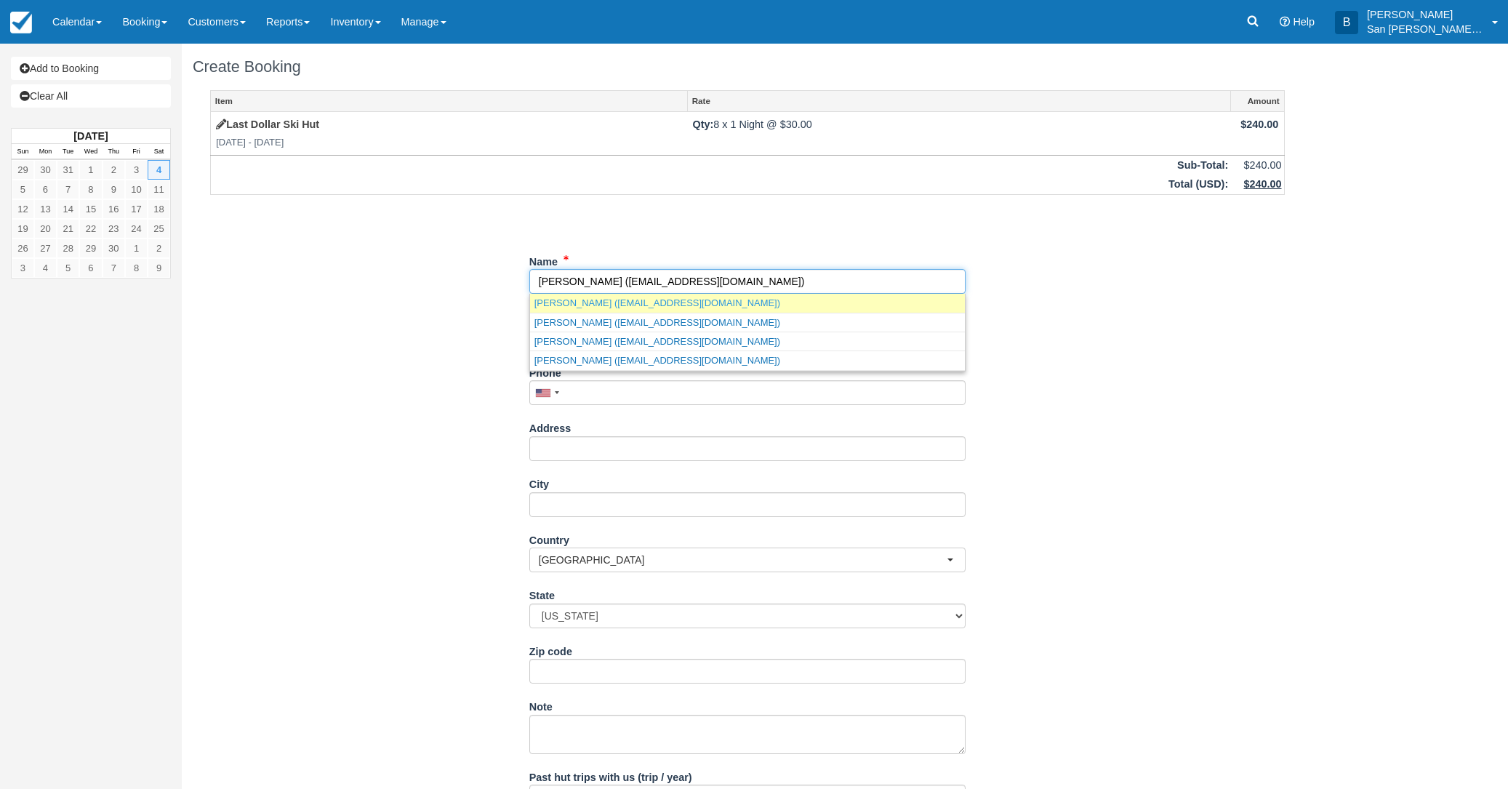
type input "81303"
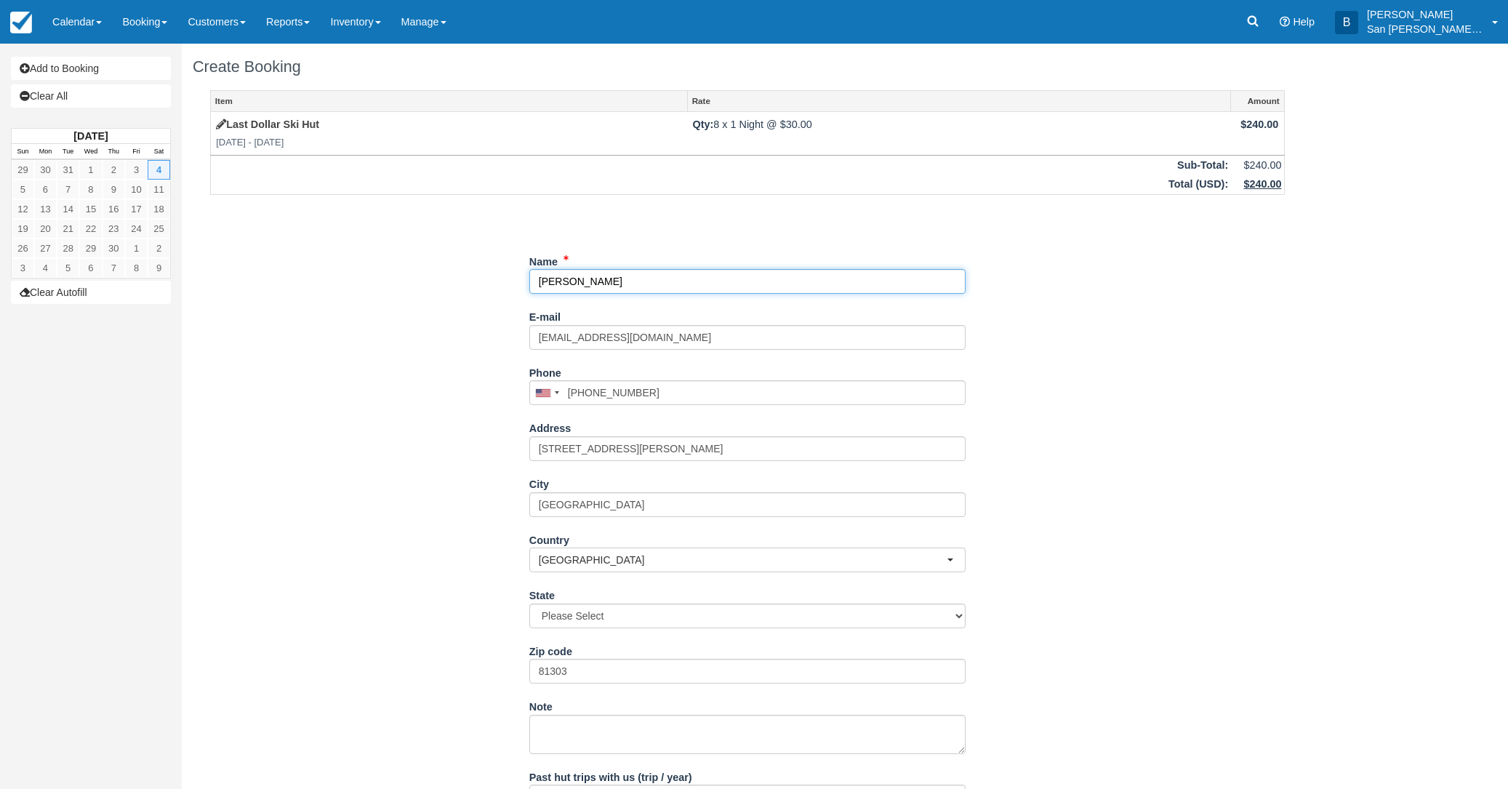
select select "CO"
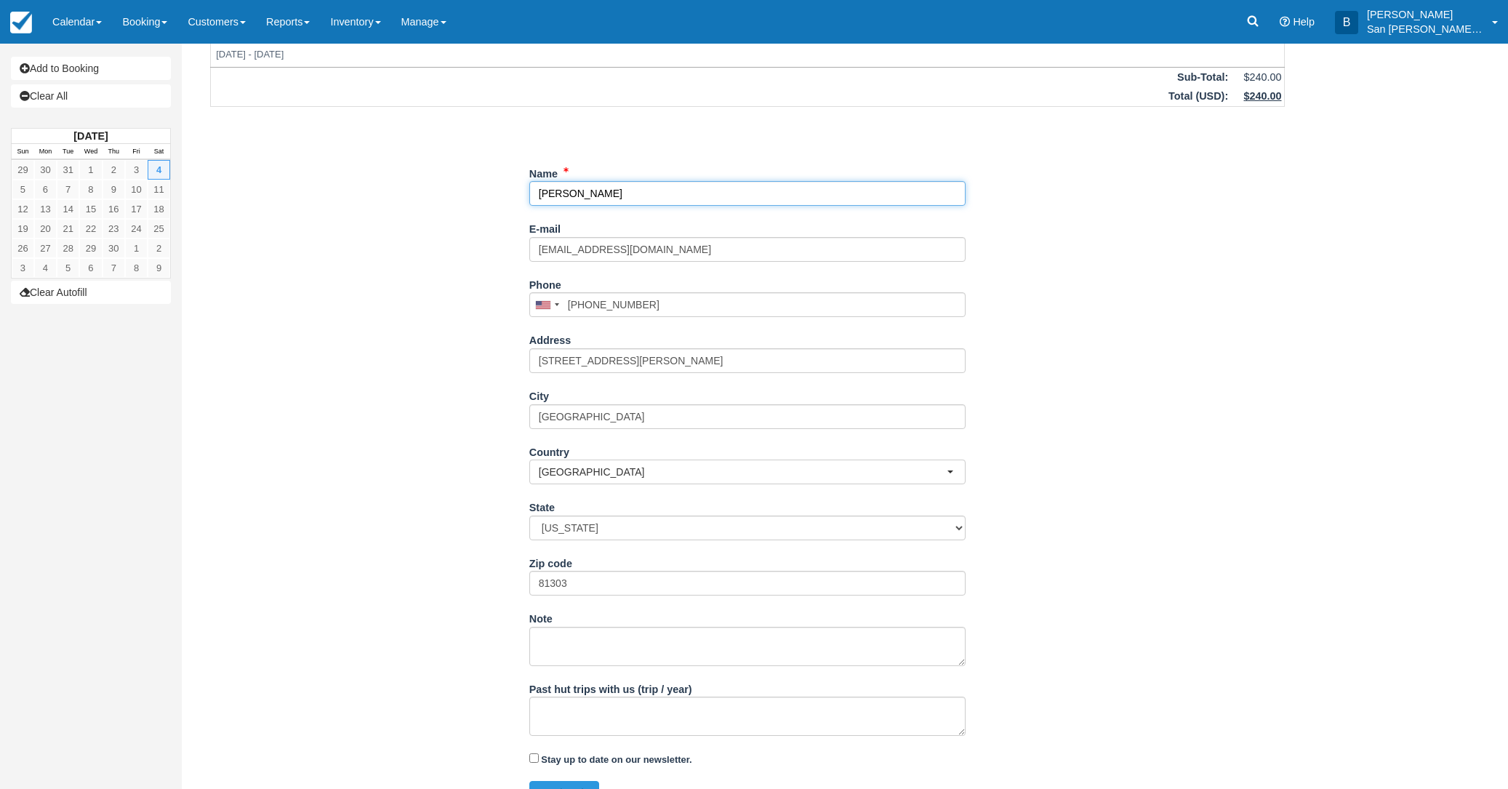
scroll to position [116, 0]
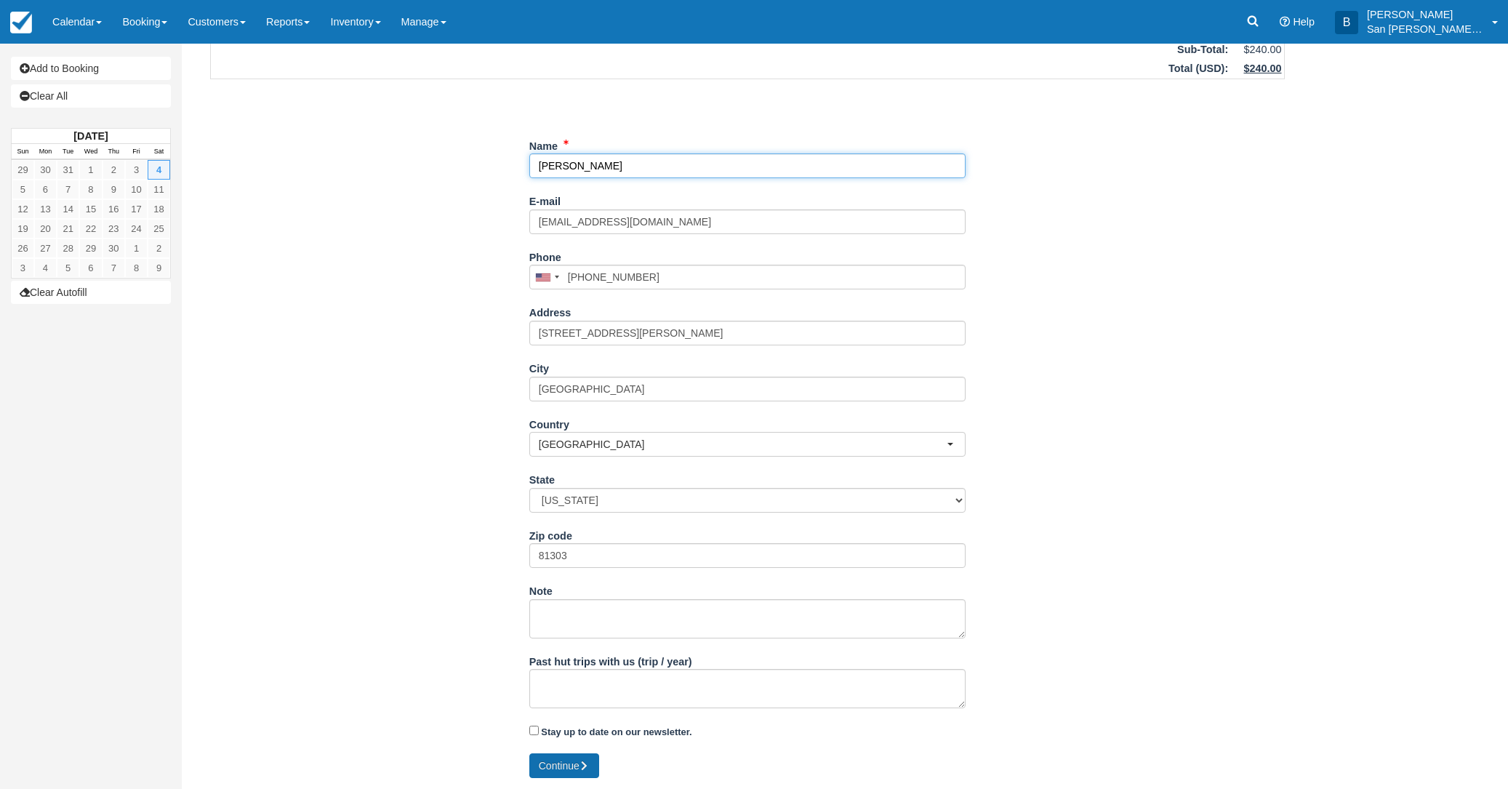
type input "[PERSON_NAME]"
click at [571, 766] on button "Continue" at bounding box center [564, 765] width 70 height 25
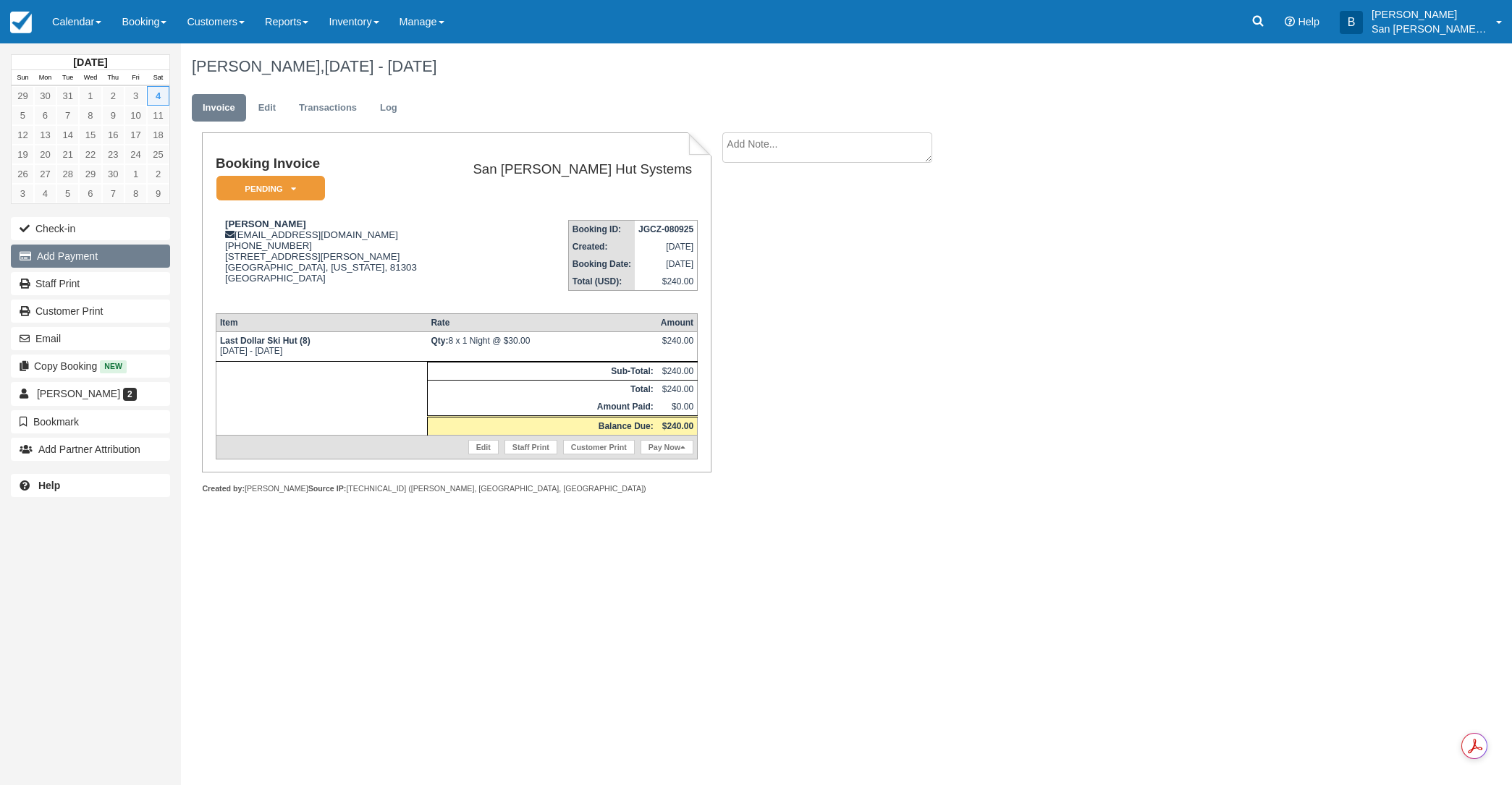
click at [71, 258] on button "Add Payment" at bounding box center [91, 256] width 159 height 23
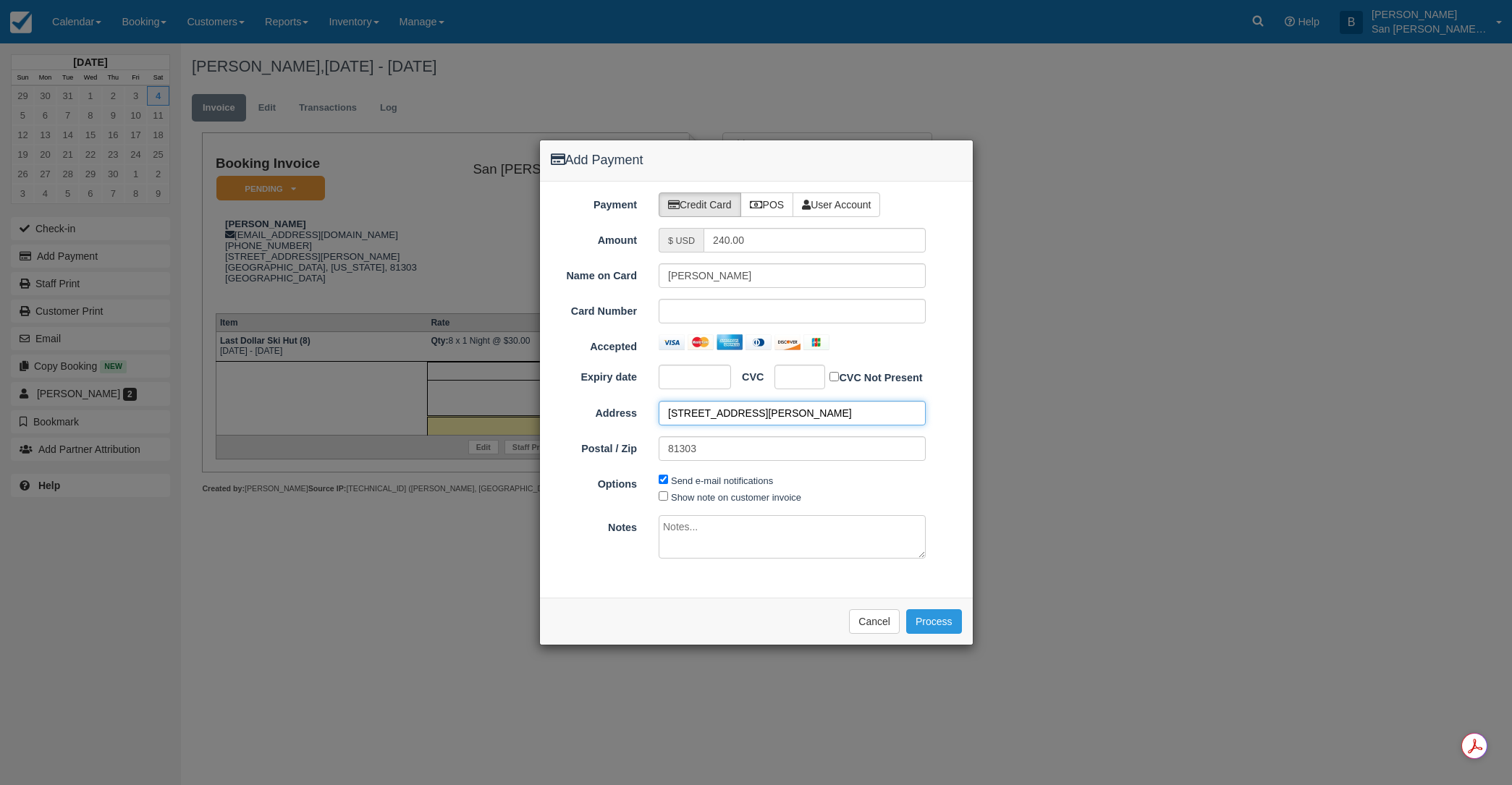
drag, startPoint x: 788, startPoint y: 416, endPoint x: 514, endPoint y: 407, distance: 274.1
click at [514, 407] on div "Add Payment Payment Credit Card POS User Account Amount $ USD 240.00 Name on Ca…" at bounding box center [756, 392] width 1512 height 785
type input "303 Boulder Rd"
type input "81507"
click at [930, 617] on button "Process" at bounding box center [934, 621] width 56 height 25
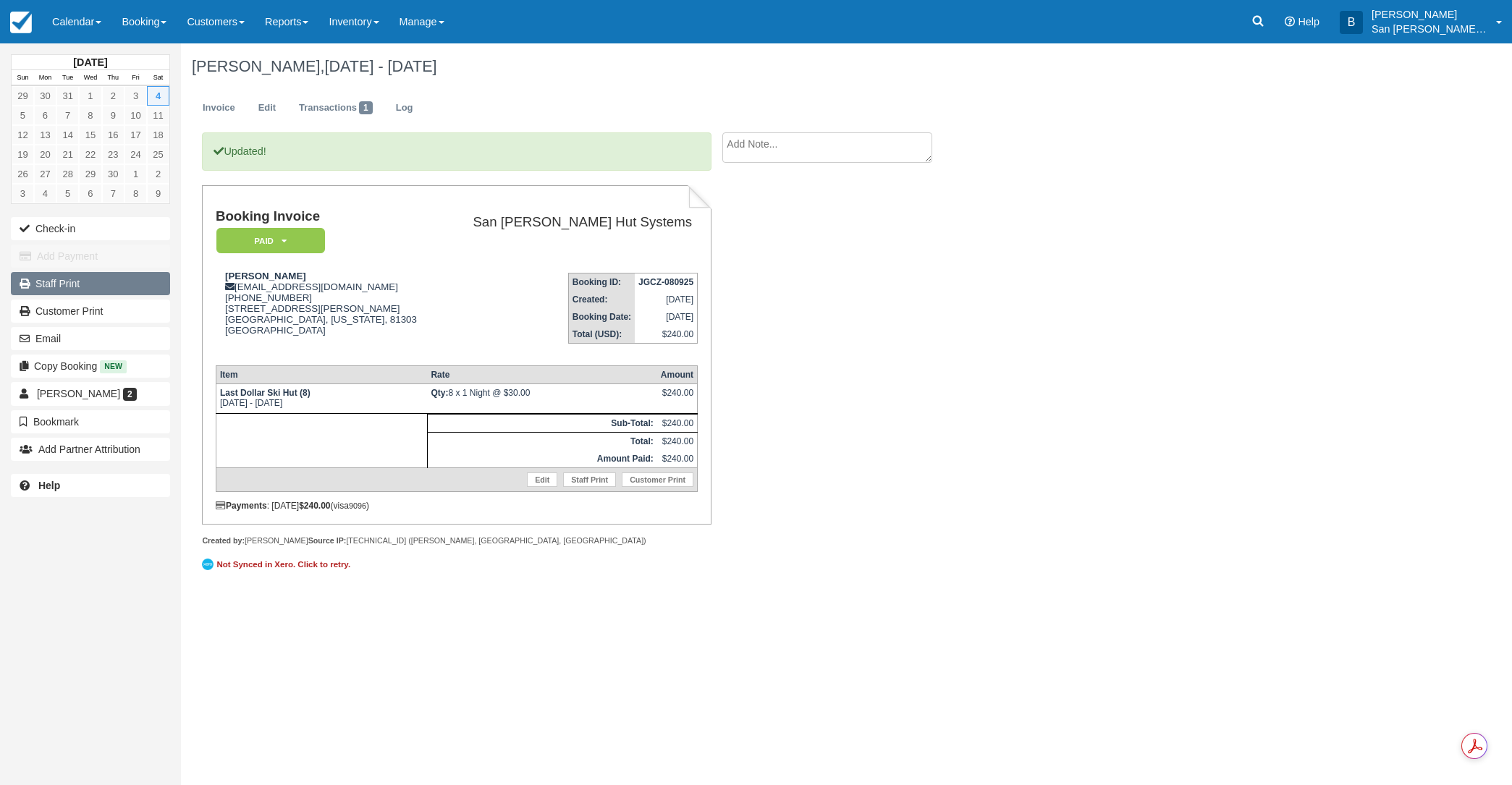
click at [68, 278] on link "Staff Print" at bounding box center [91, 283] width 159 height 23
click at [1260, 25] on icon at bounding box center [1257, 21] width 15 height 15
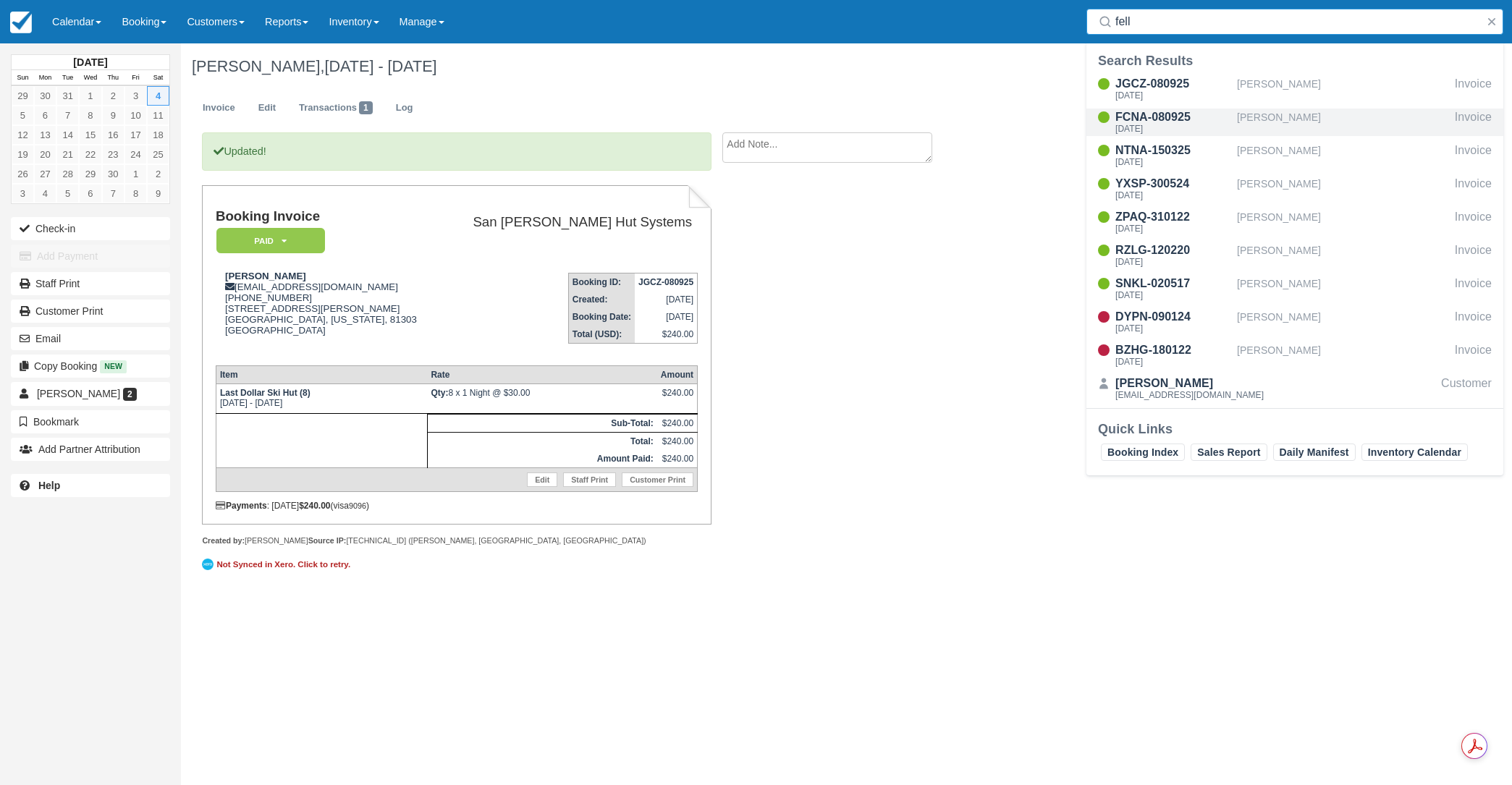
type input "fell"
click at [1177, 128] on div "[DATE]" at bounding box center [1173, 128] width 115 height 9
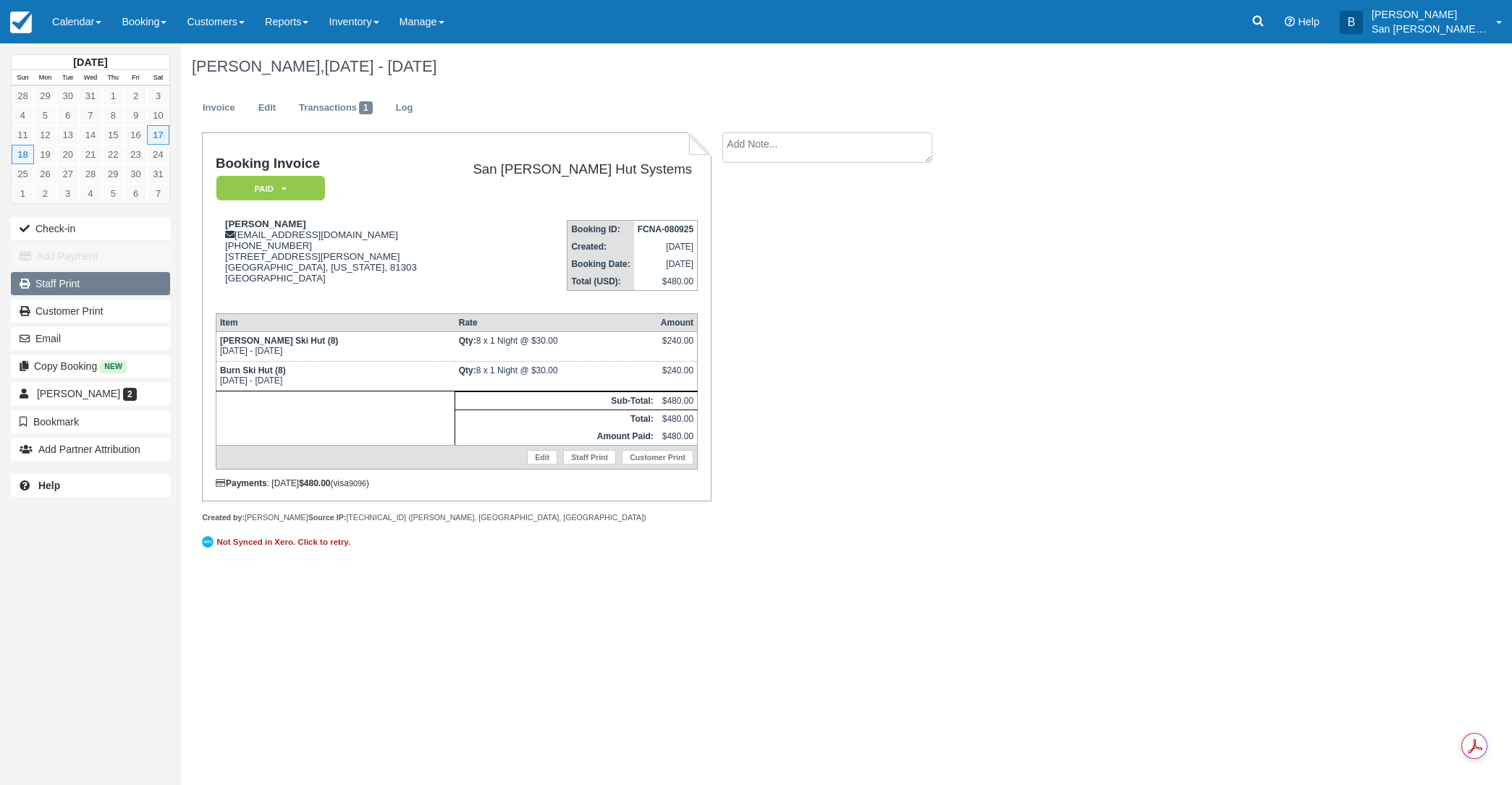
click at [58, 283] on link "Staff Print" at bounding box center [91, 283] width 159 height 23
click at [59, 283] on link "Staff Print" at bounding box center [91, 283] width 159 height 23
click at [1263, 28] on icon at bounding box center [1257, 21] width 15 height 15
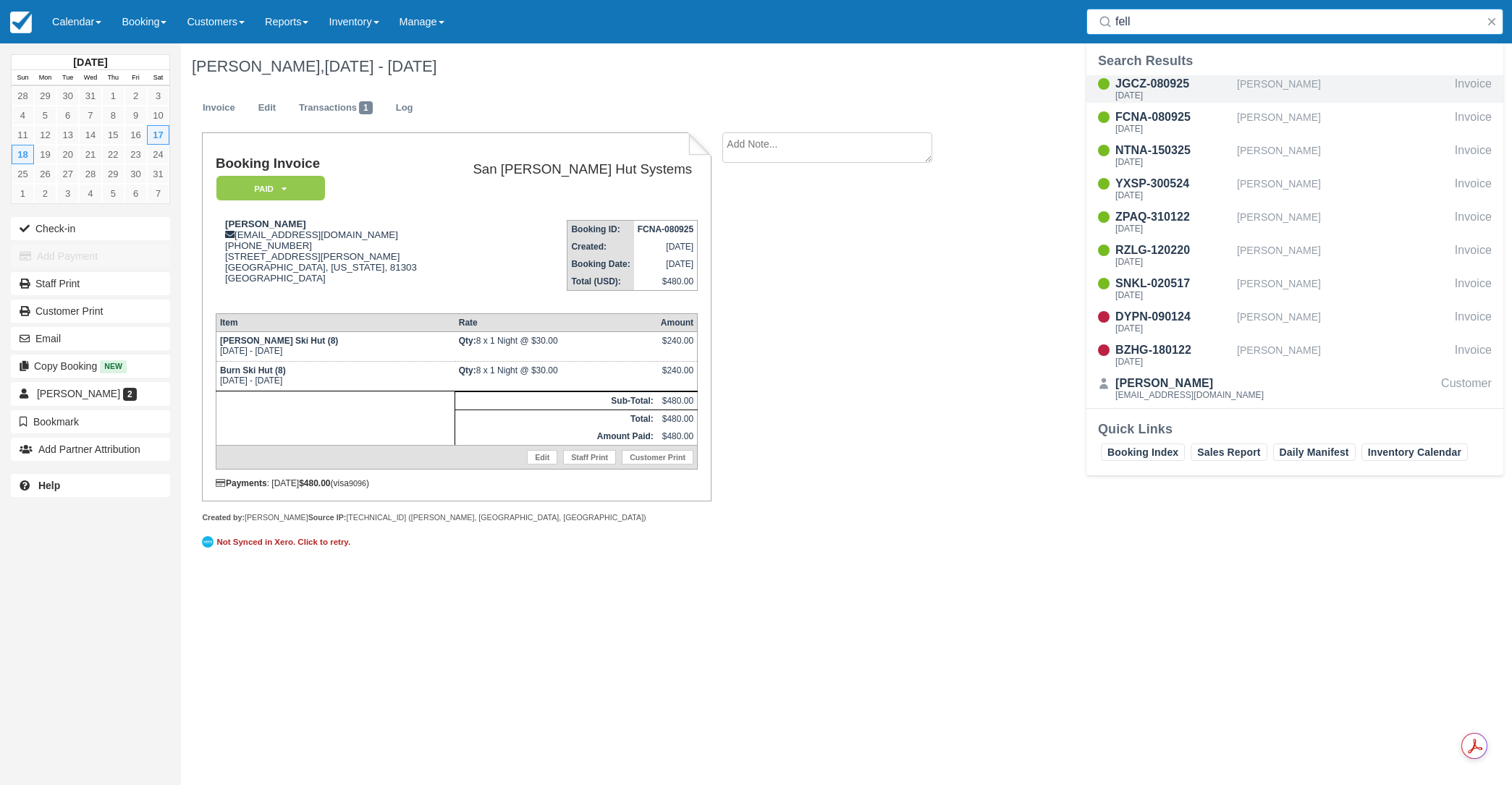
type input "fell"
click at [1158, 92] on div "Sat Apr 4 2026" at bounding box center [1173, 96] width 115 height 9
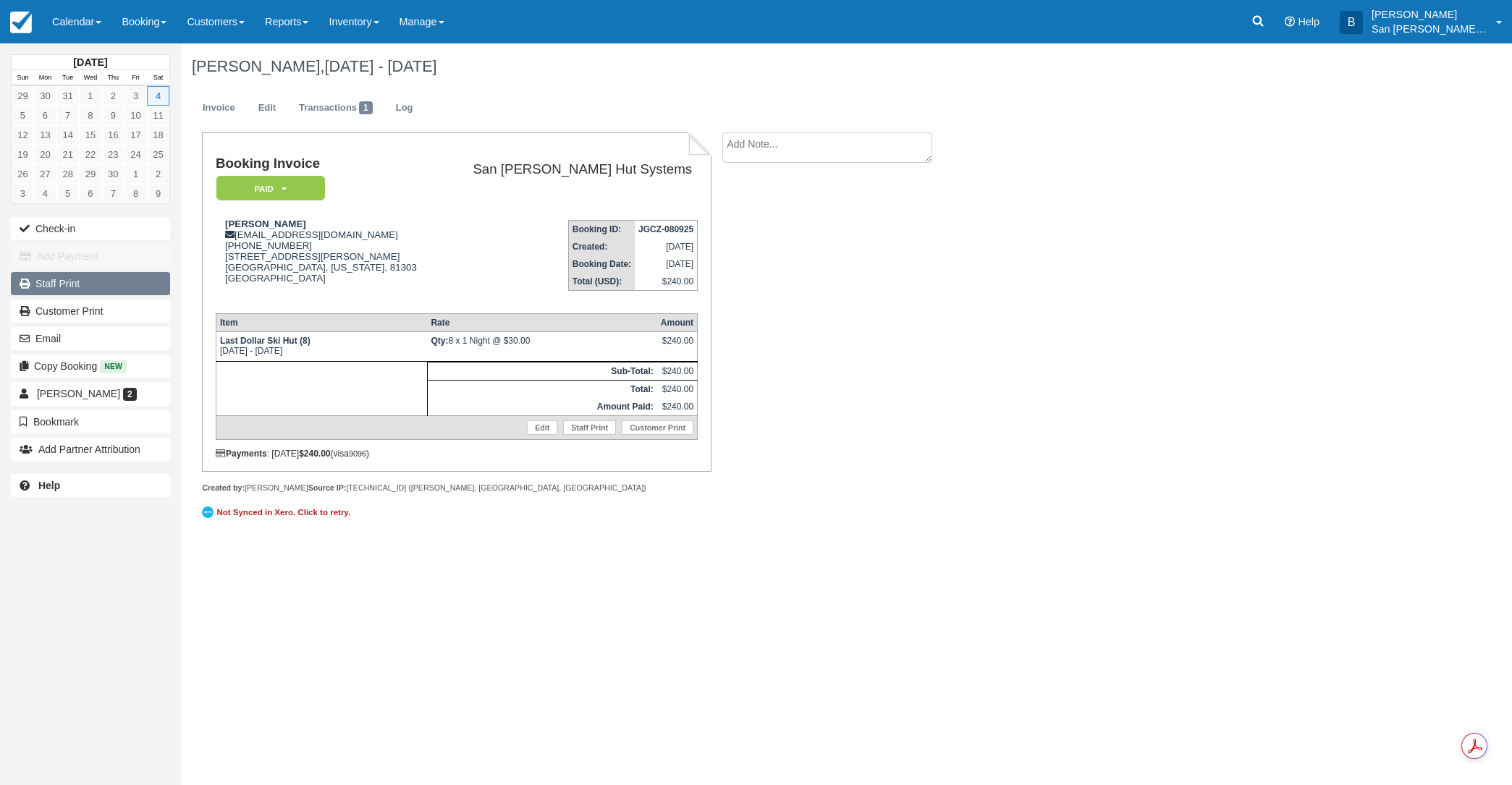
click at [69, 280] on link "Staff Print" at bounding box center [91, 283] width 159 height 23
